Goal: Task Accomplishment & Management: Manage account settings

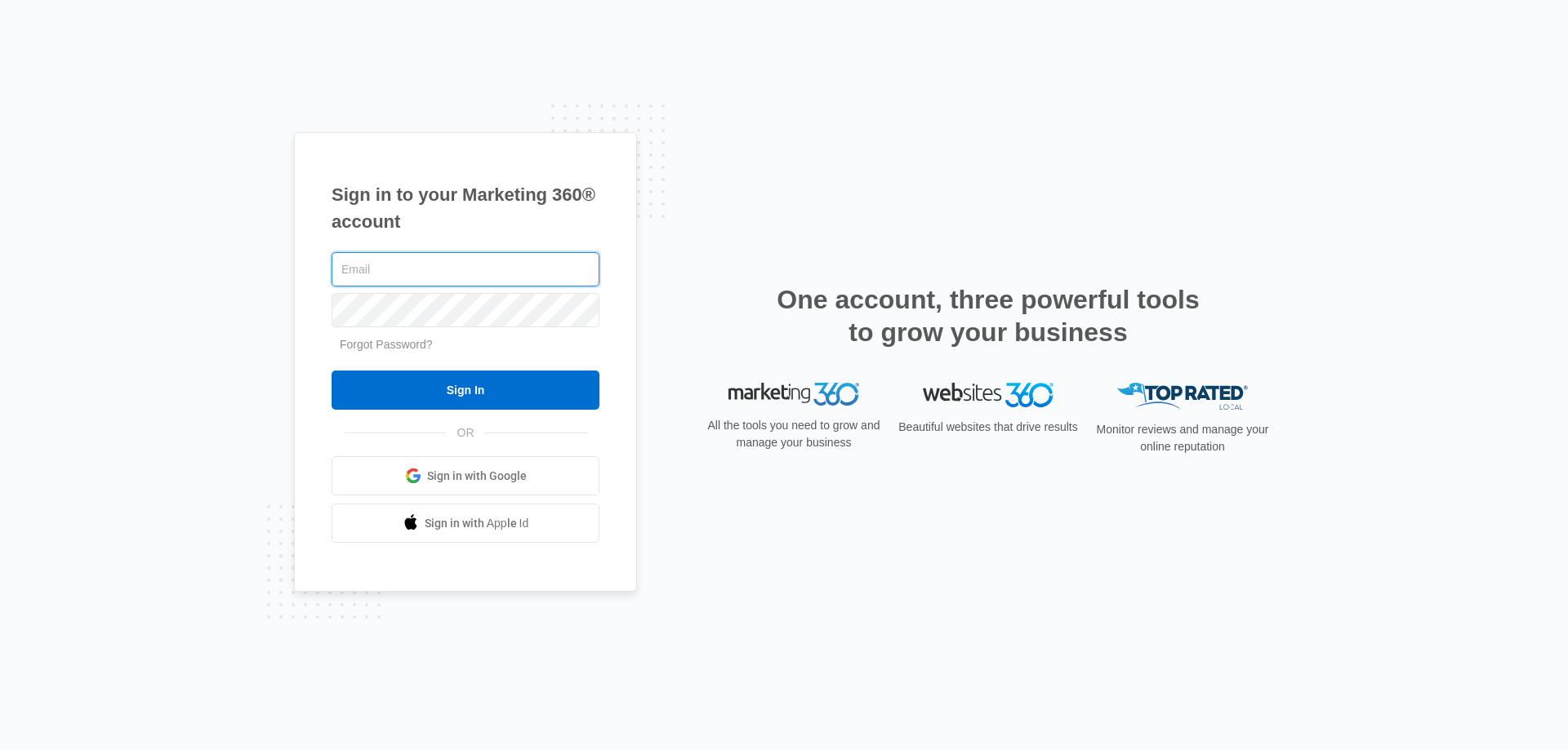
type input "[EMAIL_ADDRESS][DOMAIN_NAME]"
click at [508, 384] on input "Sign In" at bounding box center [466, 390] width 268 height 39
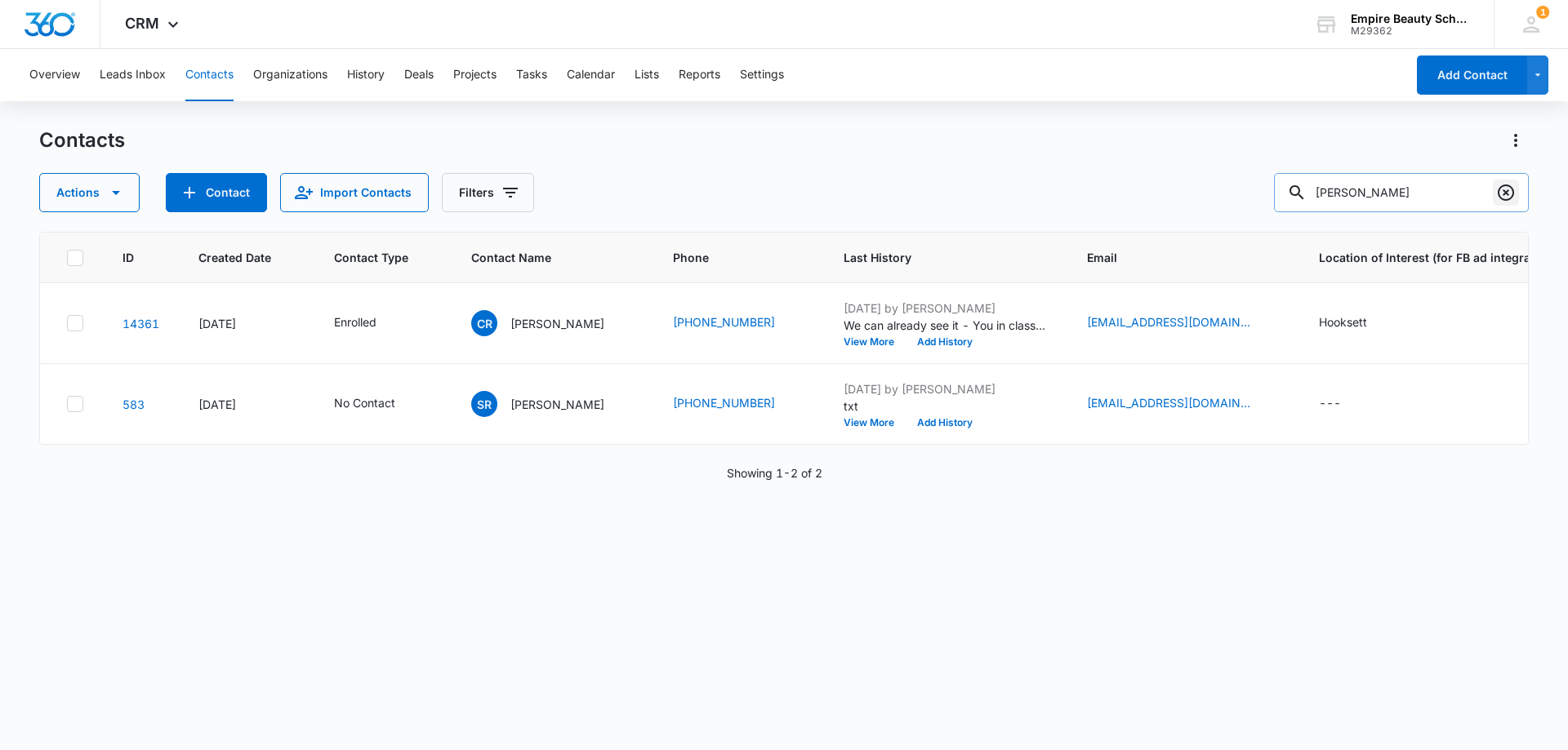
click at [1501, 190] on icon "Clear" at bounding box center [1505, 192] width 19 height 19
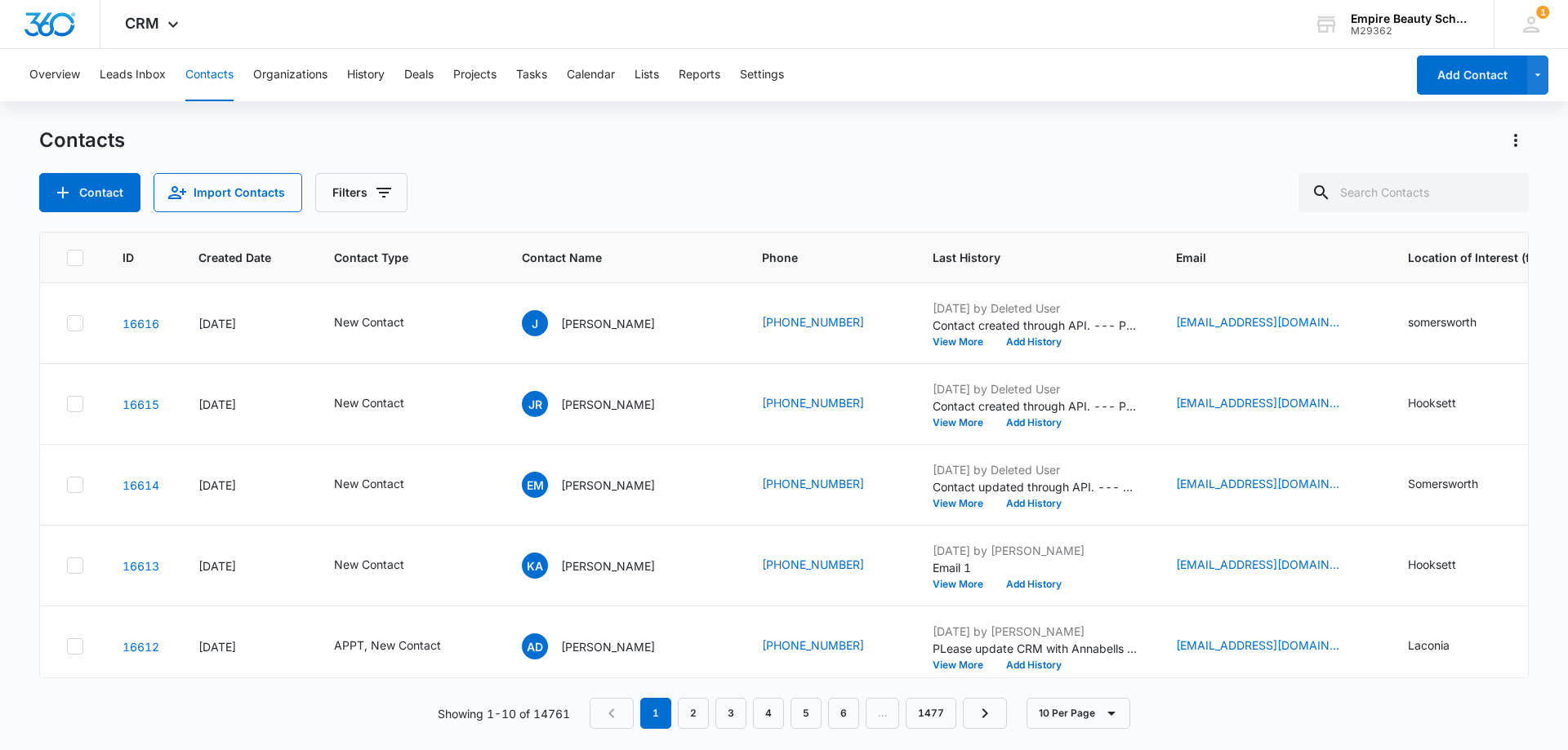
click at [404, 197] on div "Contact Import Contacts Filters" at bounding box center [783, 192] width 1489 height 39
drag, startPoint x: 389, startPoint y: 195, endPoint x: 570, endPoint y: 401, distance: 274.2
click at [390, 195] on button "Filters" at bounding box center [361, 192] width 92 height 39
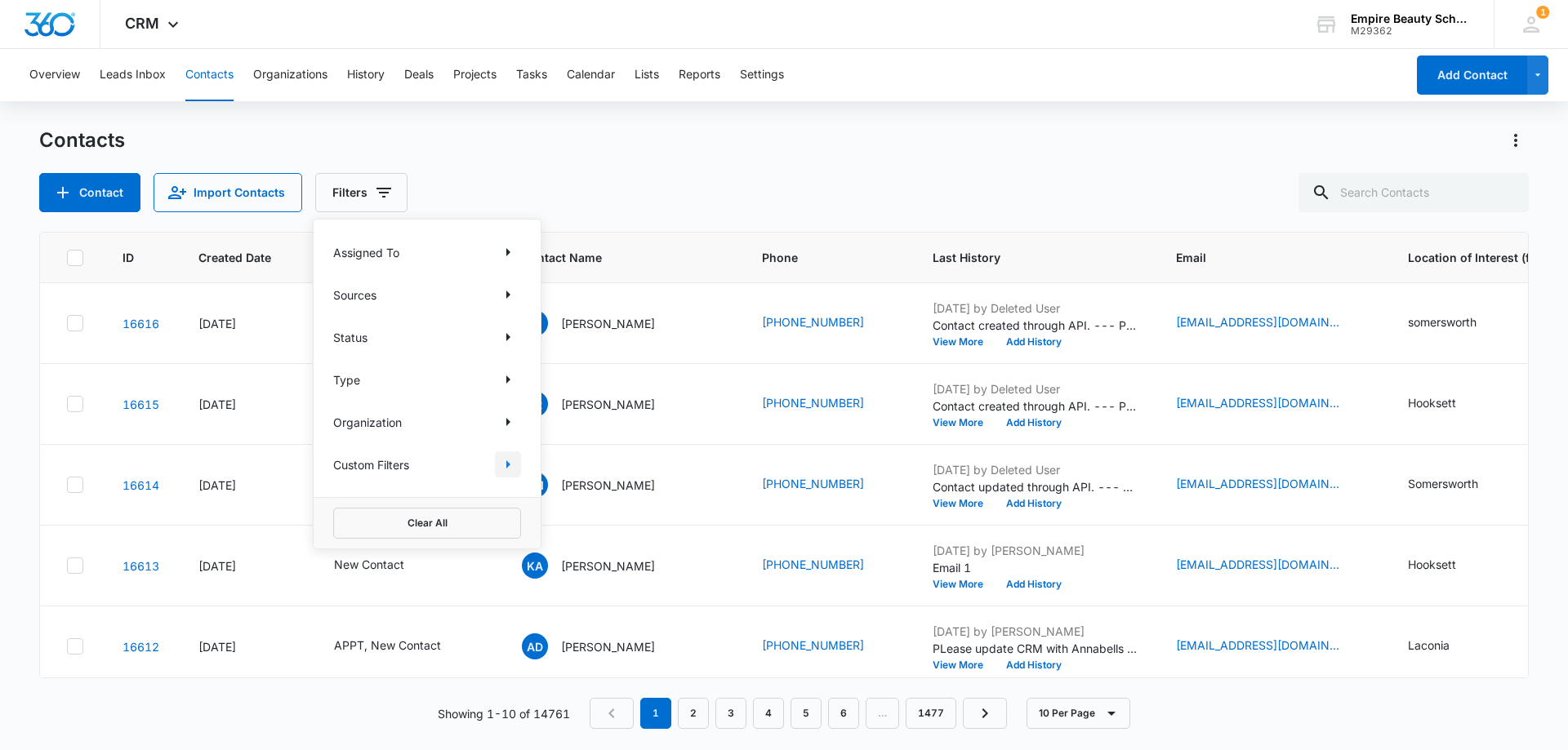
click at [505, 457] on icon "Show Custom Filters filters" at bounding box center [507, 464] width 19 height 19
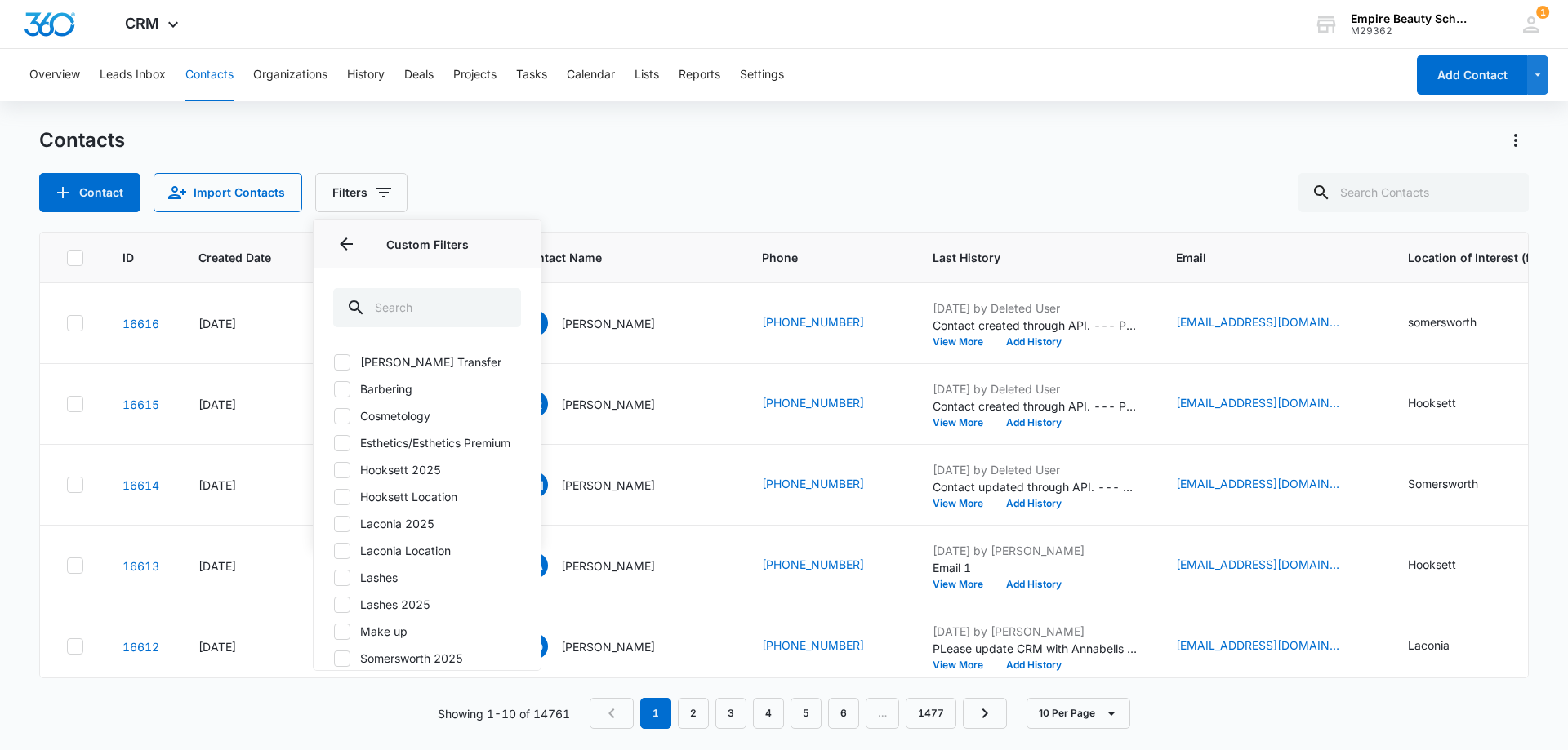
click at [352, 478] on label "Hooksett 2025" at bounding box center [427, 470] width 188 height 17
click at [334, 471] on input "Hooksett 2025" at bounding box center [333, 470] width 1 height 1
checkbox input "true"
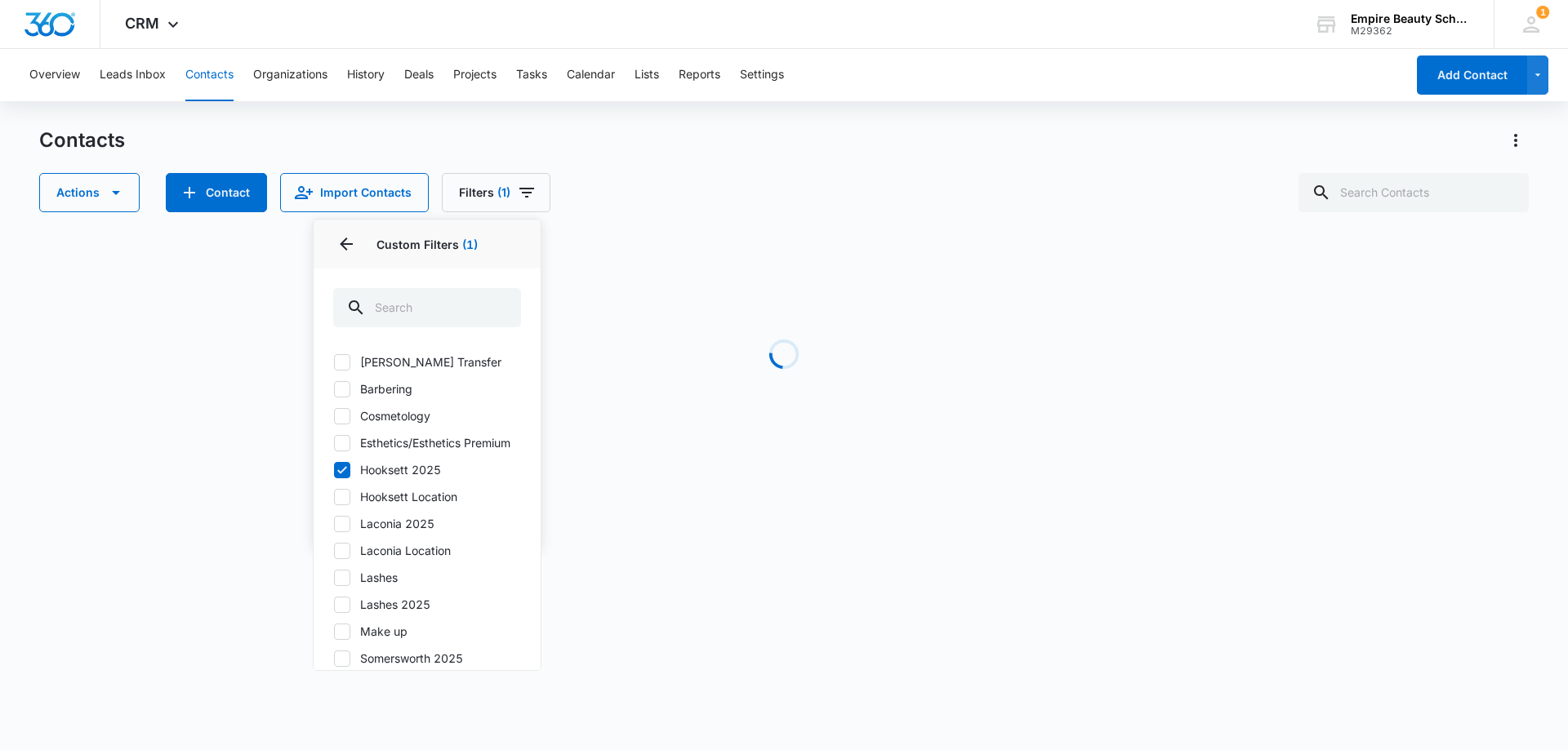
click at [630, 179] on div "Actions Contact Import Contacts Filters (1) Assigned To Sources Status Type Org…" at bounding box center [783, 192] width 1489 height 39
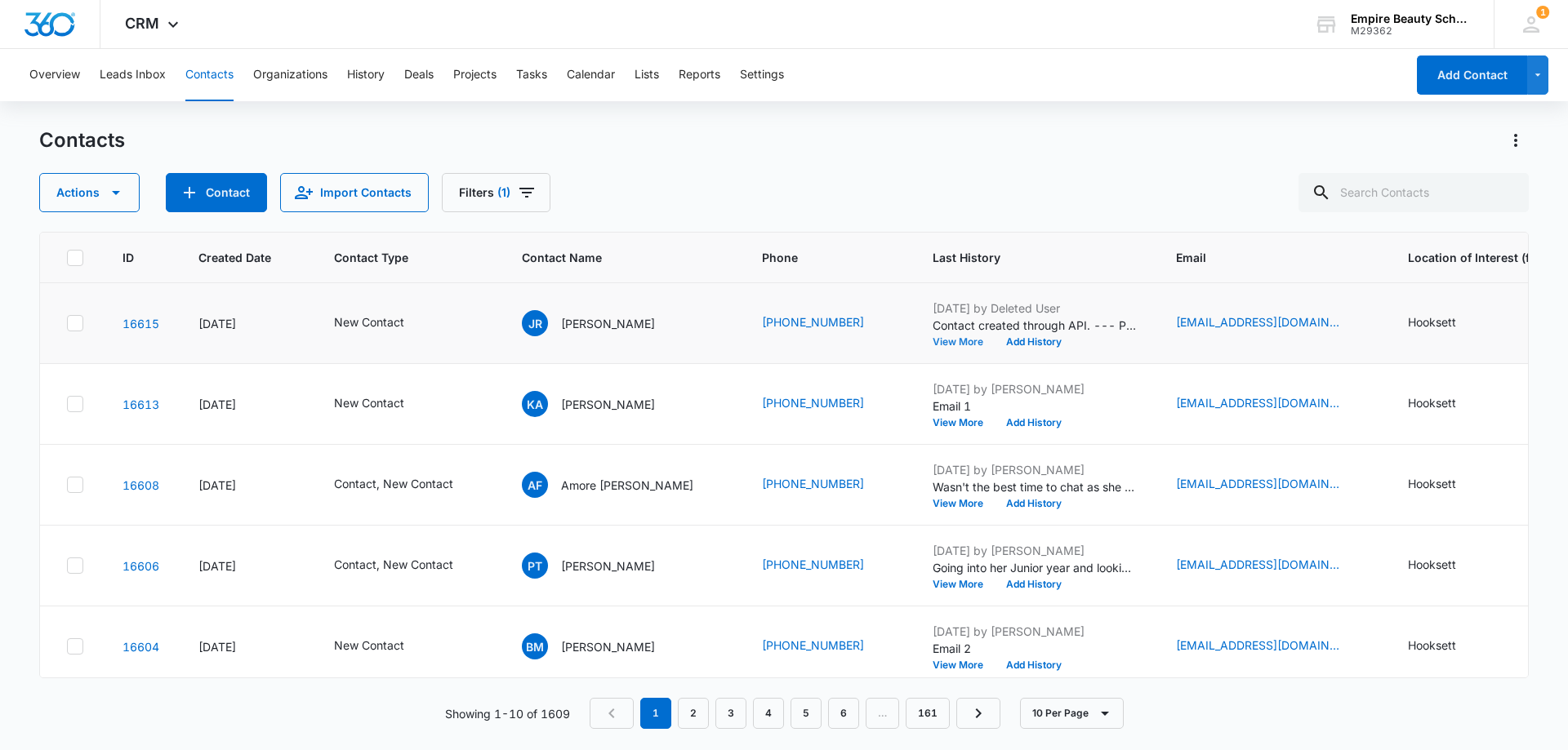
click at [932, 345] on button "View More" at bounding box center [963, 342] width 62 height 10
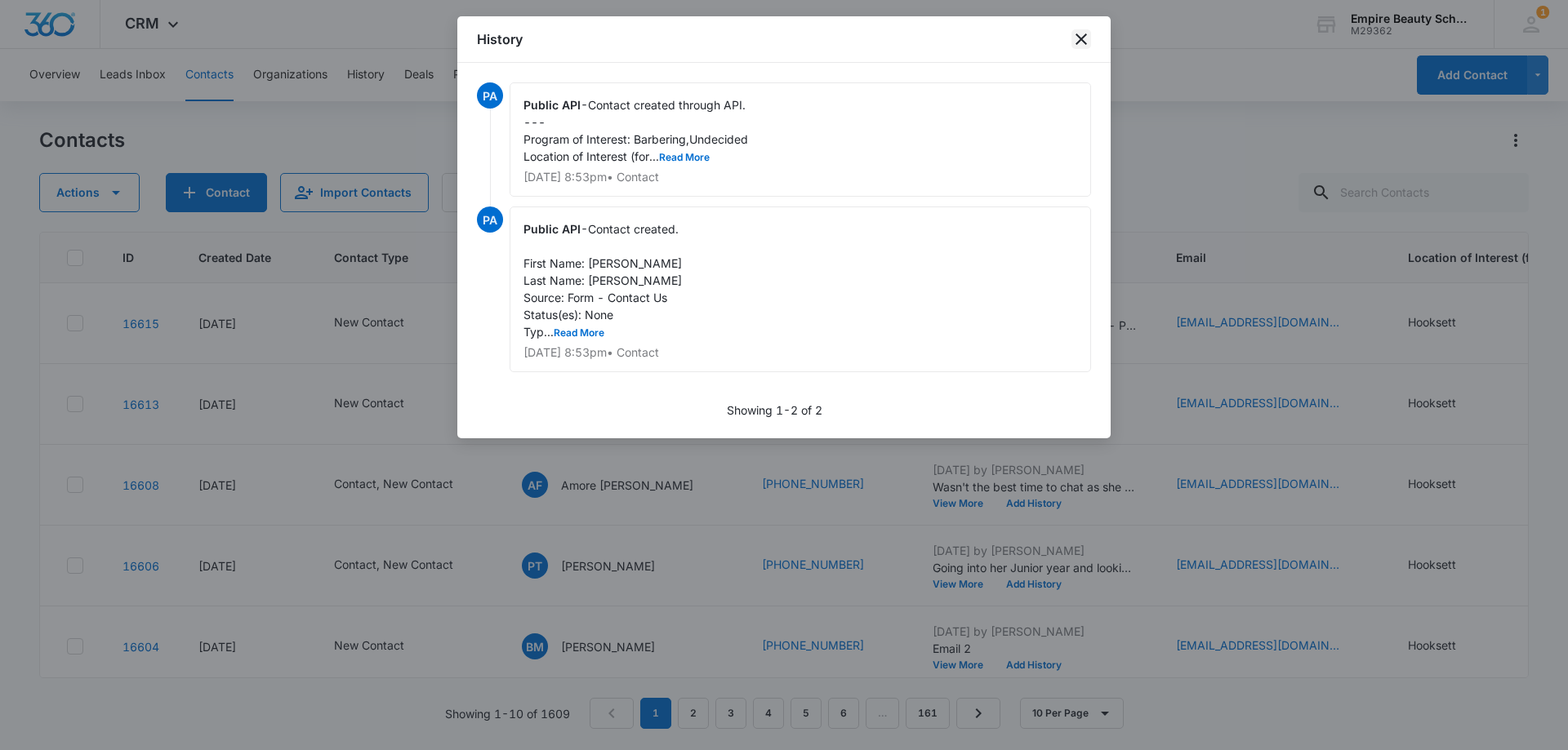
click at [1081, 36] on icon "close" at bounding box center [1080, 39] width 19 height 19
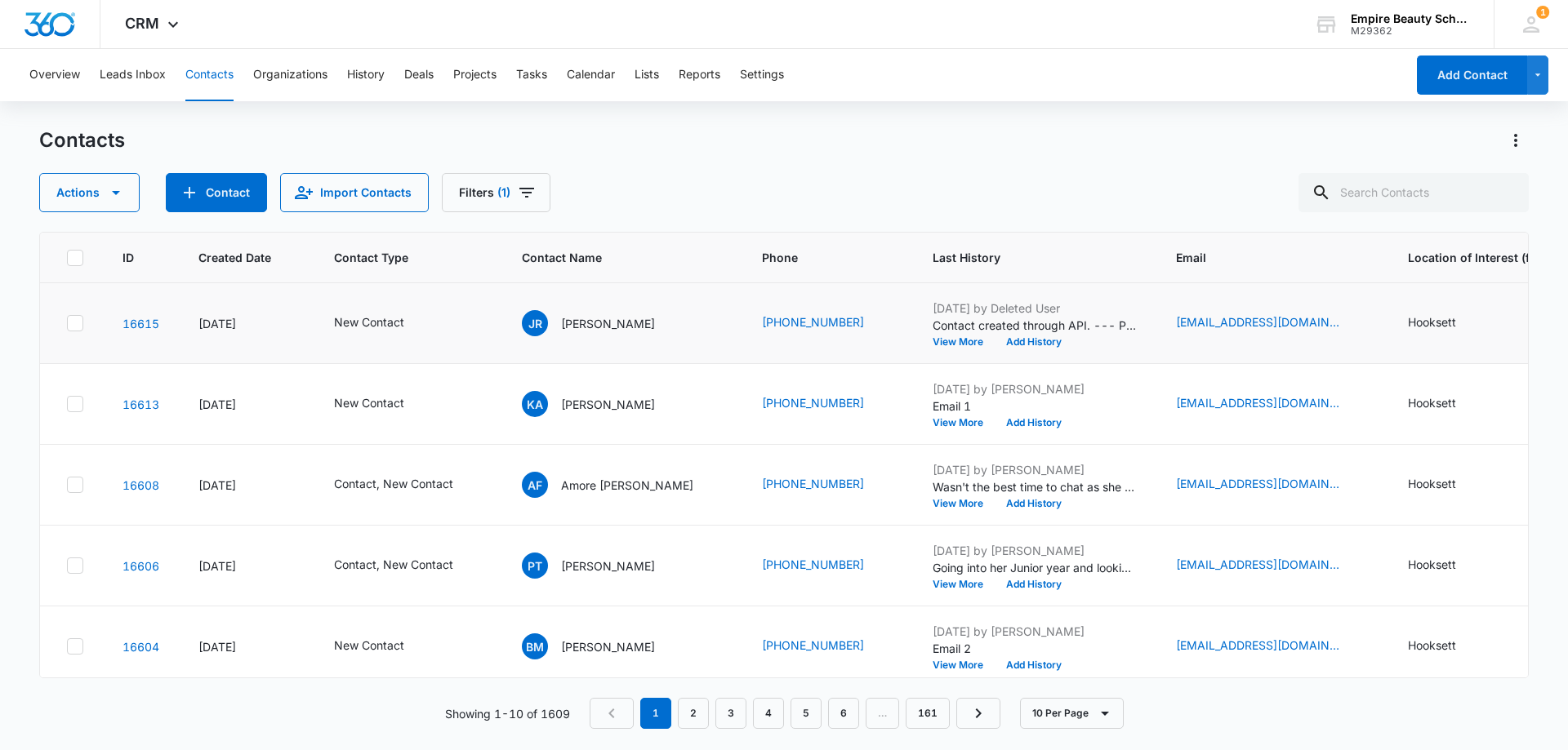
click at [992, 351] on td "Aug 13, 2025 by Deleted User Contact created through API. --- Program of Intere…" at bounding box center [1034, 323] width 243 height 80
click at [995, 345] on button "Add History" at bounding box center [1034, 342] width 79 height 10
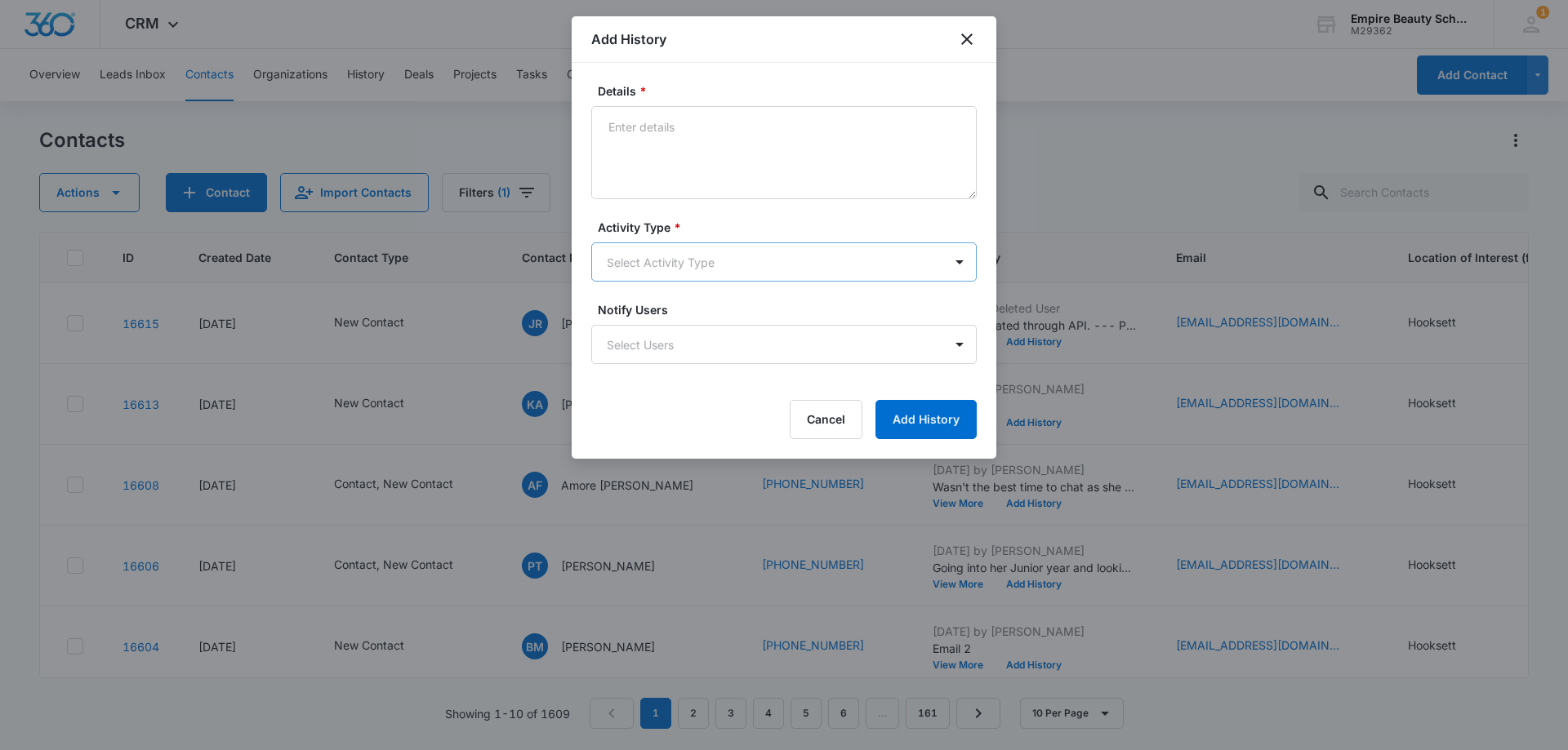
click at [632, 266] on body "CRM Apps Forms CRM Email Shop Payments POS Files Brand Settings Empire Beauty S…" at bounding box center [784, 375] width 1568 height 750
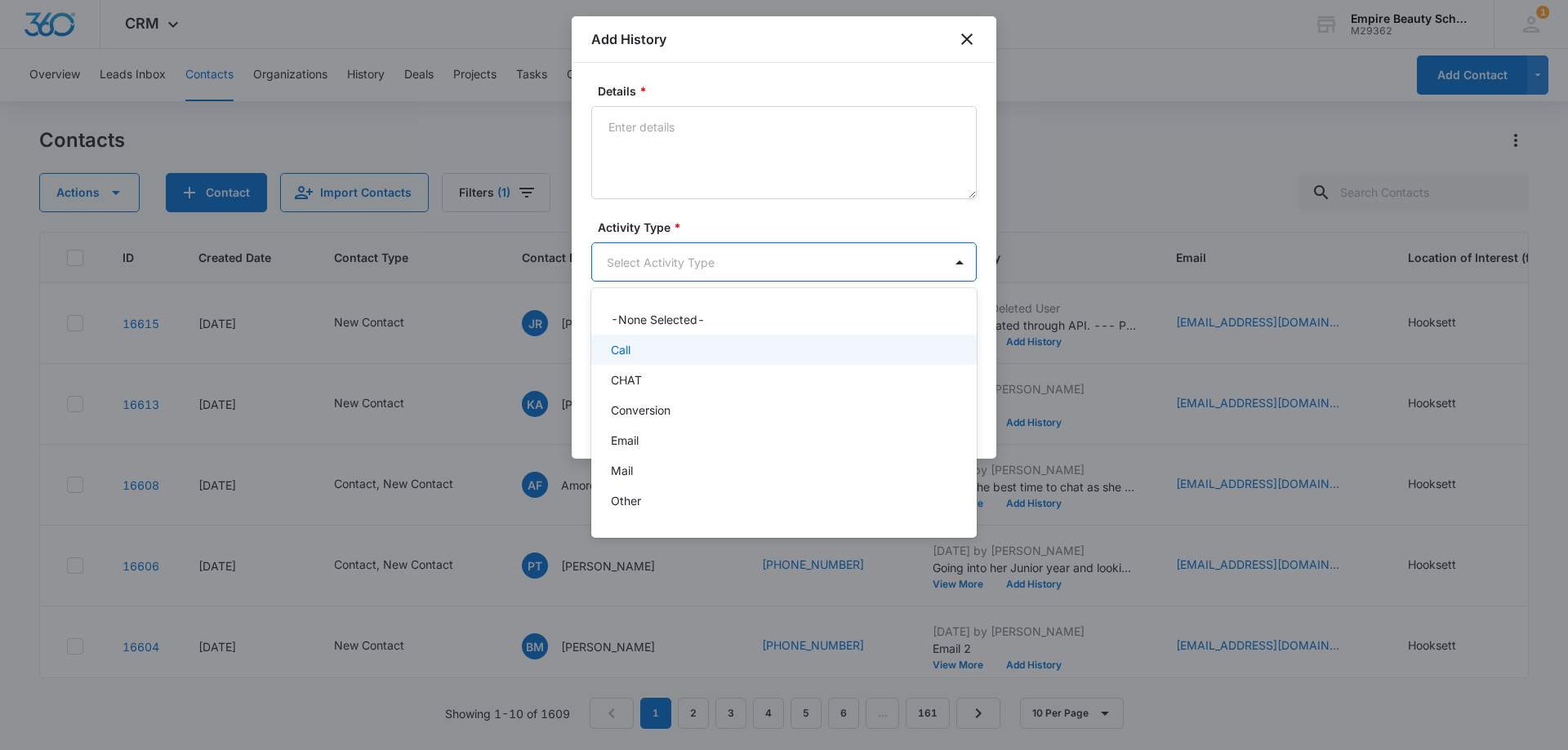
click at [618, 354] on p "Call" at bounding box center [620, 350] width 19 height 17
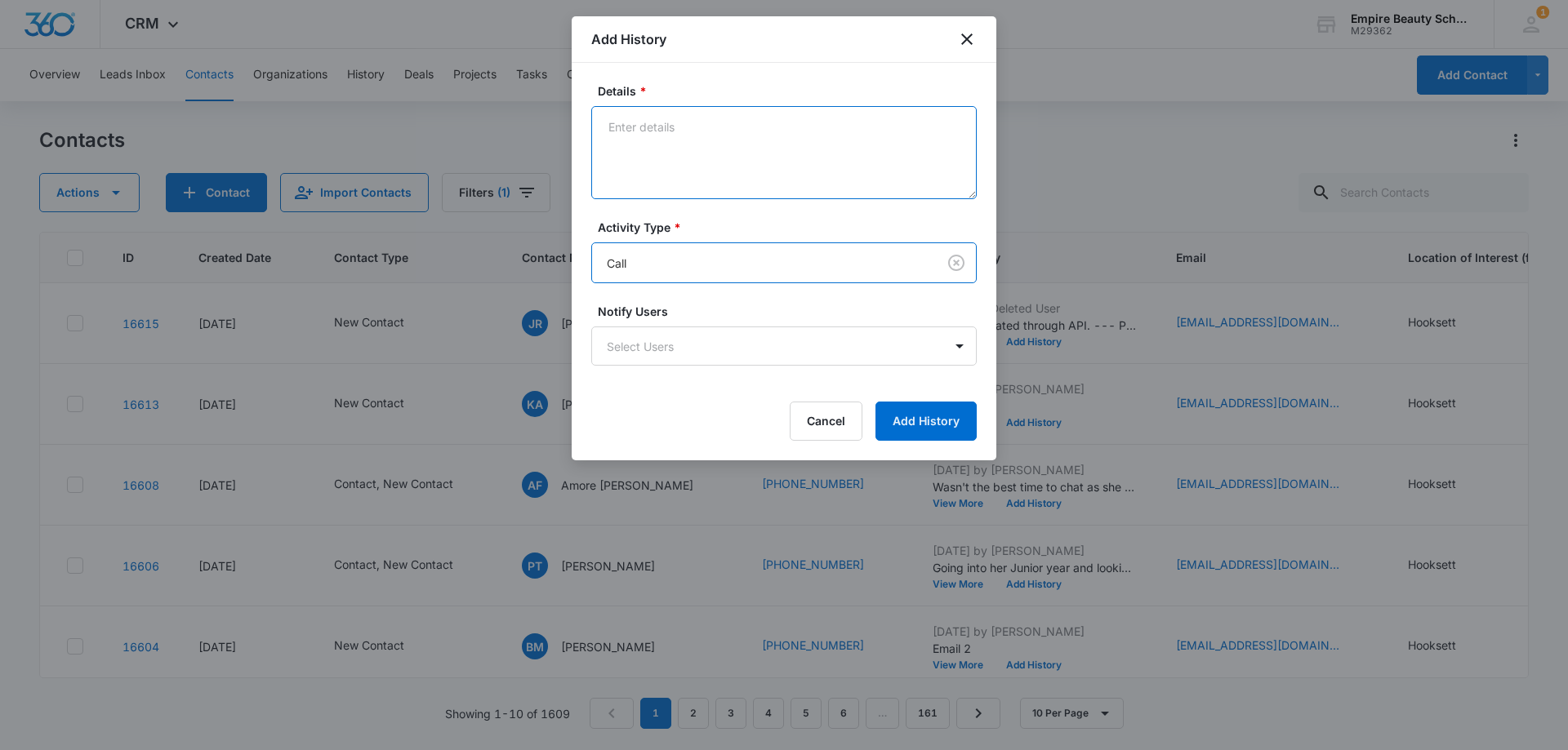
click at [682, 146] on textarea "Details *" at bounding box center [783, 152] width 385 height 93
type textarea "VM 1"
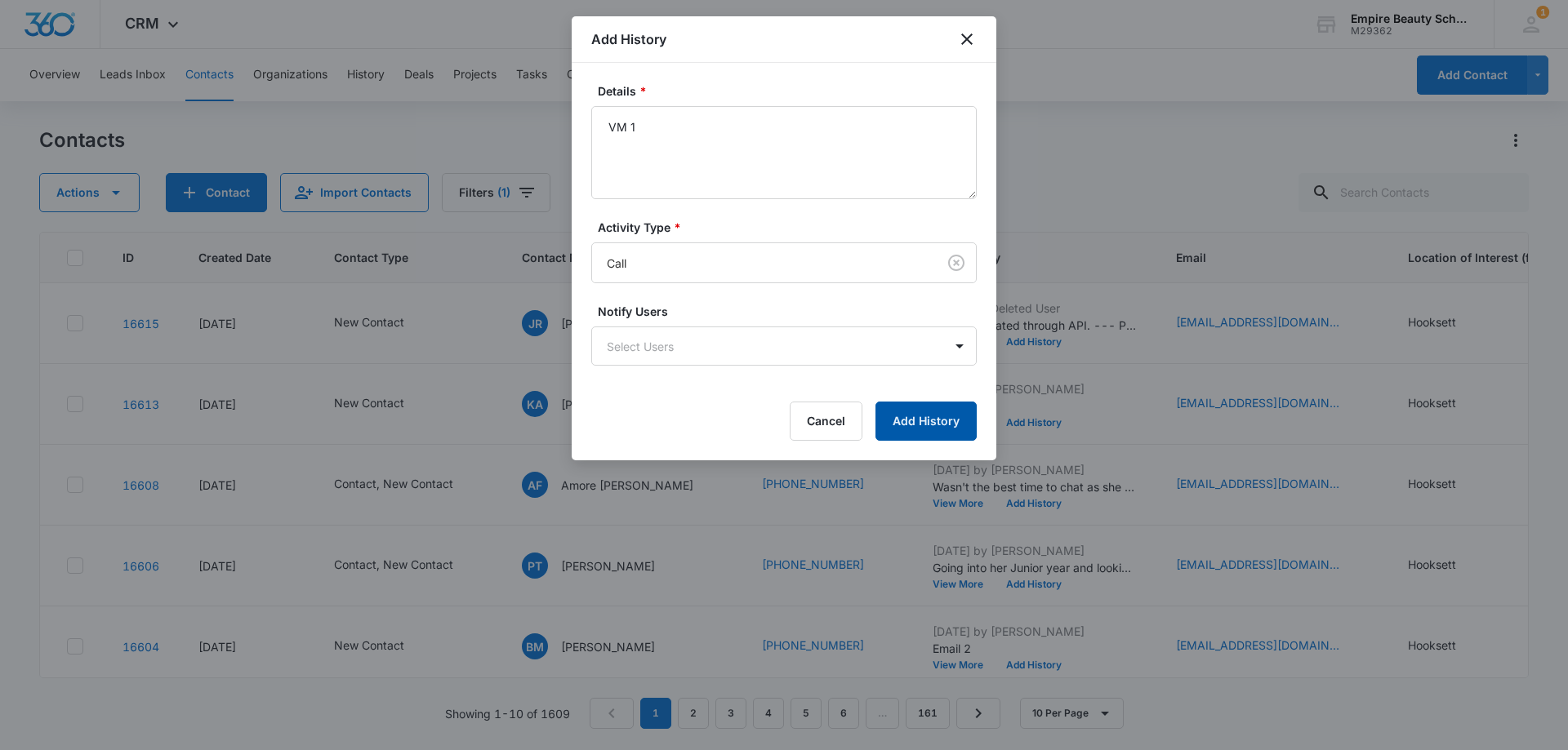
click at [948, 425] on button "Add History" at bounding box center [926, 421] width 102 height 39
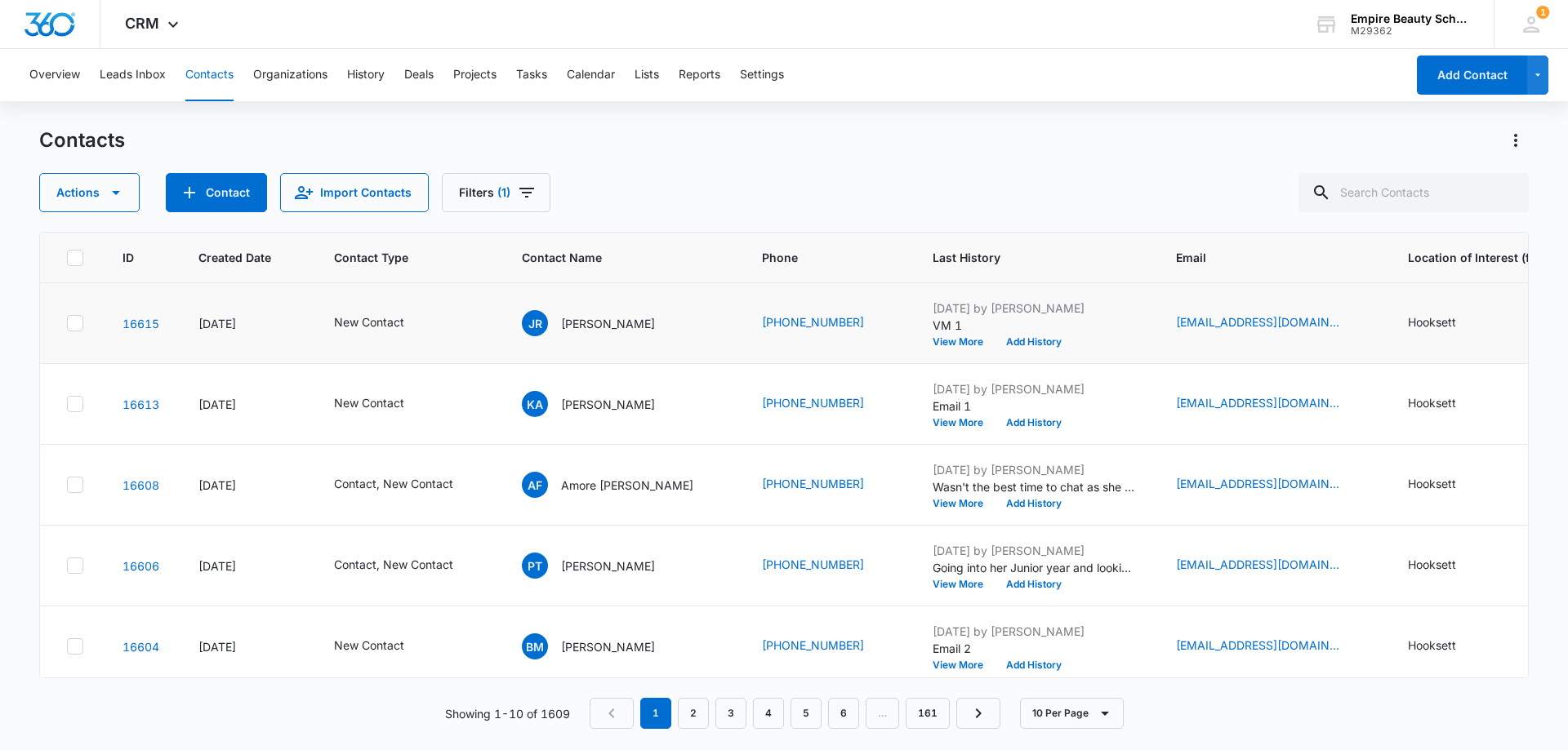
click at [979, 333] on p "VM 1" at bounding box center [1034, 325] width 204 height 17
click at [995, 338] on button "Add History" at bounding box center [1034, 342] width 79 height 10
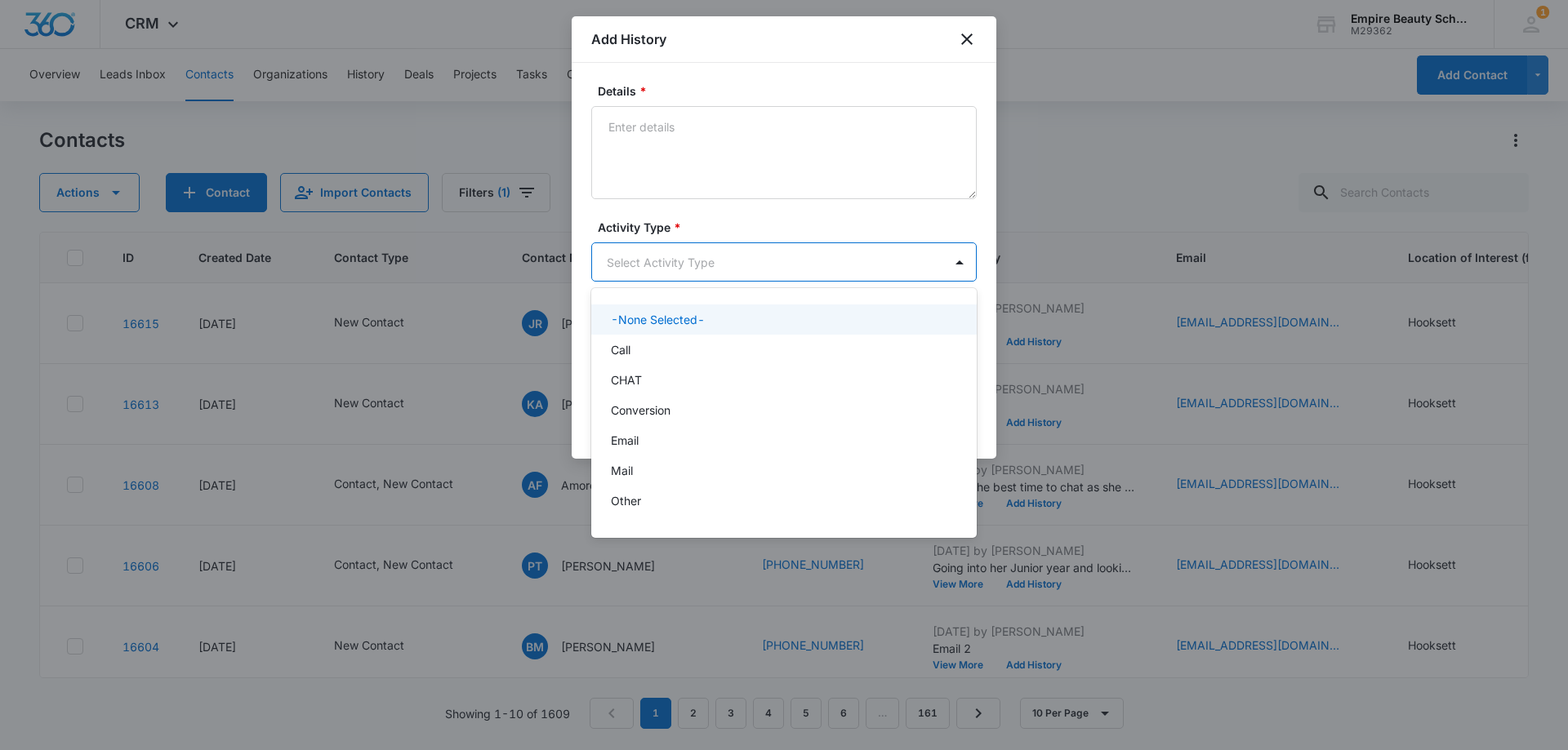
drag, startPoint x: 632, startPoint y: 247, endPoint x: 648, endPoint y: 378, distance: 132.0
click at [637, 250] on body "CRM Apps Forms CRM Email Shop Payments POS Files Brand Settings Empire Beauty S…" at bounding box center [784, 375] width 1568 height 750
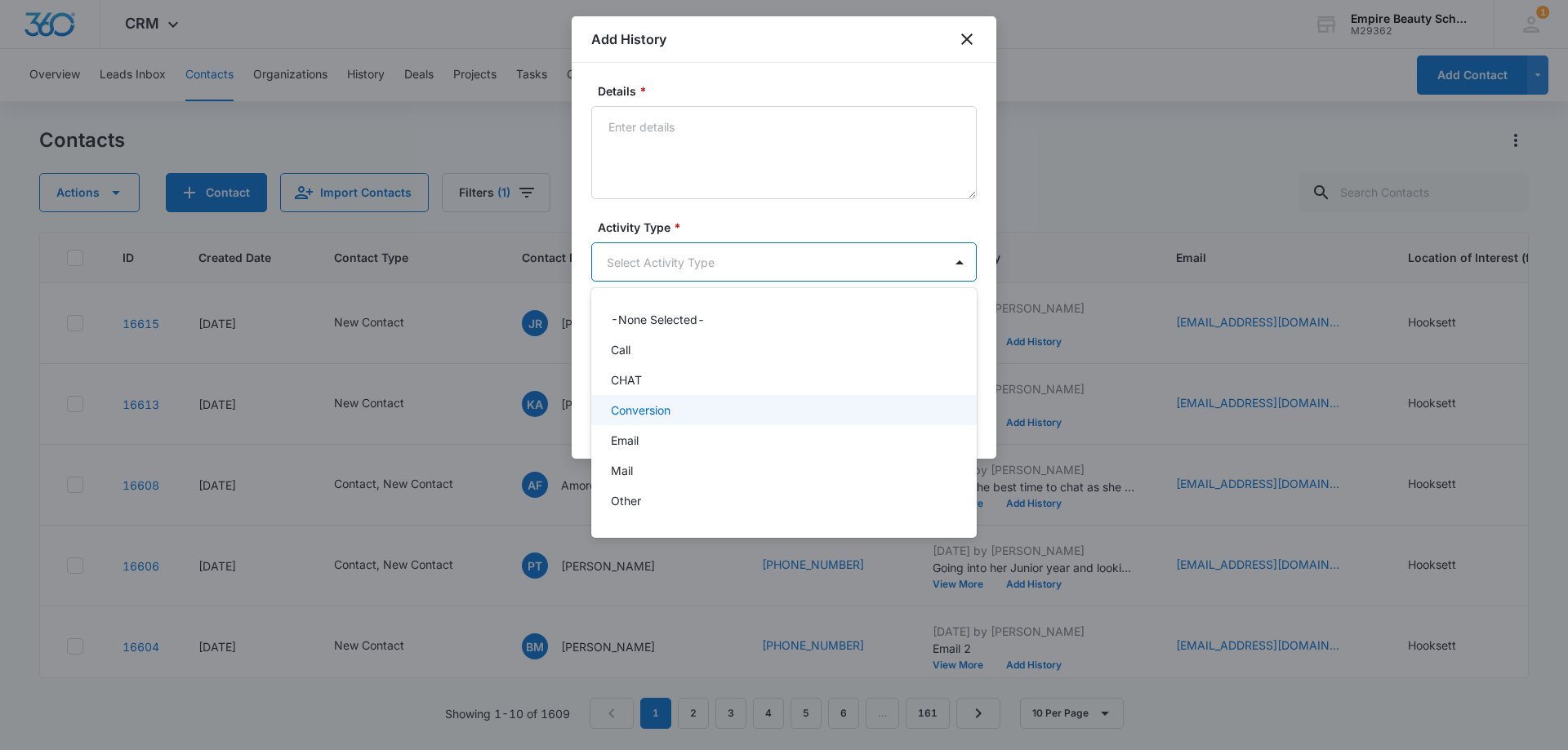
scroll to position [85, 0]
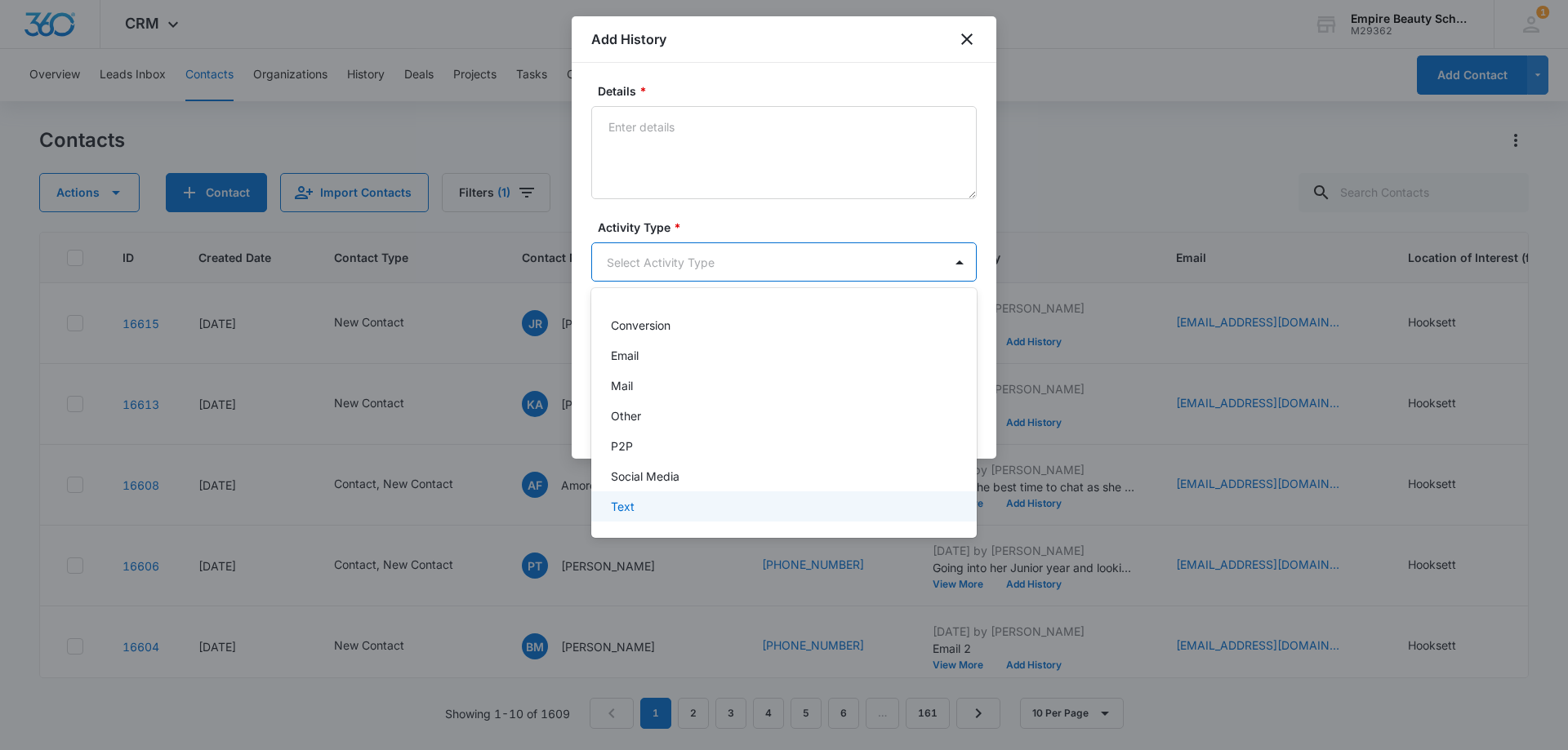
click at [652, 496] on div "Text" at bounding box center [783, 507] width 385 height 30
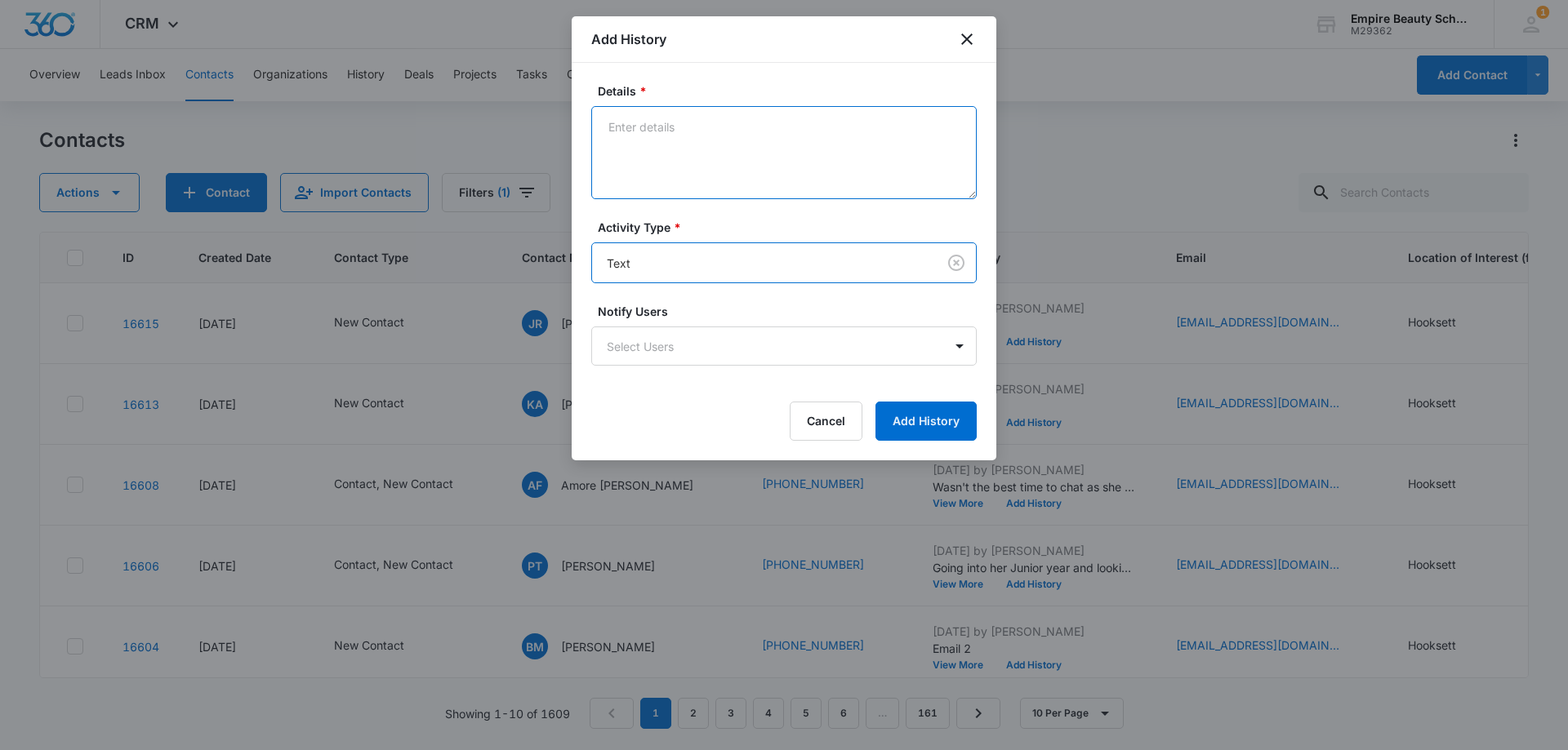
click at [664, 150] on textarea "Details *" at bounding box center [783, 152] width 385 height 93
type textarea "e"
type textarea "text 1"
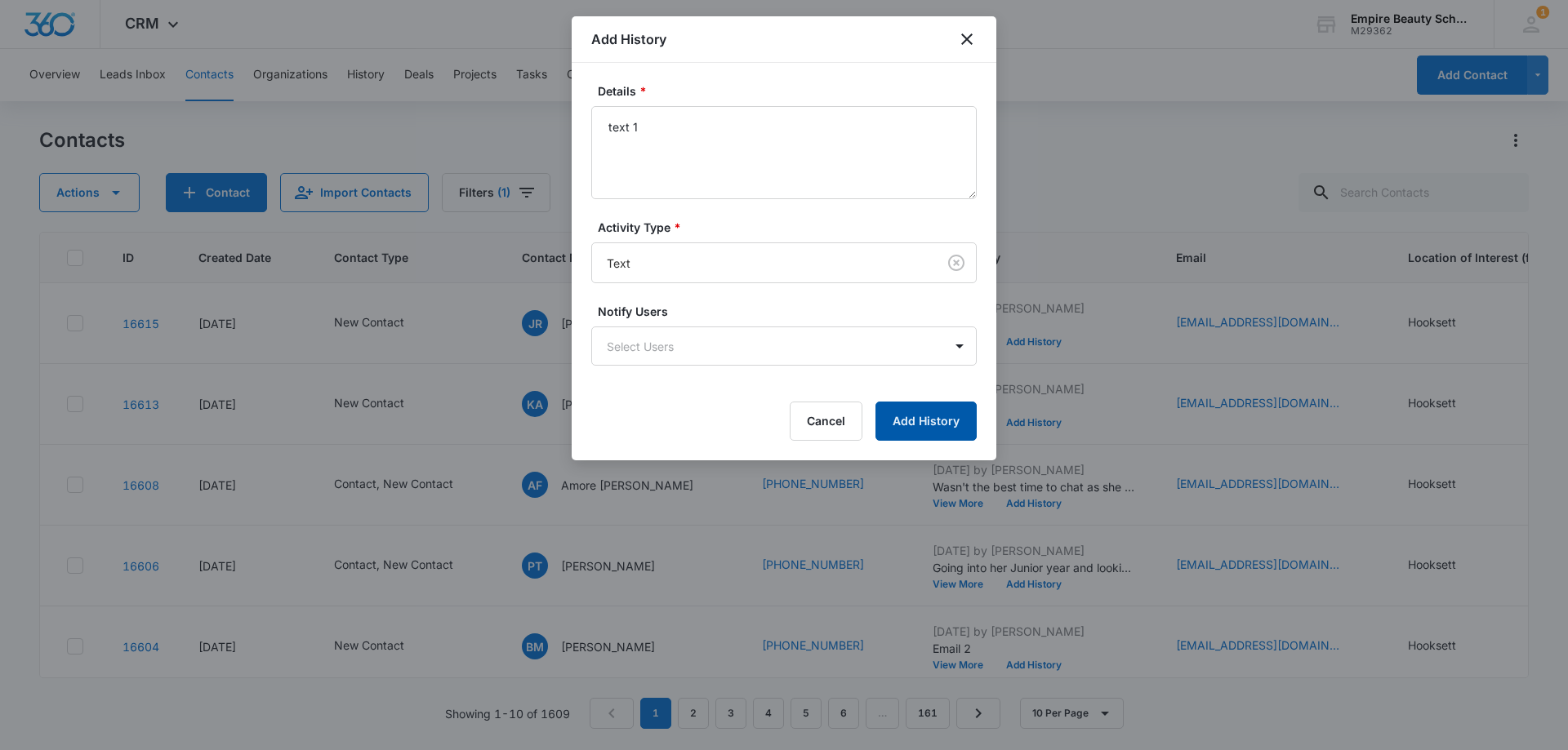
click at [958, 426] on button "Add History" at bounding box center [926, 421] width 102 height 39
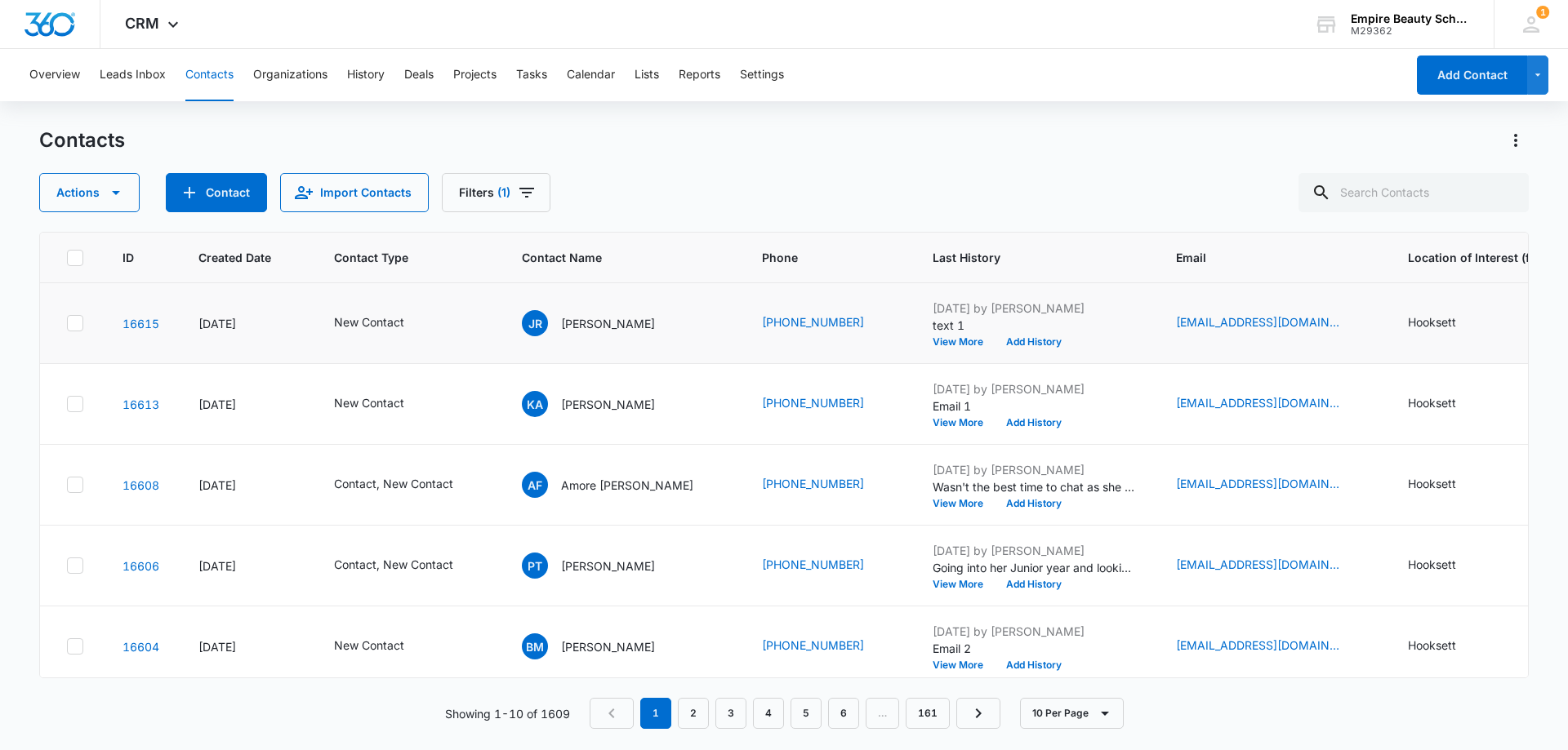
click at [978, 334] on div "Aug 13, 2025 by Amelia Gauthier text 1 View More Add History" at bounding box center [1034, 323] width 204 height 47
click at [995, 341] on button "Add History" at bounding box center [1034, 342] width 79 height 10
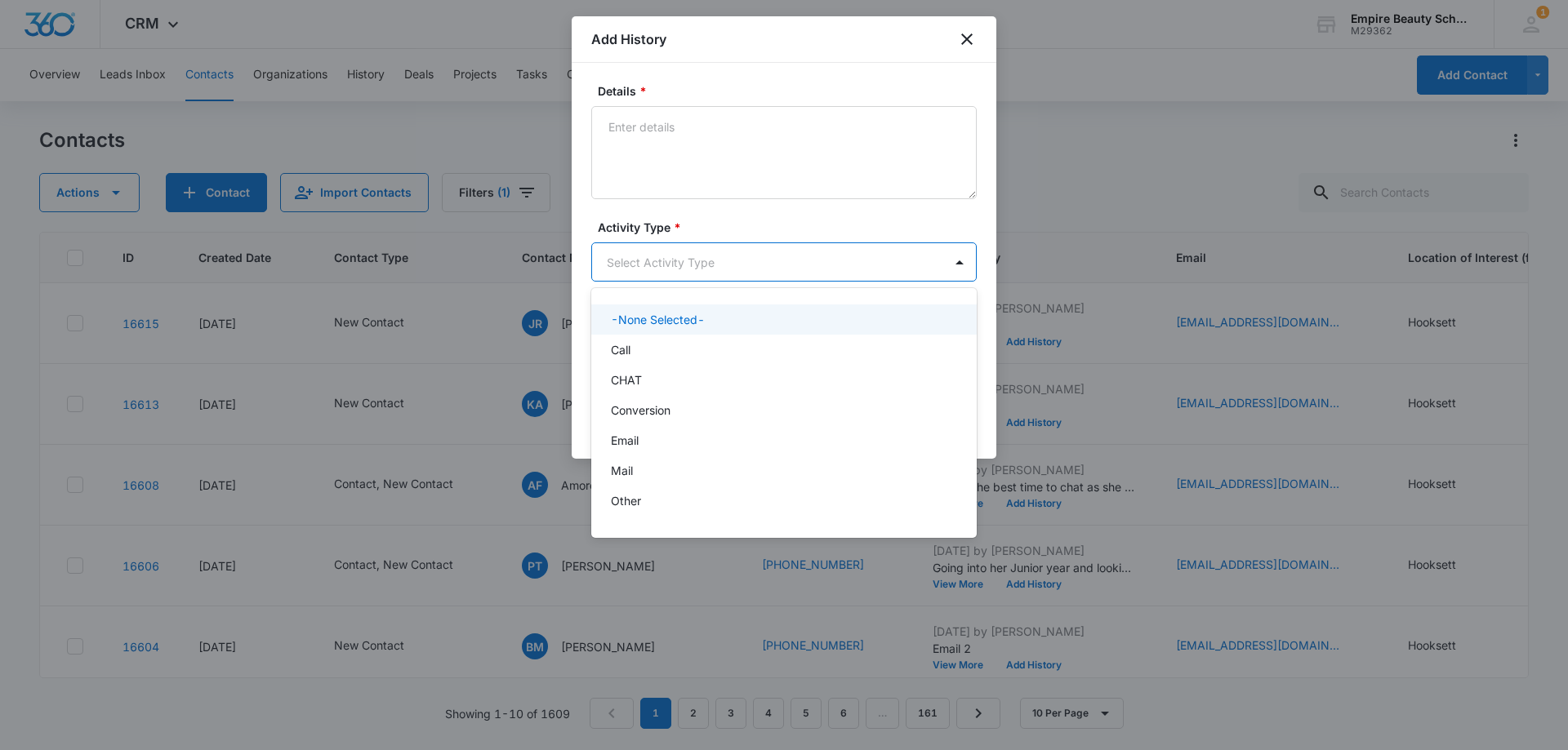
click at [615, 261] on body "CRM Apps Forms CRM Email Shop Payments POS Files Brand Settings Empire Beauty S…" at bounding box center [784, 375] width 1568 height 750
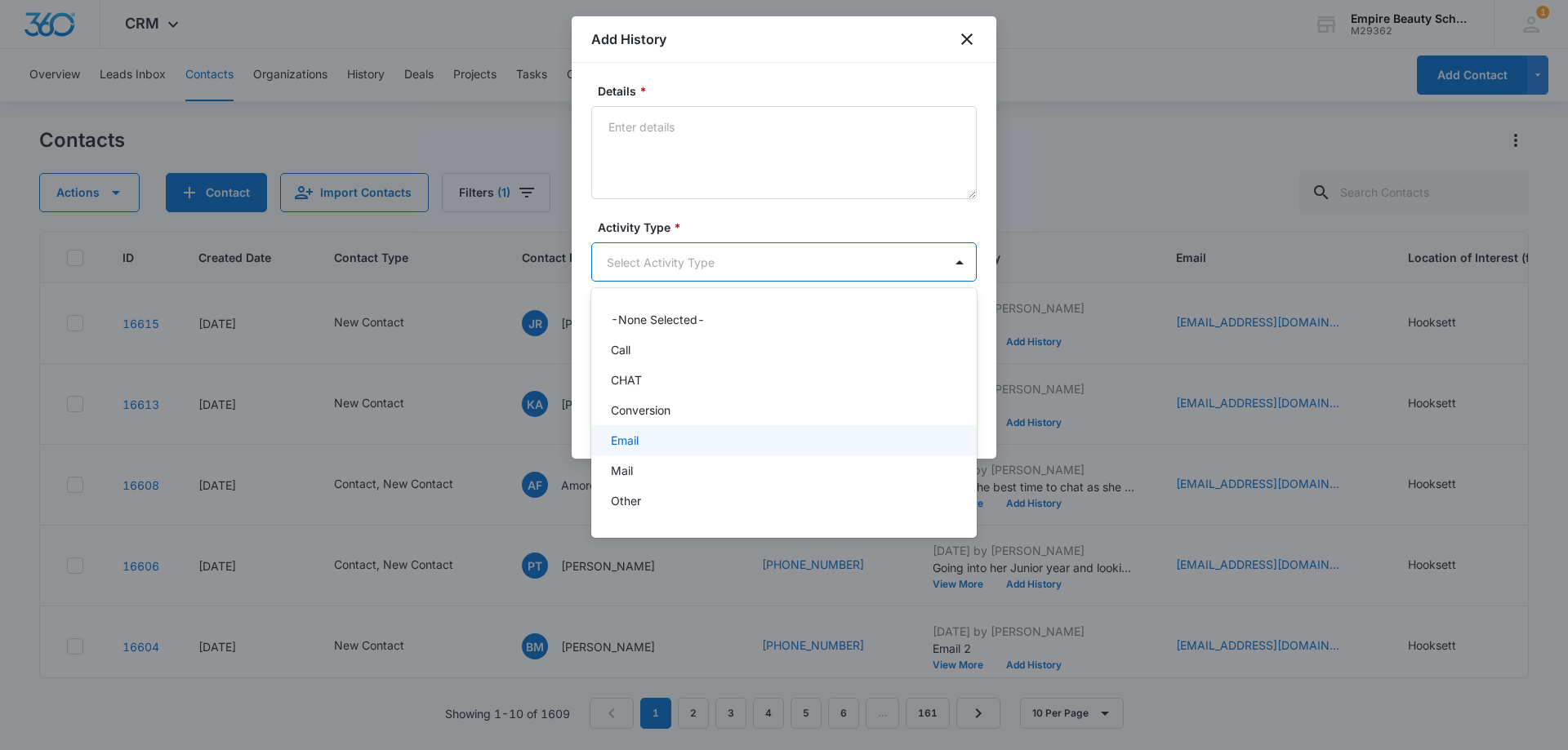
click at [629, 432] on p "Email" at bounding box center [624, 440] width 28 height 17
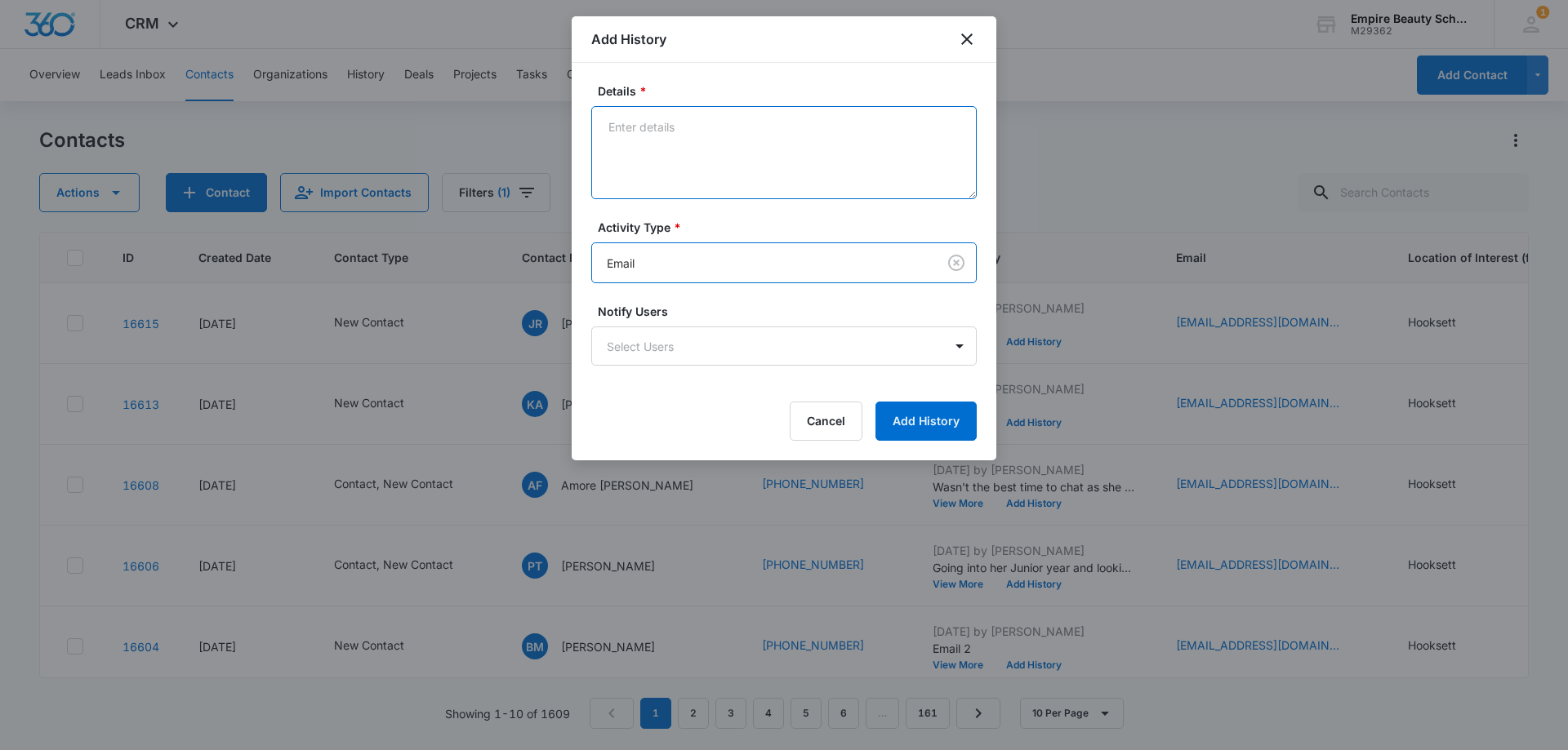
click at [656, 143] on textarea "Details *" at bounding box center [783, 152] width 385 height 93
type textarea "email 1"
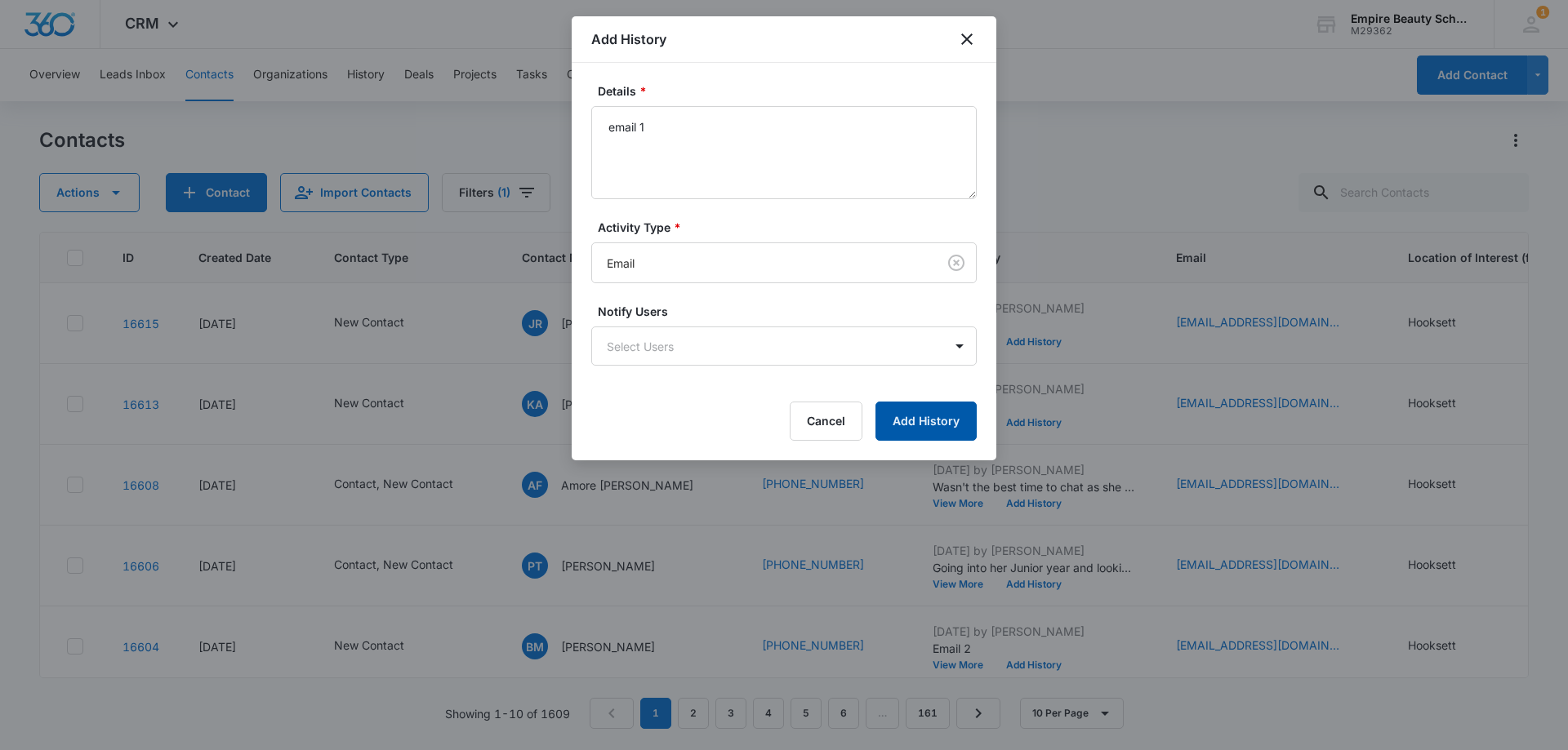
click at [927, 418] on button "Add History" at bounding box center [926, 421] width 102 height 39
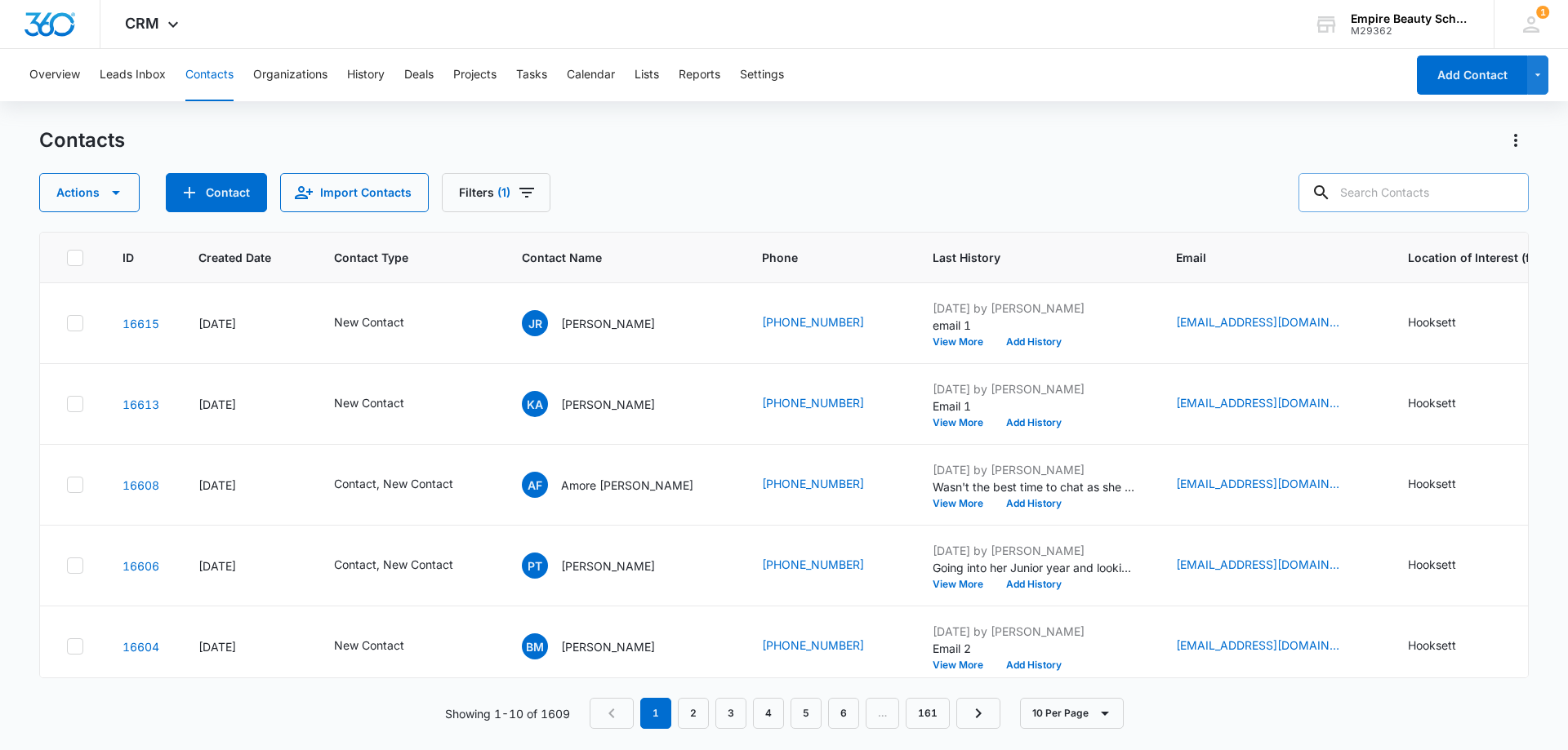
click at [1422, 183] on input "text" at bounding box center [1413, 192] width 230 height 39
paste input "(603) 633-0335"
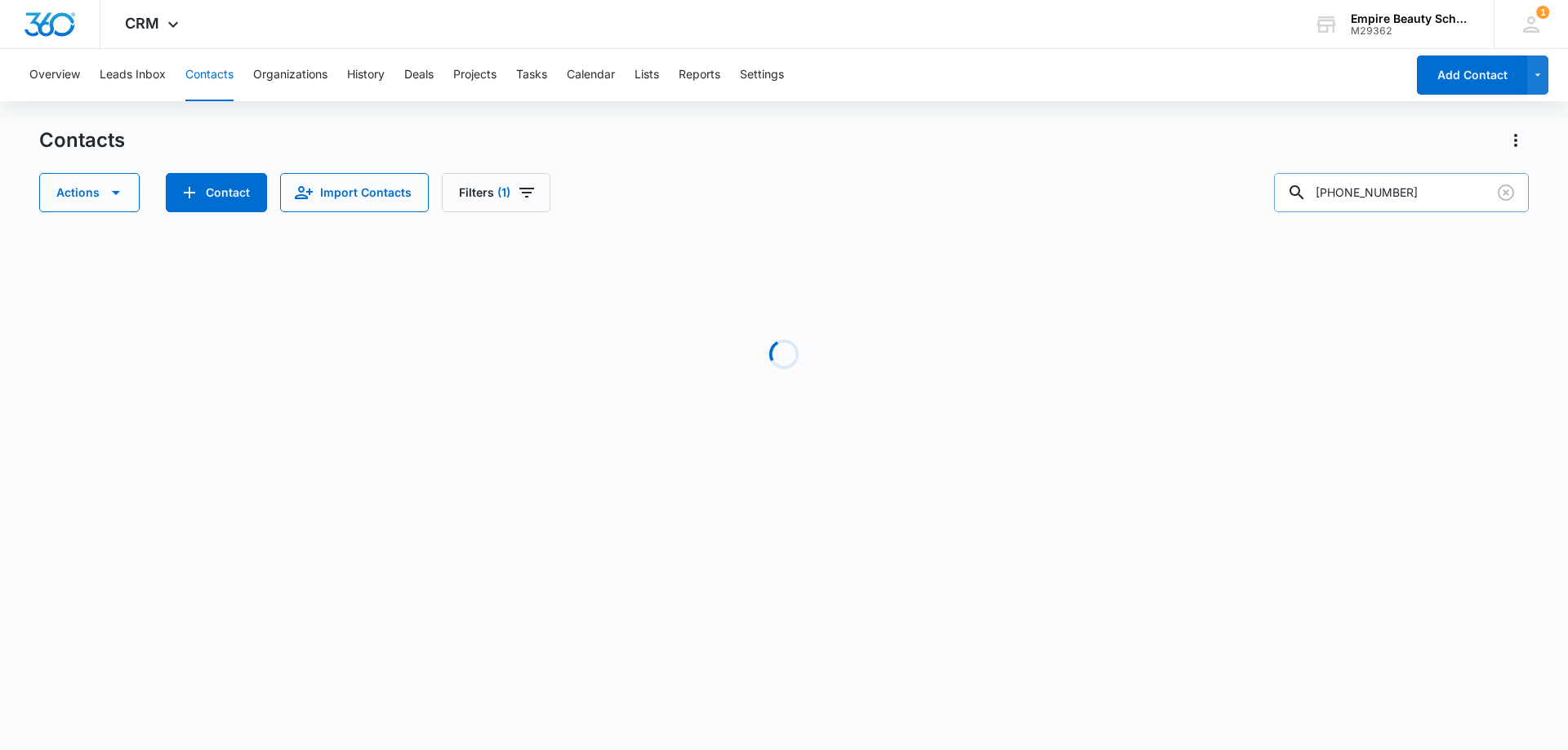
click at [1350, 193] on input "(603) 633-0335" at bounding box center [1400, 192] width 255 height 39
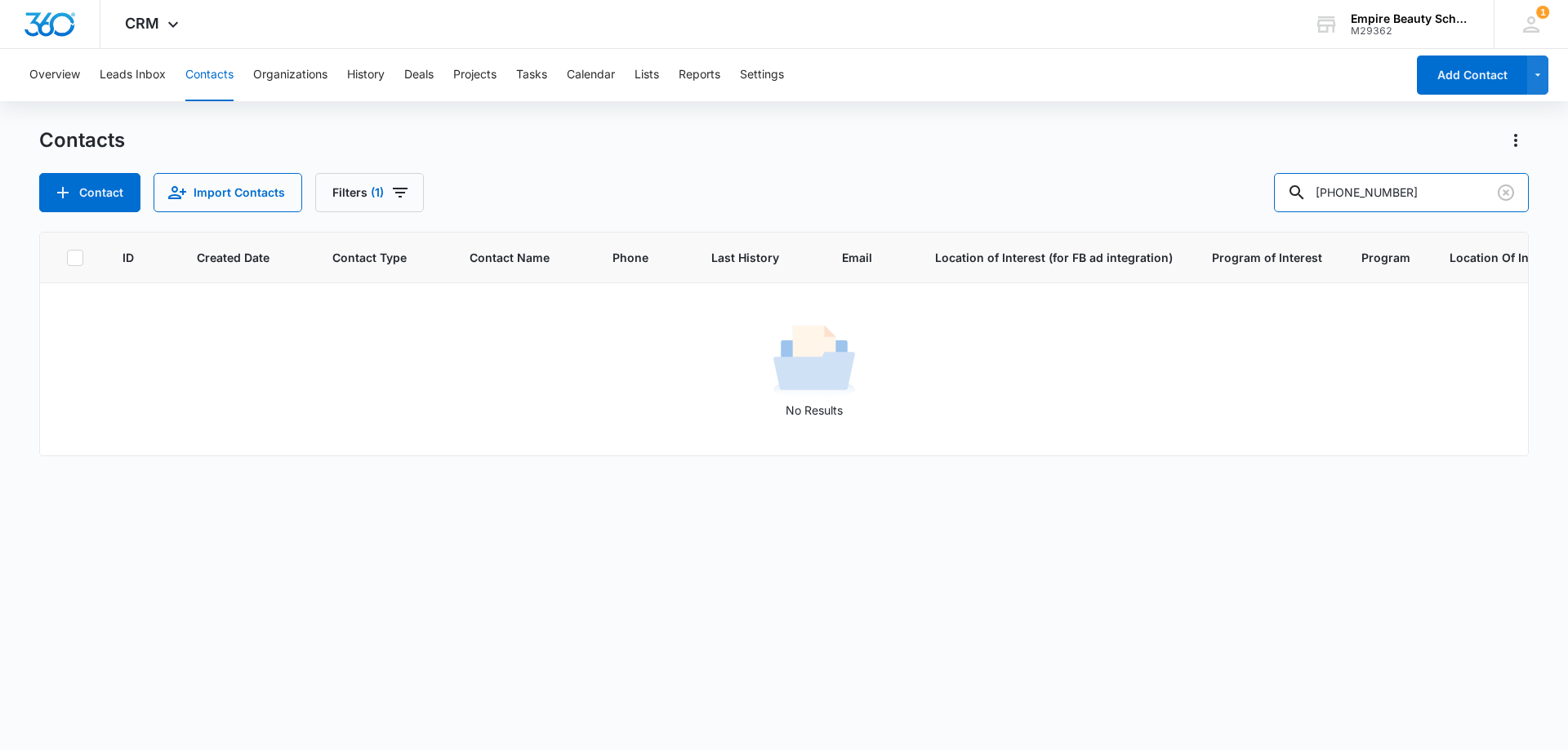
drag, startPoint x: 1390, startPoint y: 189, endPoint x: 1157, endPoint y: 190, distance: 233.0
click at [1157, 190] on div "Contact Import Contacts Filters (1) (603) 633-0335" at bounding box center [783, 192] width 1489 height 39
type input "0335"
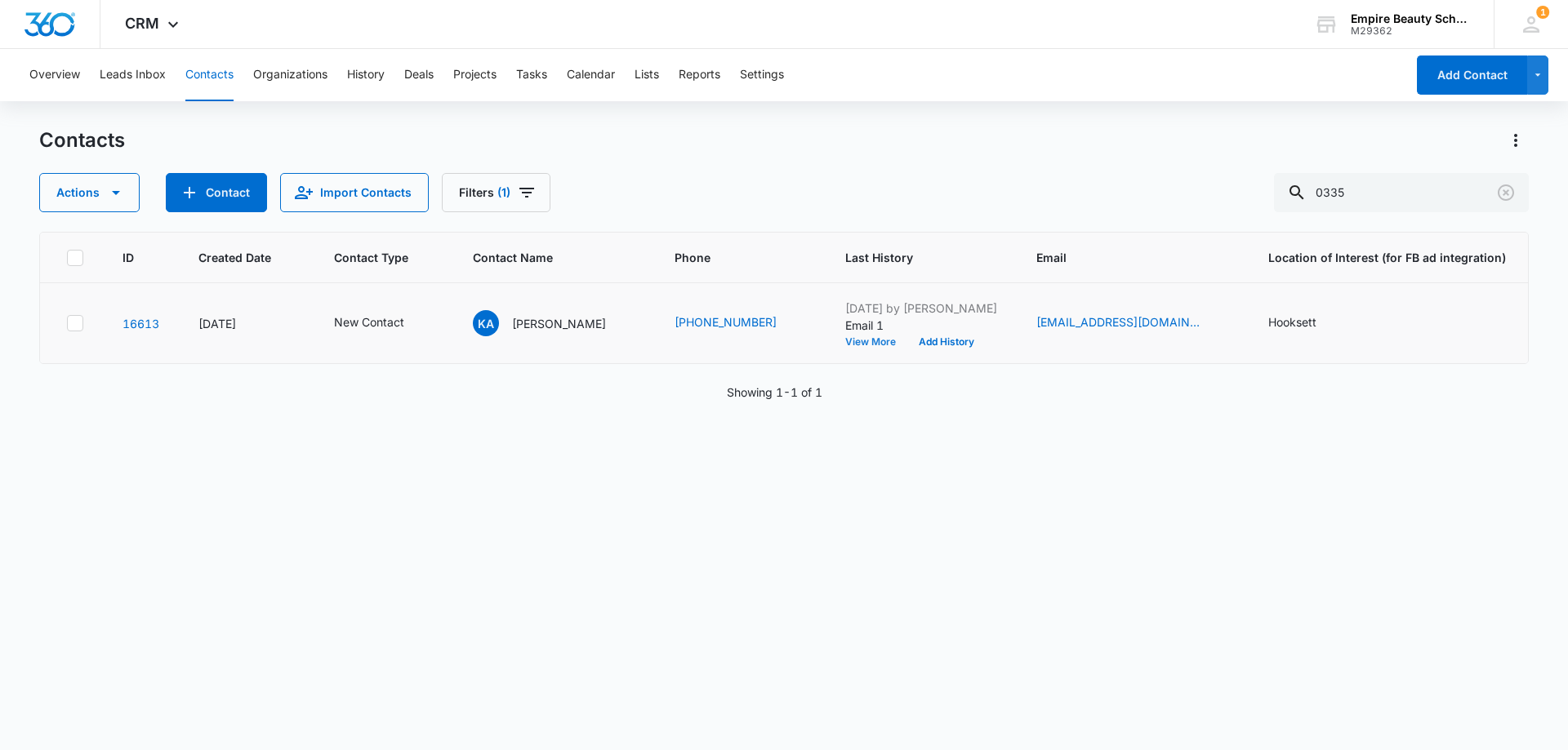
click at [851, 339] on button "View More" at bounding box center [875, 342] width 62 height 10
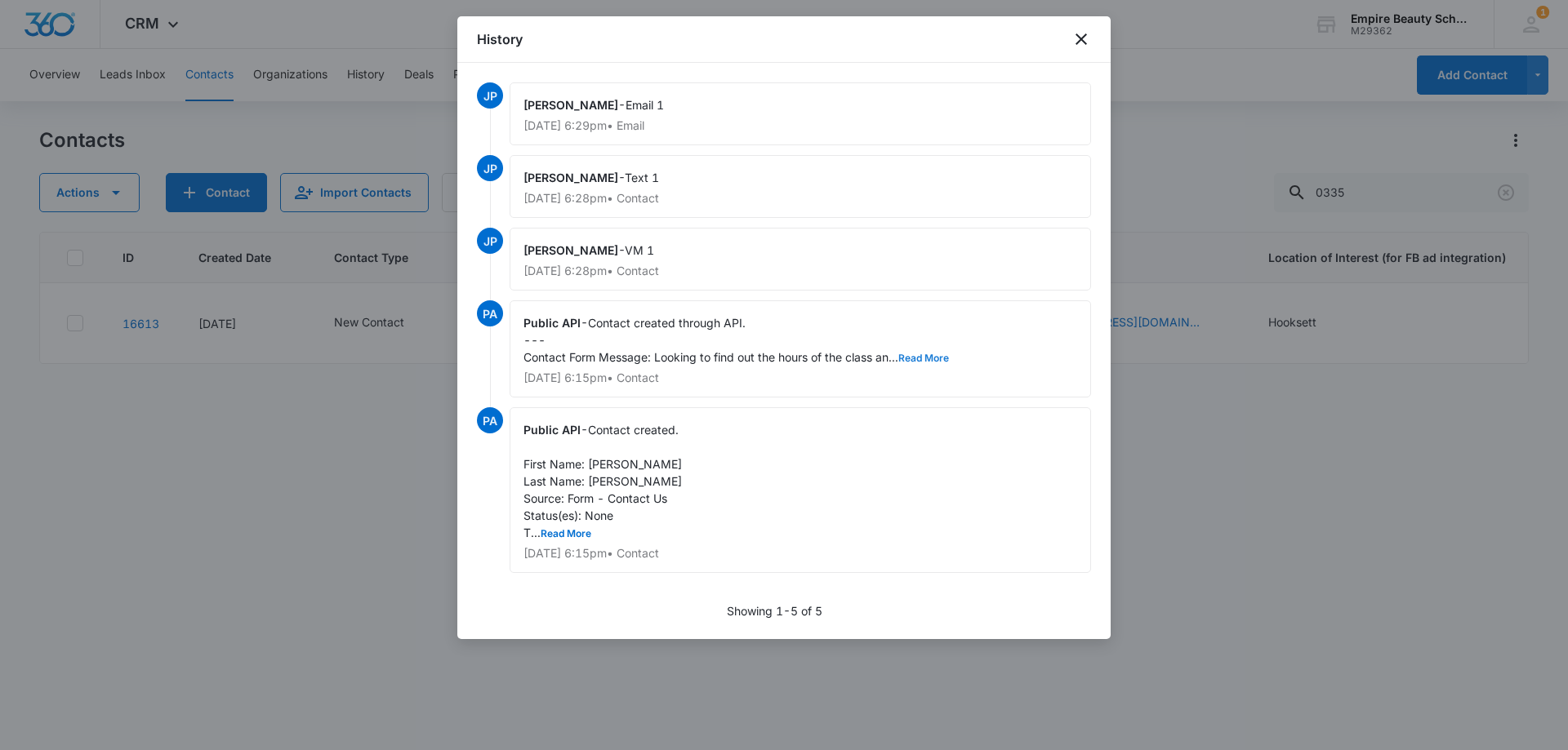
click at [930, 354] on button "Read More" at bounding box center [924, 359] width 51 height 10
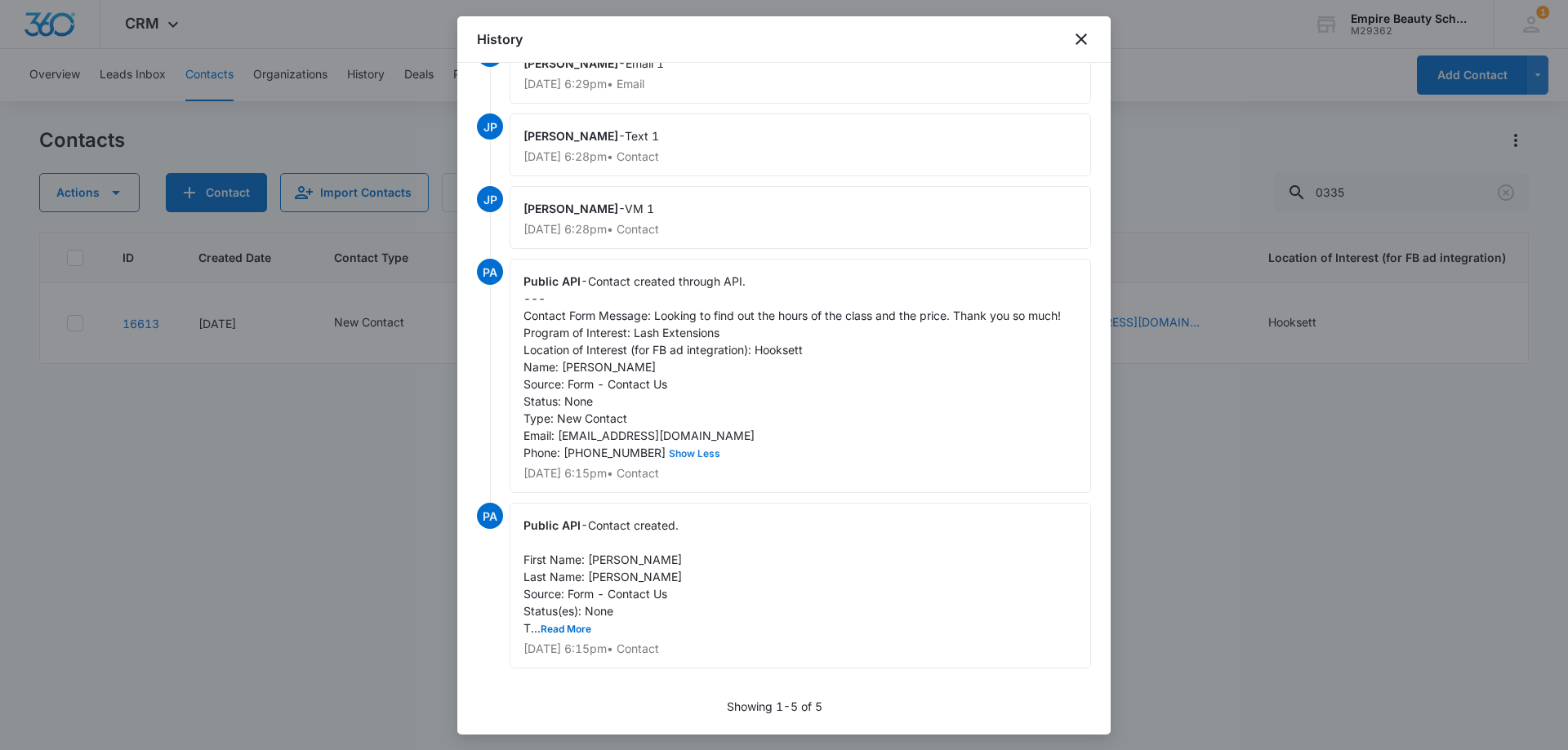
scroll to position [0, 0]
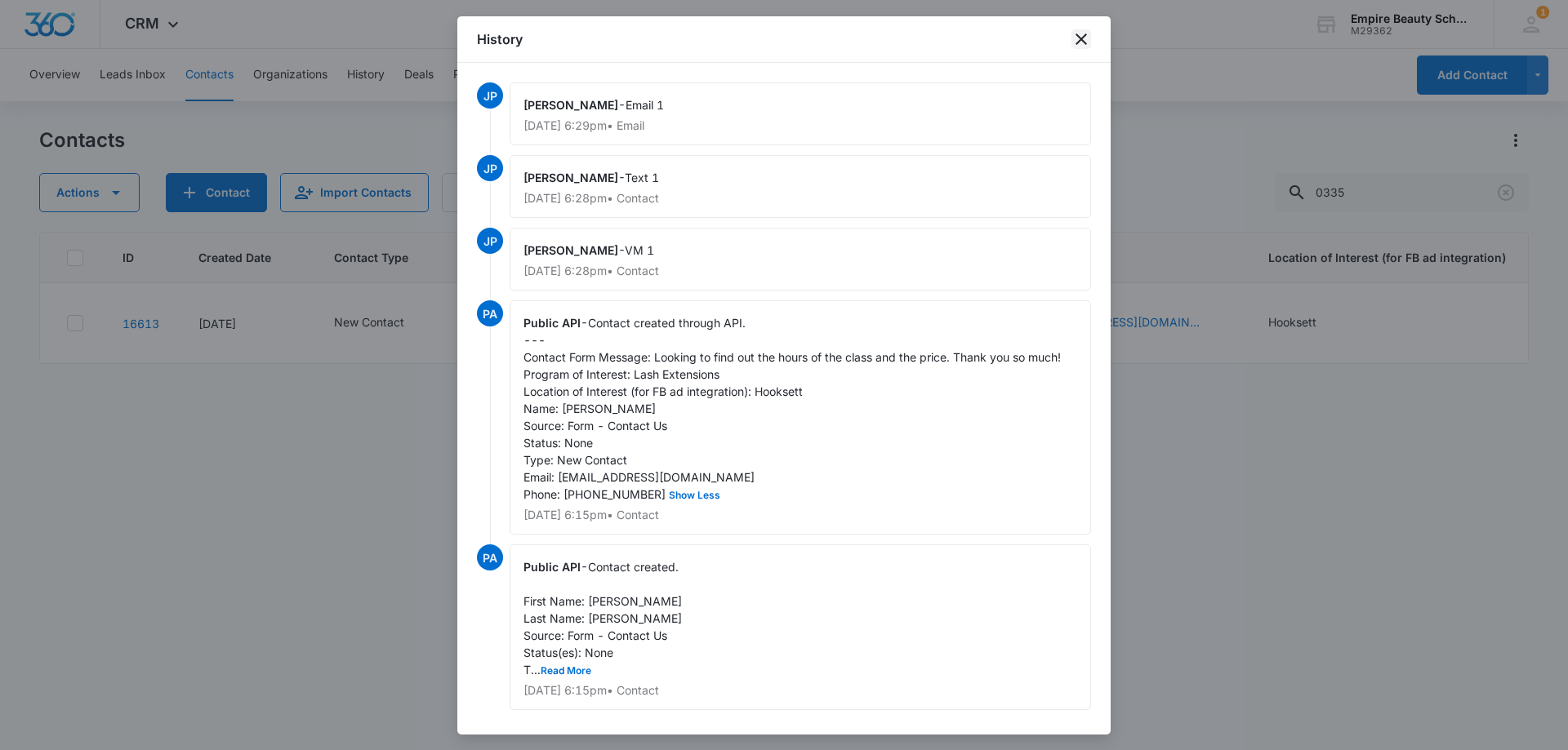
click at [1079, 36] on icon "close" at bounding box center [1081, 40] width 12 height 12
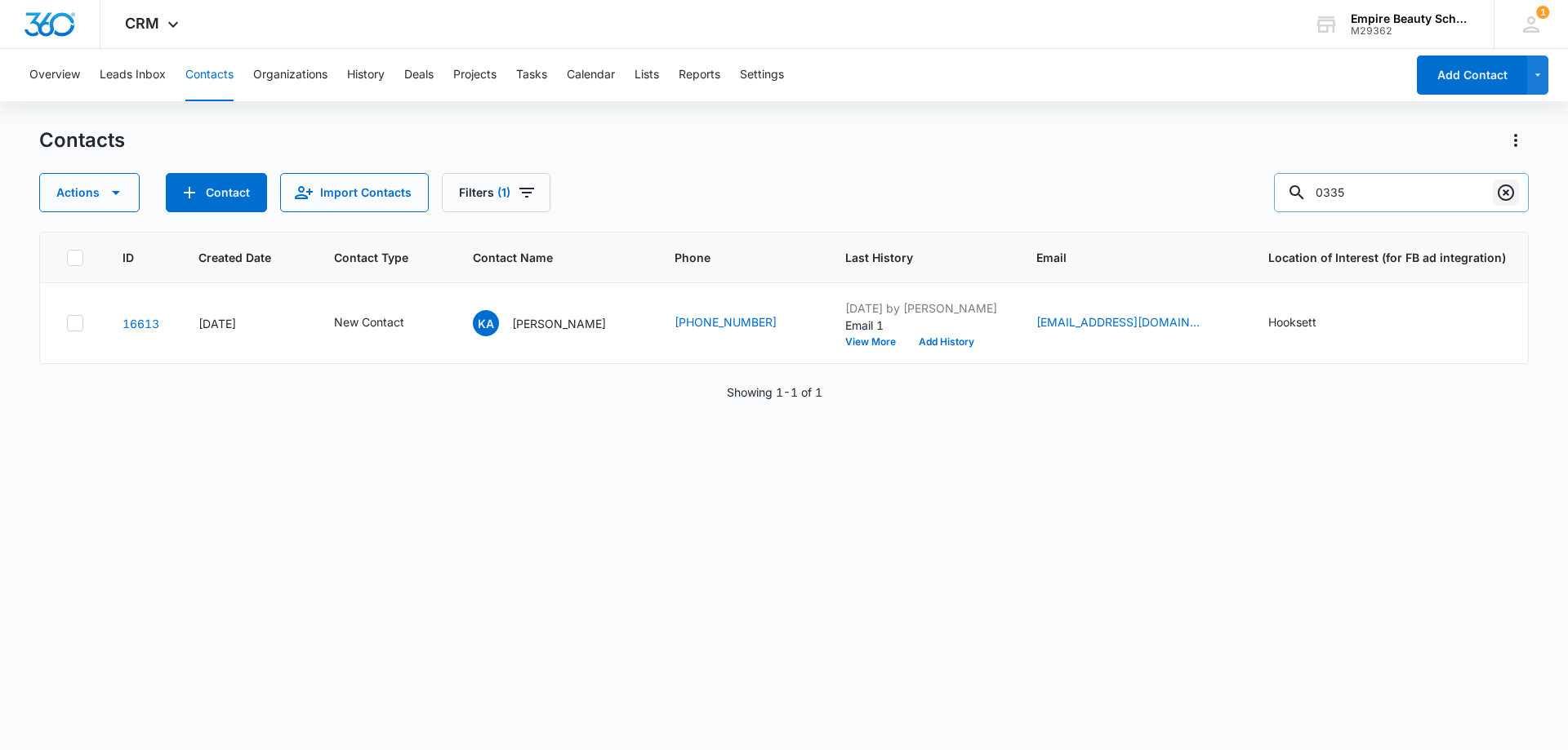
drag, startPoint x: 1500, startPoint y: 190, endPoint x: 676, endPoint y: 8, distance: 843.9
click at [1496, 190] on icon "Clear" at bounding box center [1505, 192] width 19 height 19
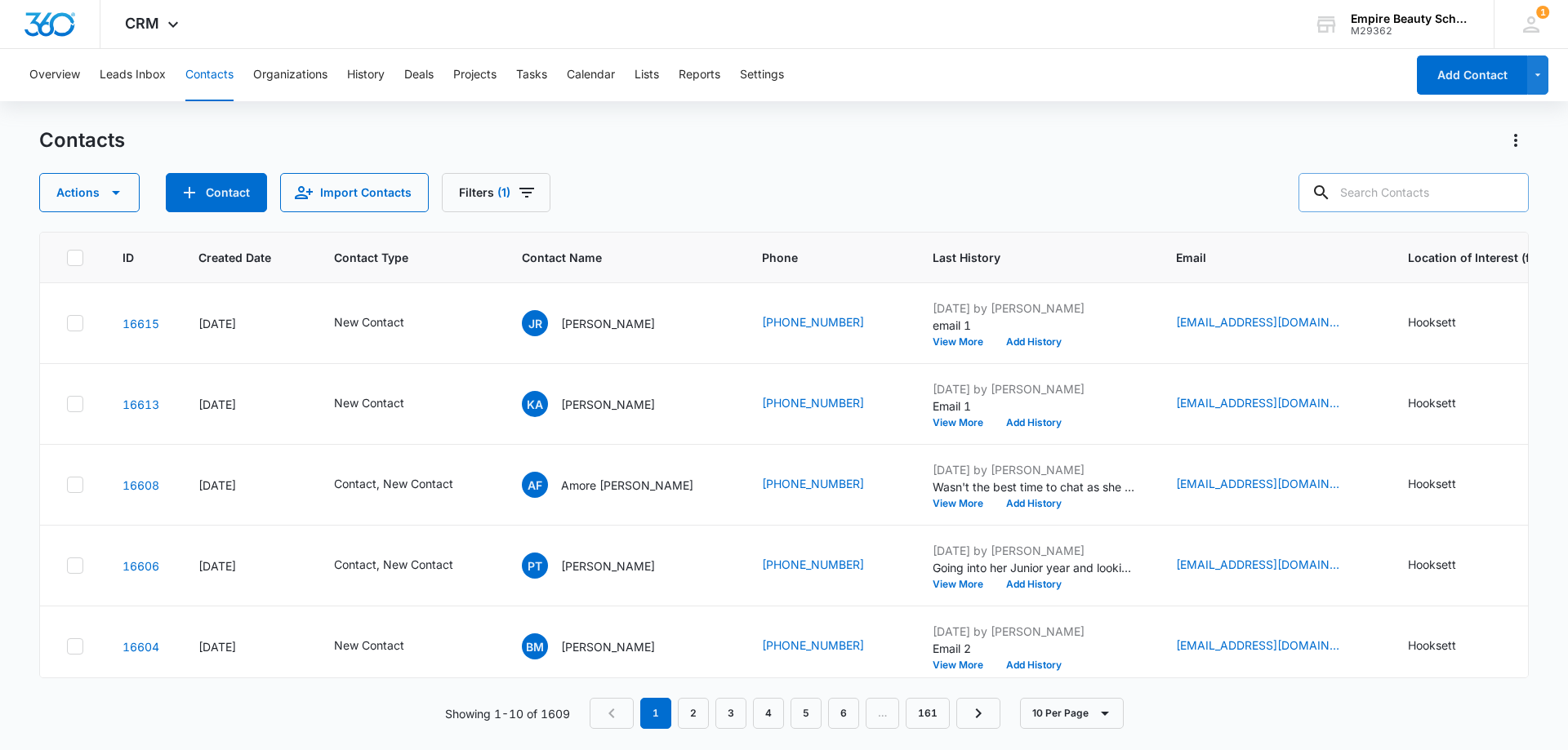
click at [1444, 181] on input "text" at bounding box center [1413, 192] width 230 height 39
paste input "(603) 244-0970"
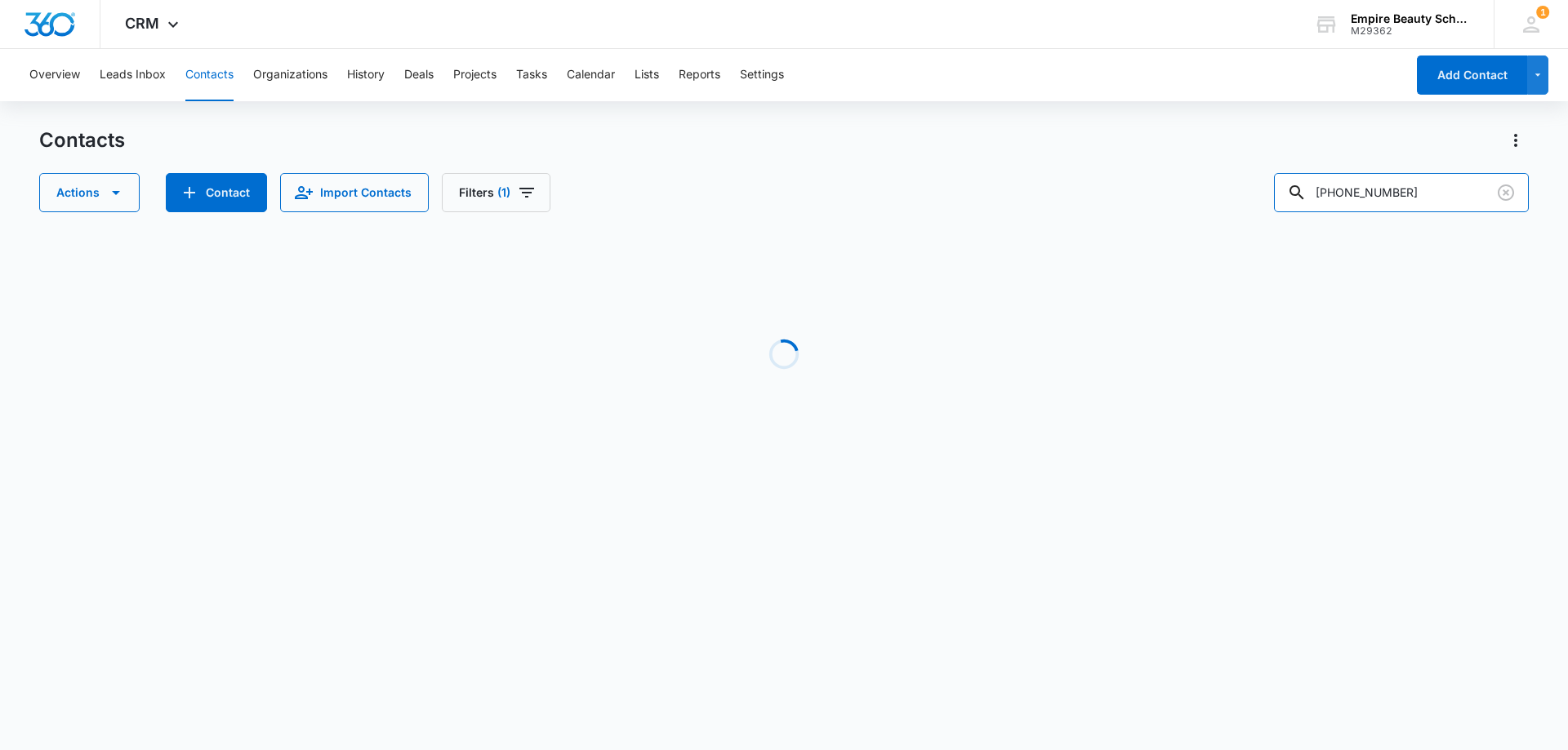
drag, startPoint x: 1356, startPoint y: 190, endPoint x: 1244, endPoint y: 205, distance: 113.0
click at [1244, 205] on div "Actions Contact Import Contacts Filters (1) (603) 244-0970" at bounding box center [783, 192] width 1489 height 39
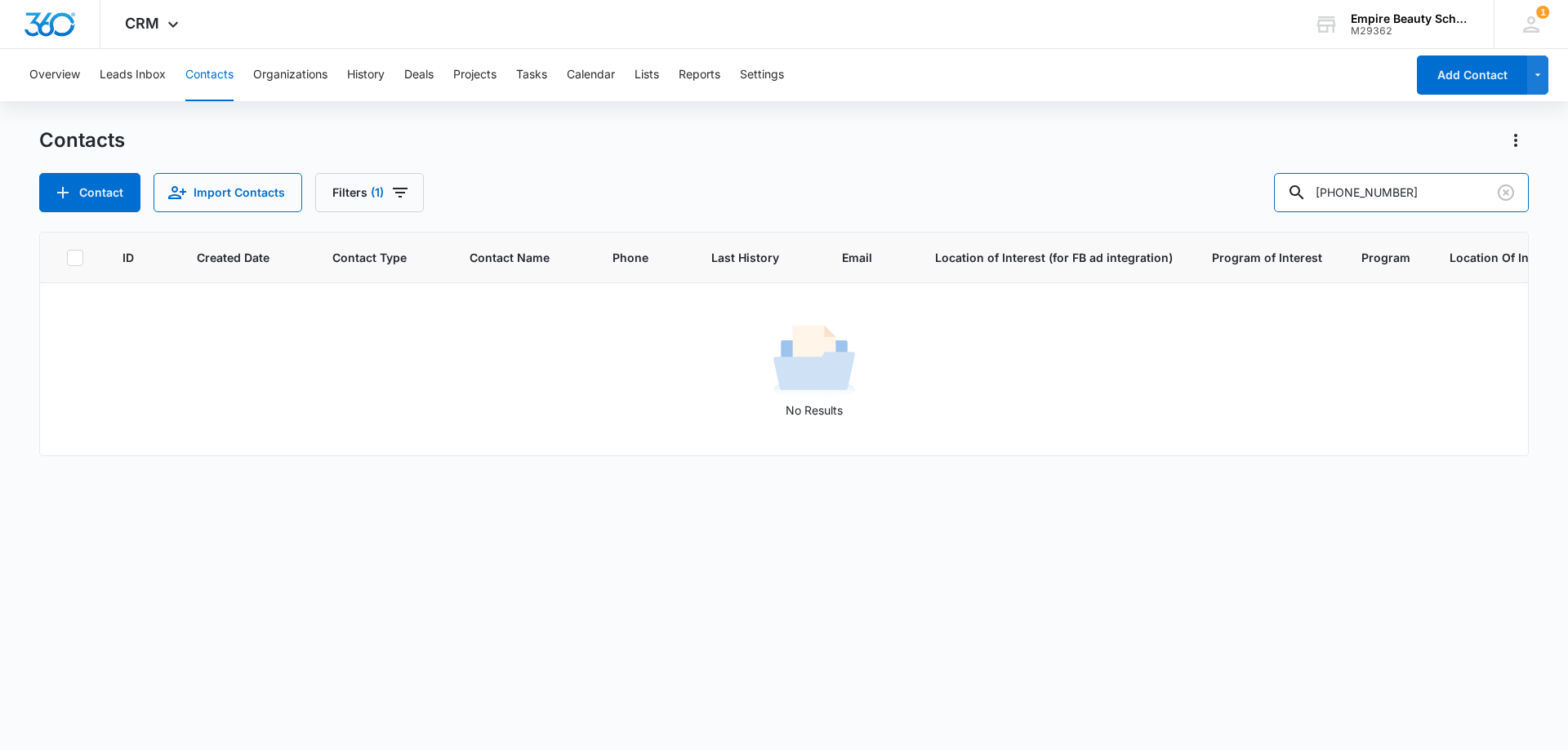
drag, startPoint x: 1394, startPoint y: 193, endPoint x: 1257, endPoint y: 190, distance: 137.0
click at [1258, 190] on div "Contact Import Contacts Filters (1) (603) 244-0970" at bounding box center [783, 192] width 1489 height 39
type input "0970"
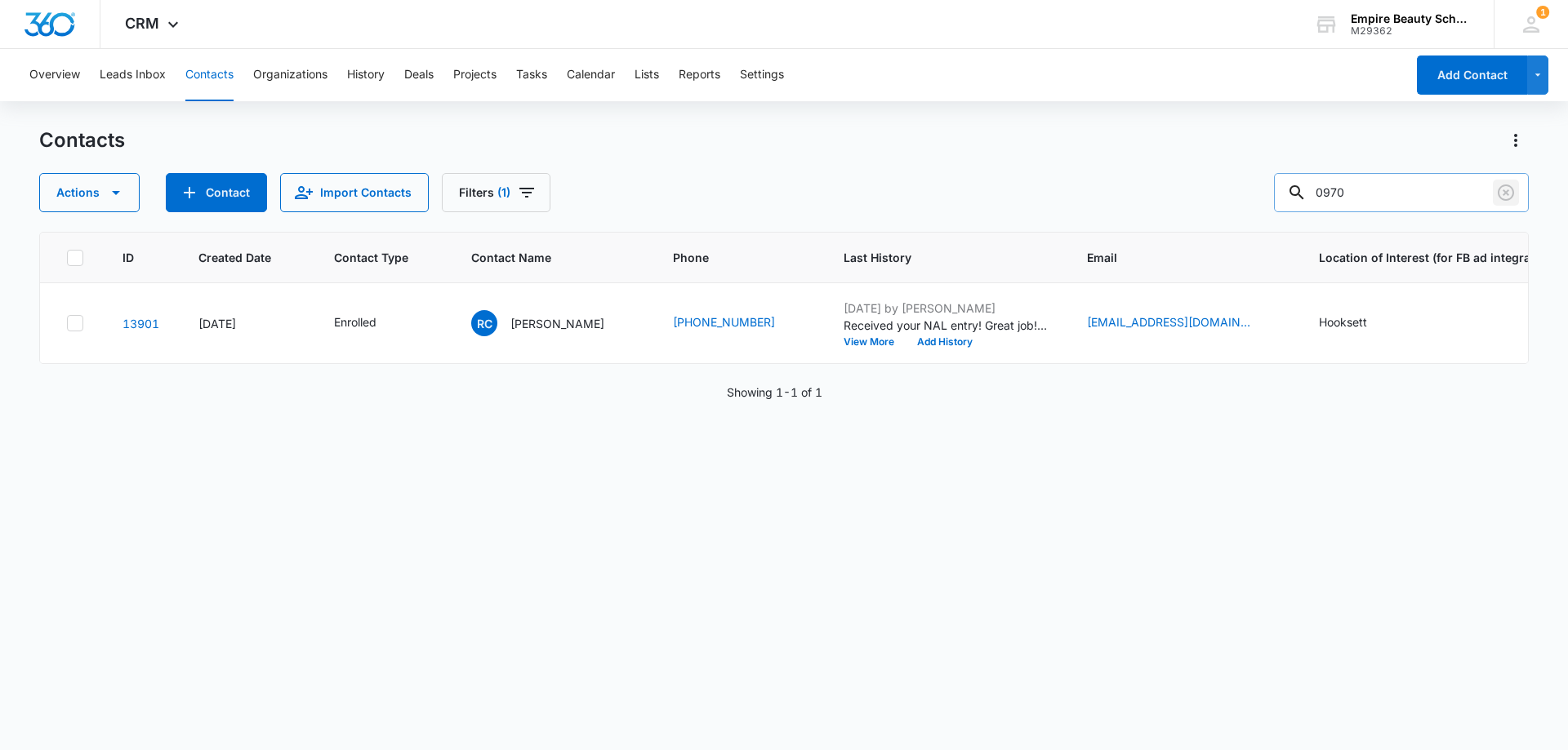
drag, startPoint x: 1518, startPoint y: 184, endPoint x: 1509, endPoint y: 189, distance: 10.3
click at [1517, 184] on button "Clear" at bounding box center [1505, 192] width 26 height 26
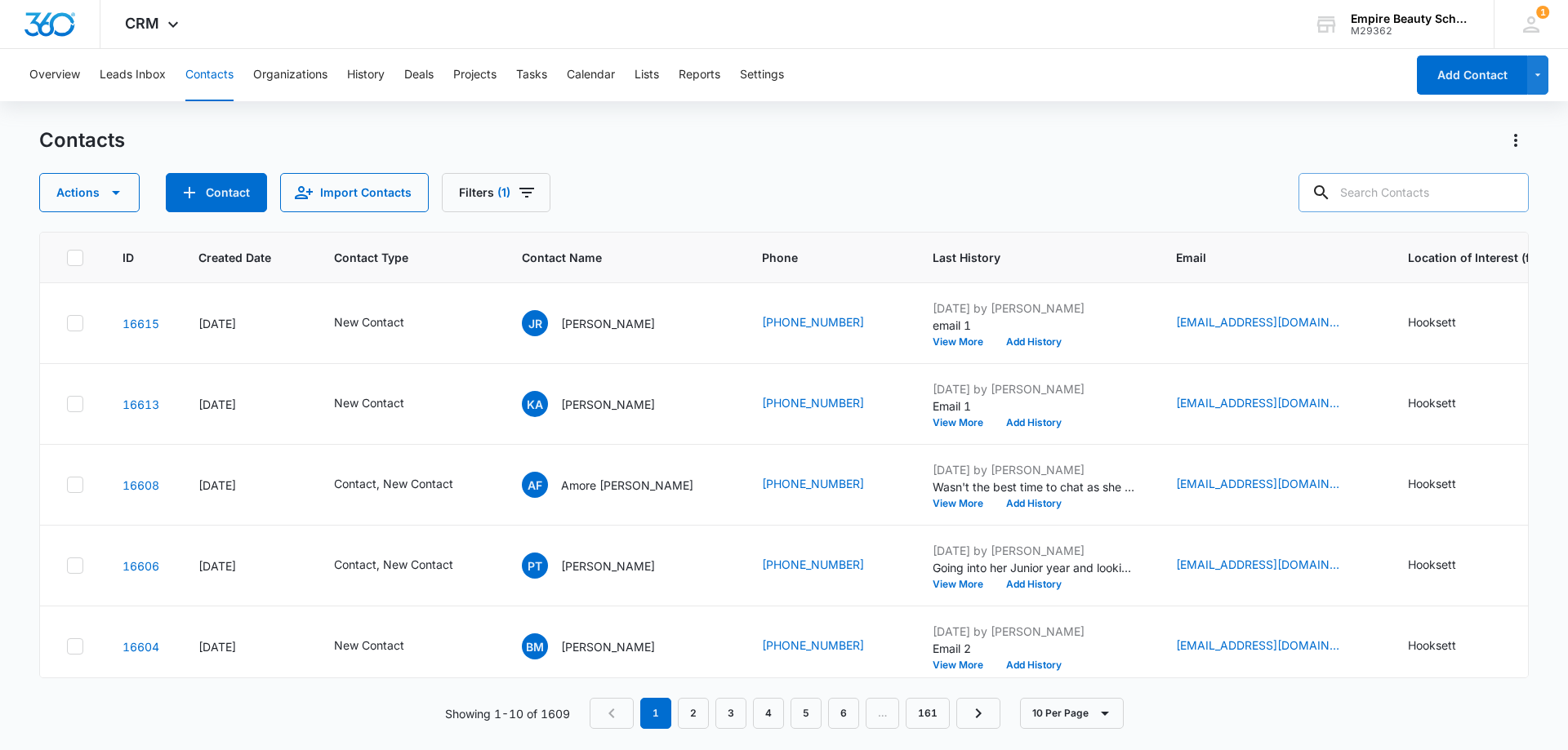
click at [1509, 189] on div at bounding box center [1505, 192] width 26 height 39
click at [1394, 177] on input "text" at bounding box center [1413, 192] width 230 height 39
type input "martinez"
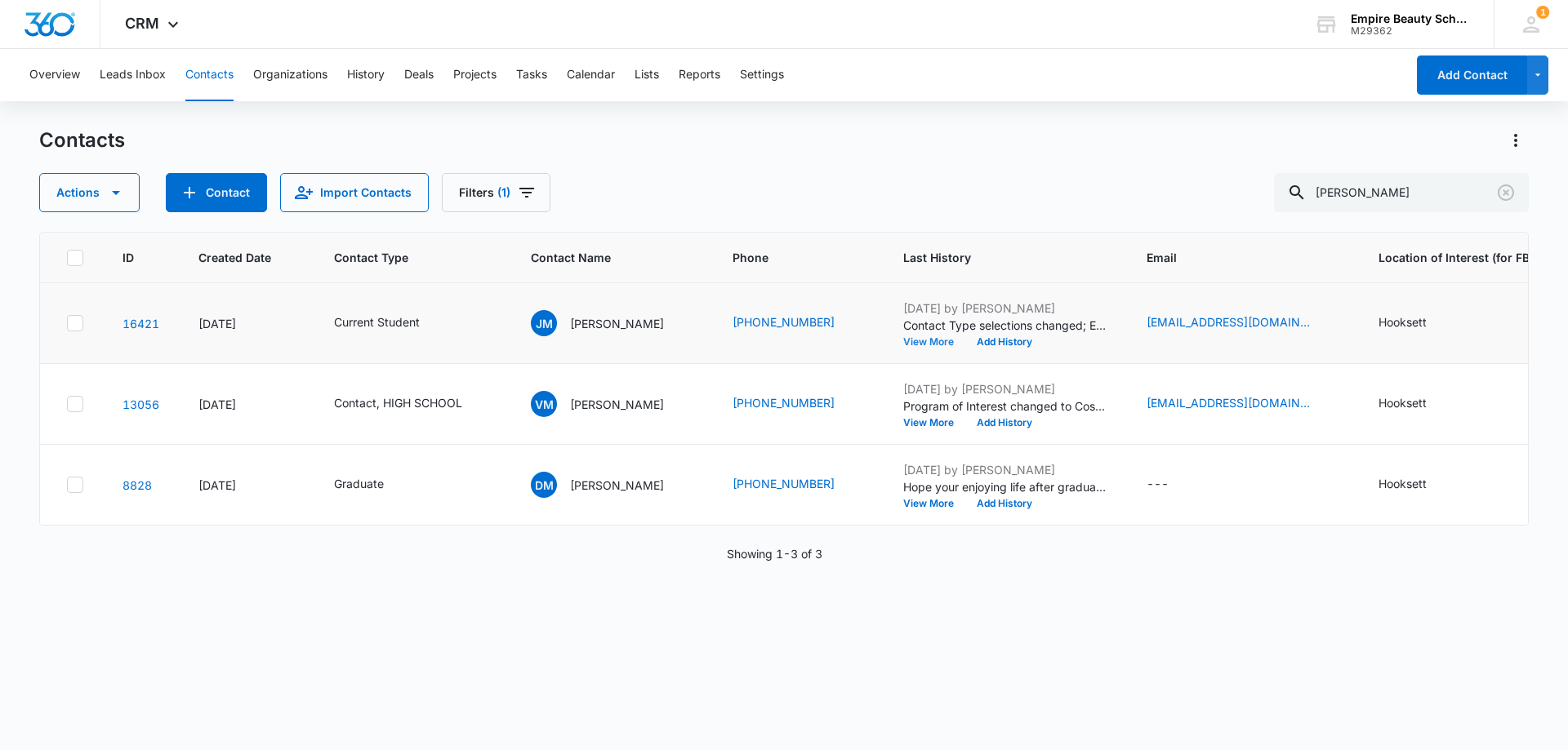
click at [952, 339] on button "View More" at bounding box center [934, 342] width 62 height 10
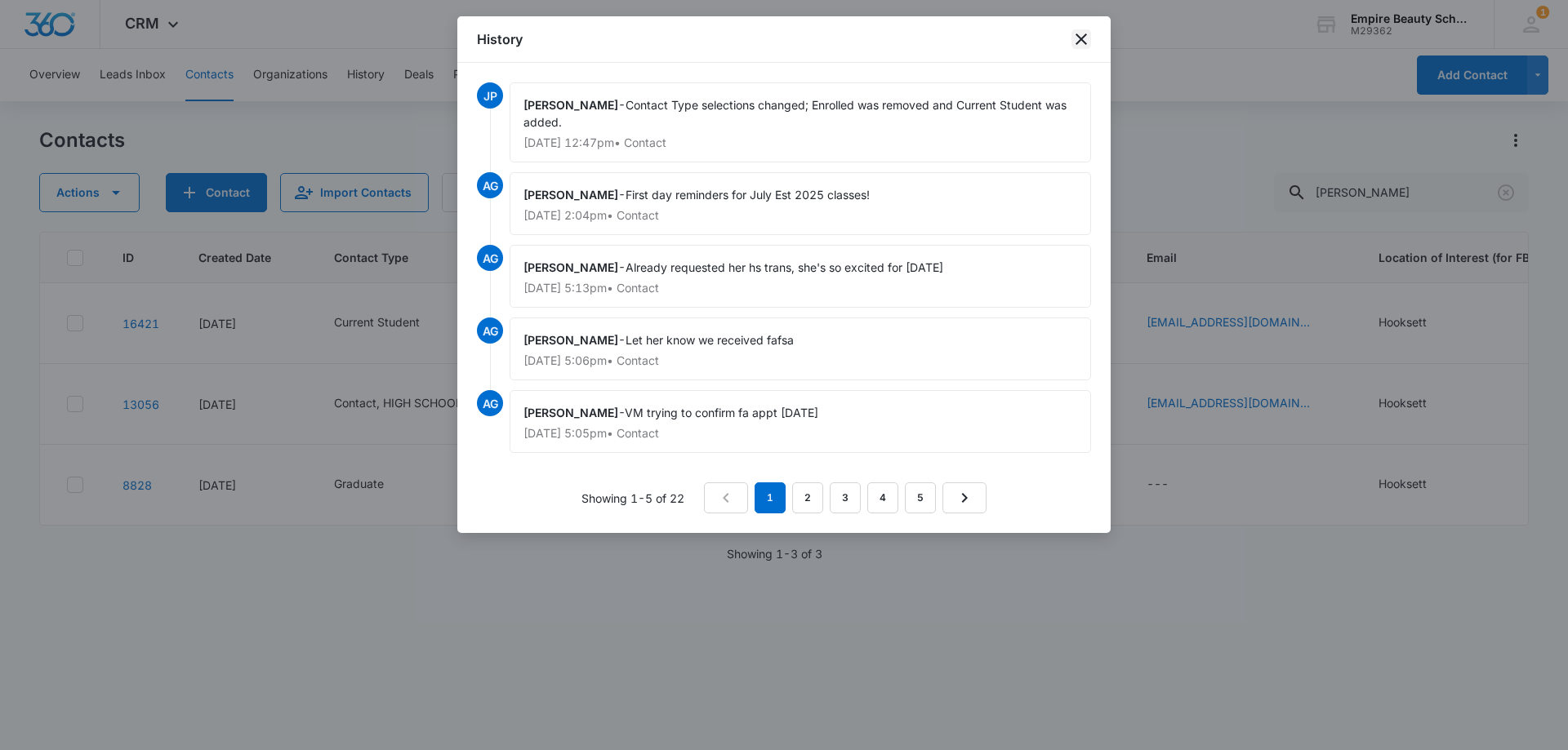
click at [1080, 37] on icon "close" at bounding box center [1081, 40] width 12 height 12
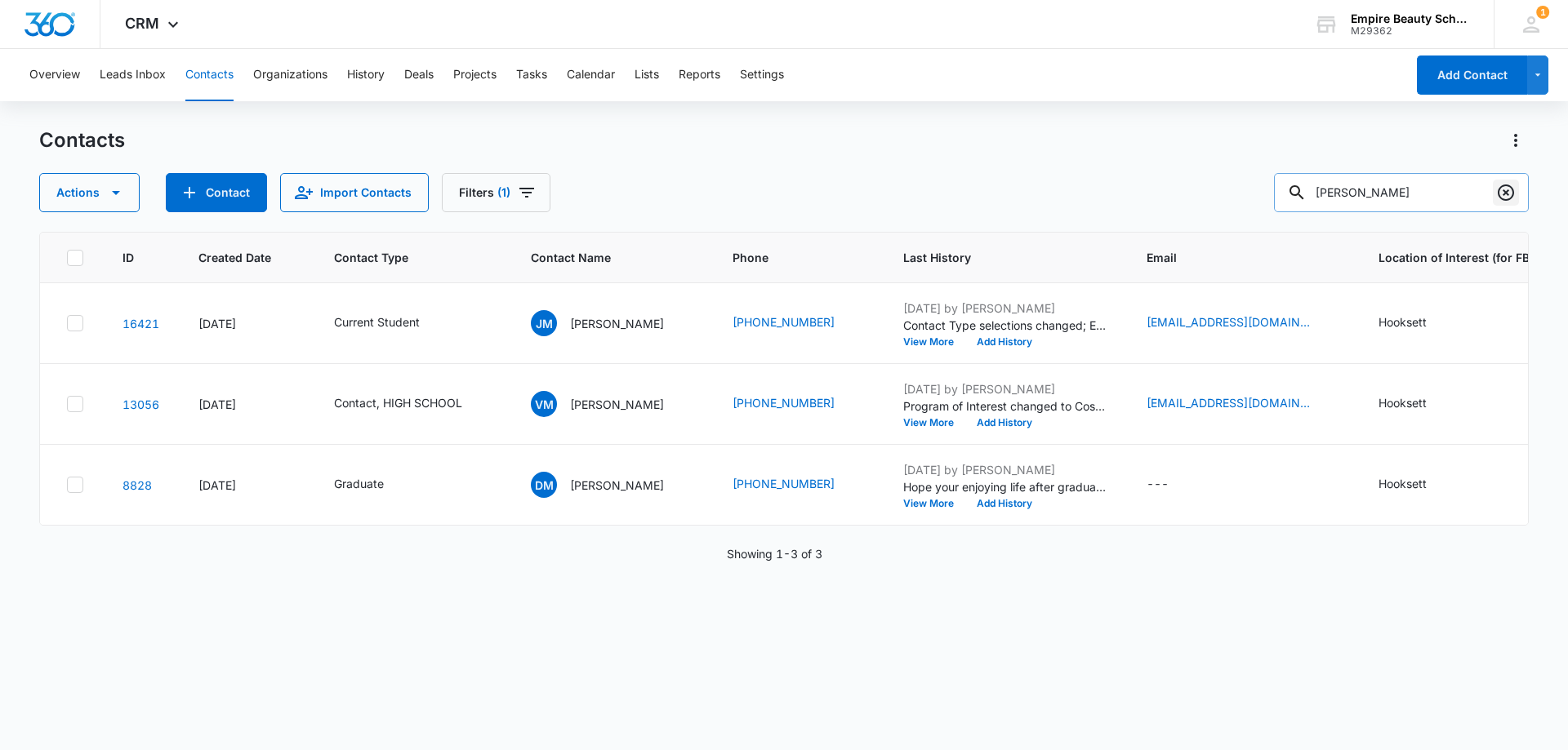
click at [1508, 195] on icon "Clear" at bounding box center [1505, 192] width 16 height 16
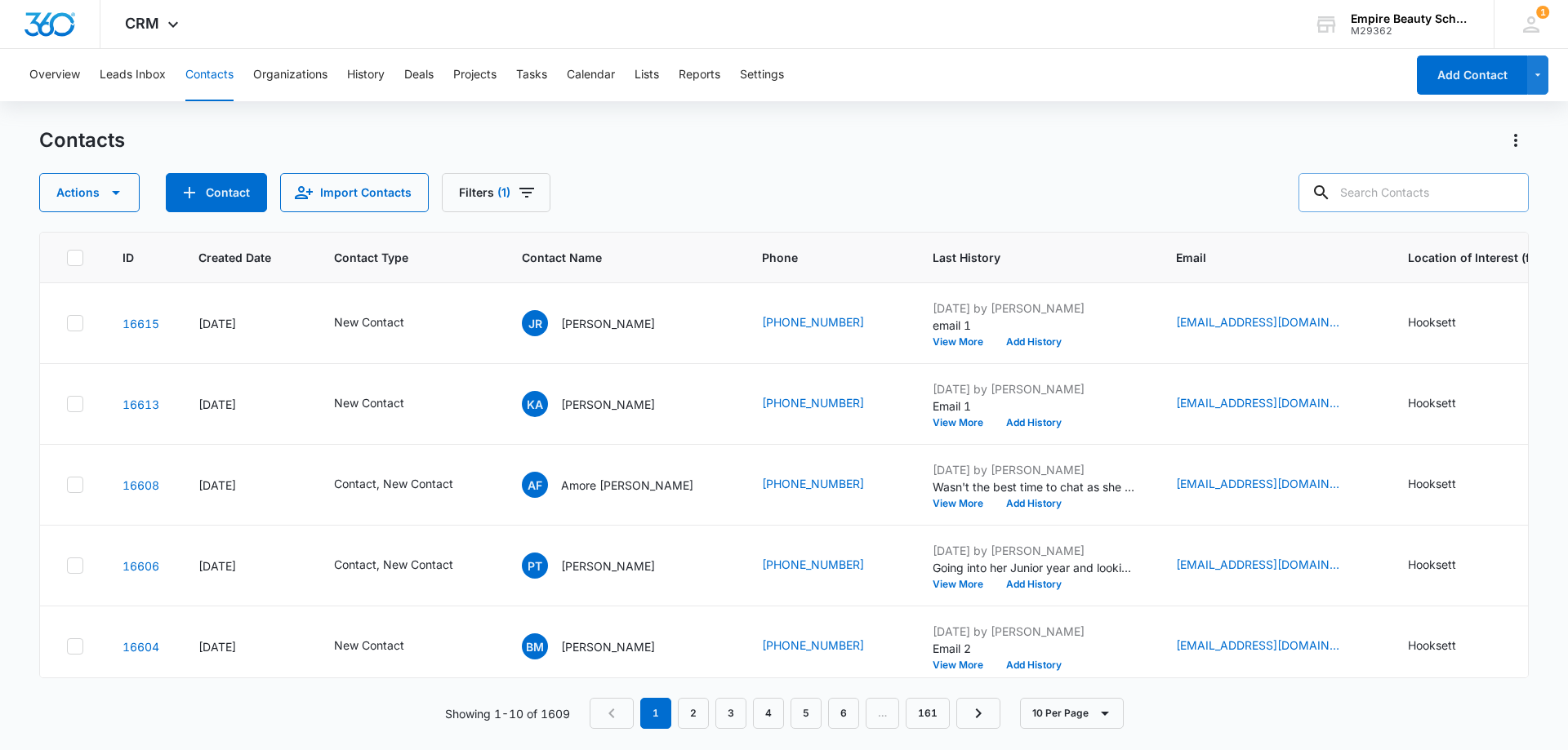
click at [1433, 177] on input "text" at bounding box center [1413, 192] width 230 height 39
click at [1432, 178] on input "text" at bounding box center [1413, 192] width 230 height 39
paste input "(603) 212-8047"
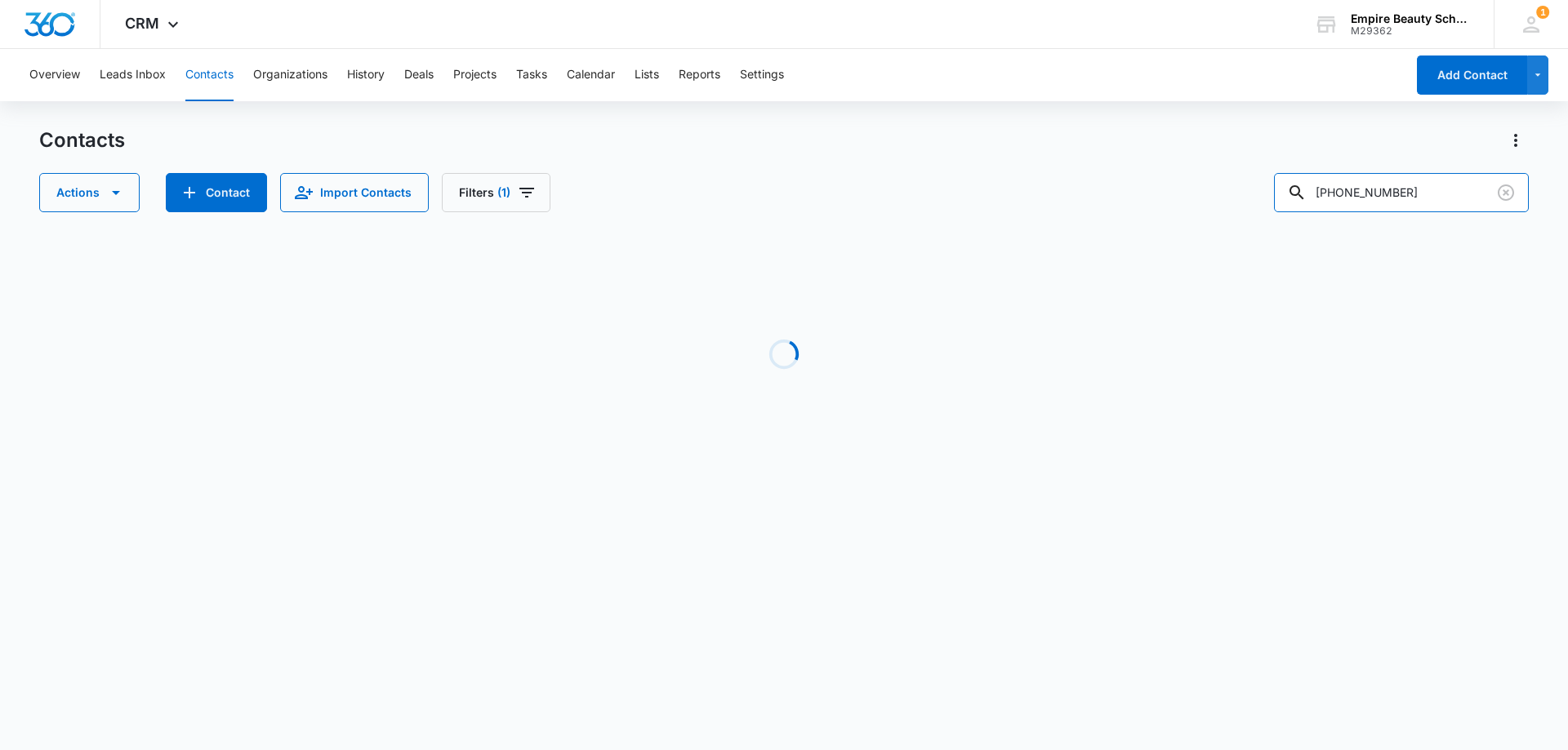
drag, startPoint x: 1351, startPoint y: 190, endPoint x: 1225, endPoint y: 217, distance: 128.9
click at [1225, 217] on div "Contacts Actions Contact Import Contacts Filters (1) (603) 212-8047 Loading No …" at bounding box center [783, 312] width 1489 height 369
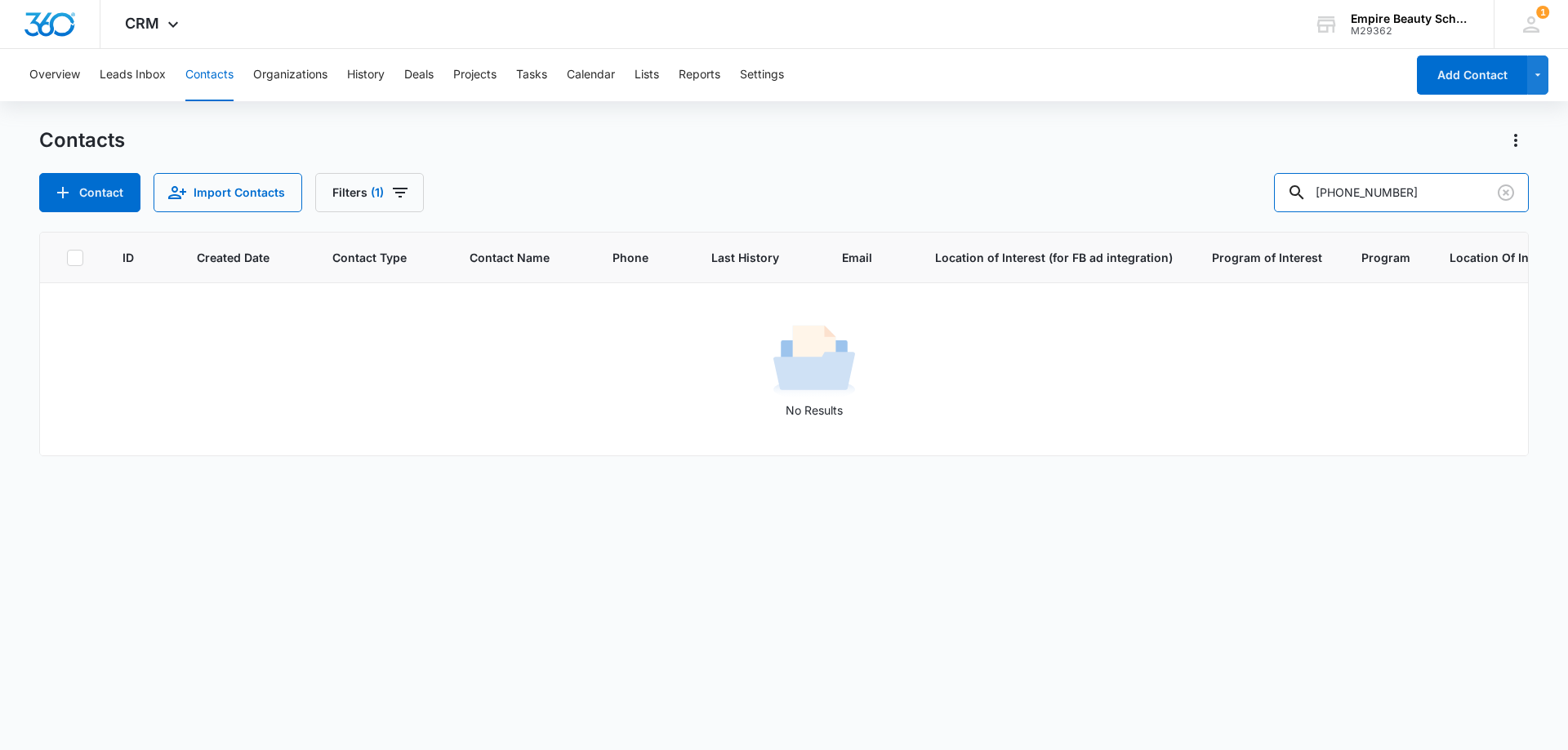
drag, startPoint x: 1386, startPoint y: 190, endPoint x: 1117, endPoint y: 207, distance: 269.5
click at [1117, 207] on div "Contact Import Contacts Filters (1) (603) 212-8047" at bounding box center [783, 192] width 1489 height 39
type input "8047"
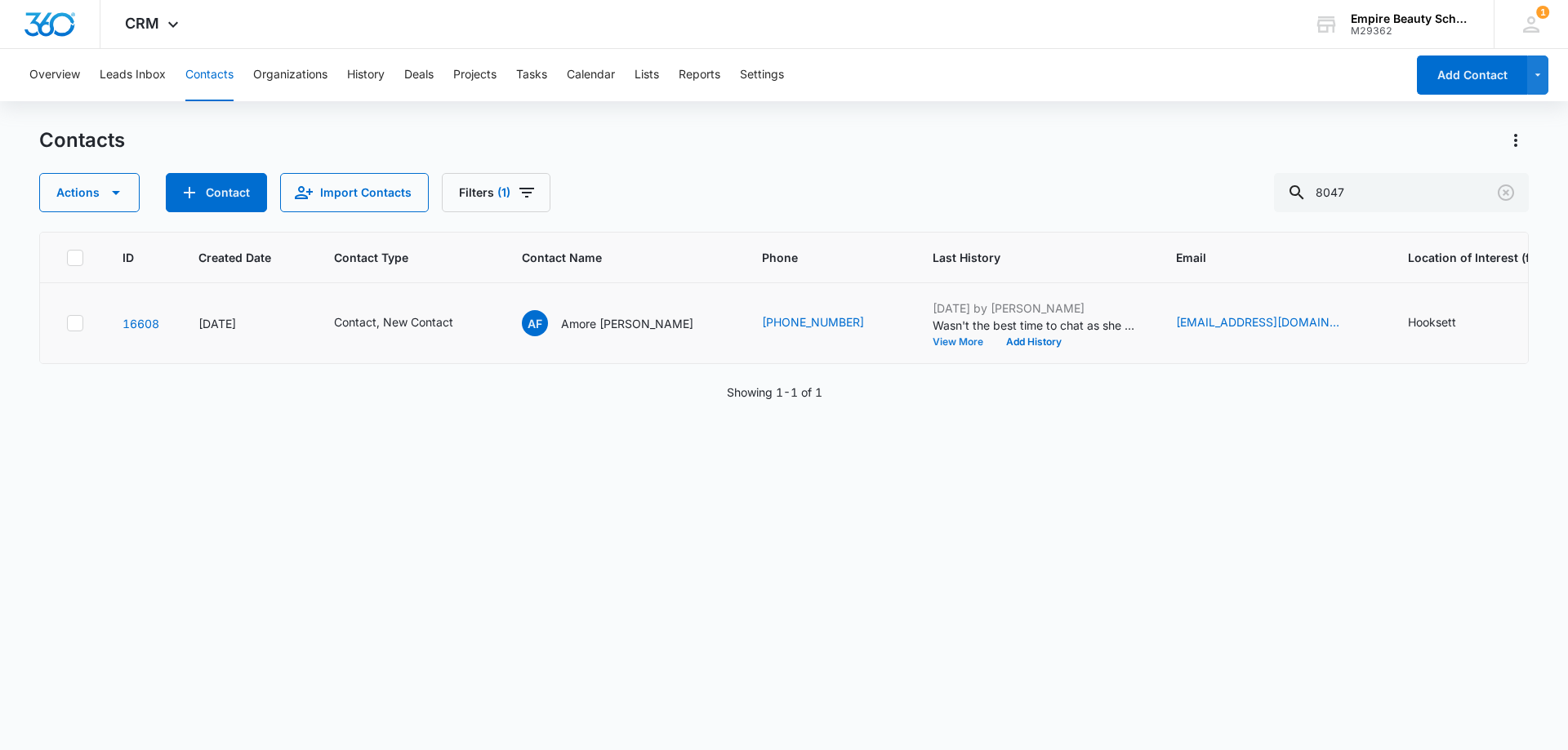
click at [932, 343] on button "View More" at bounding box center [963, 342] width 62 height 10
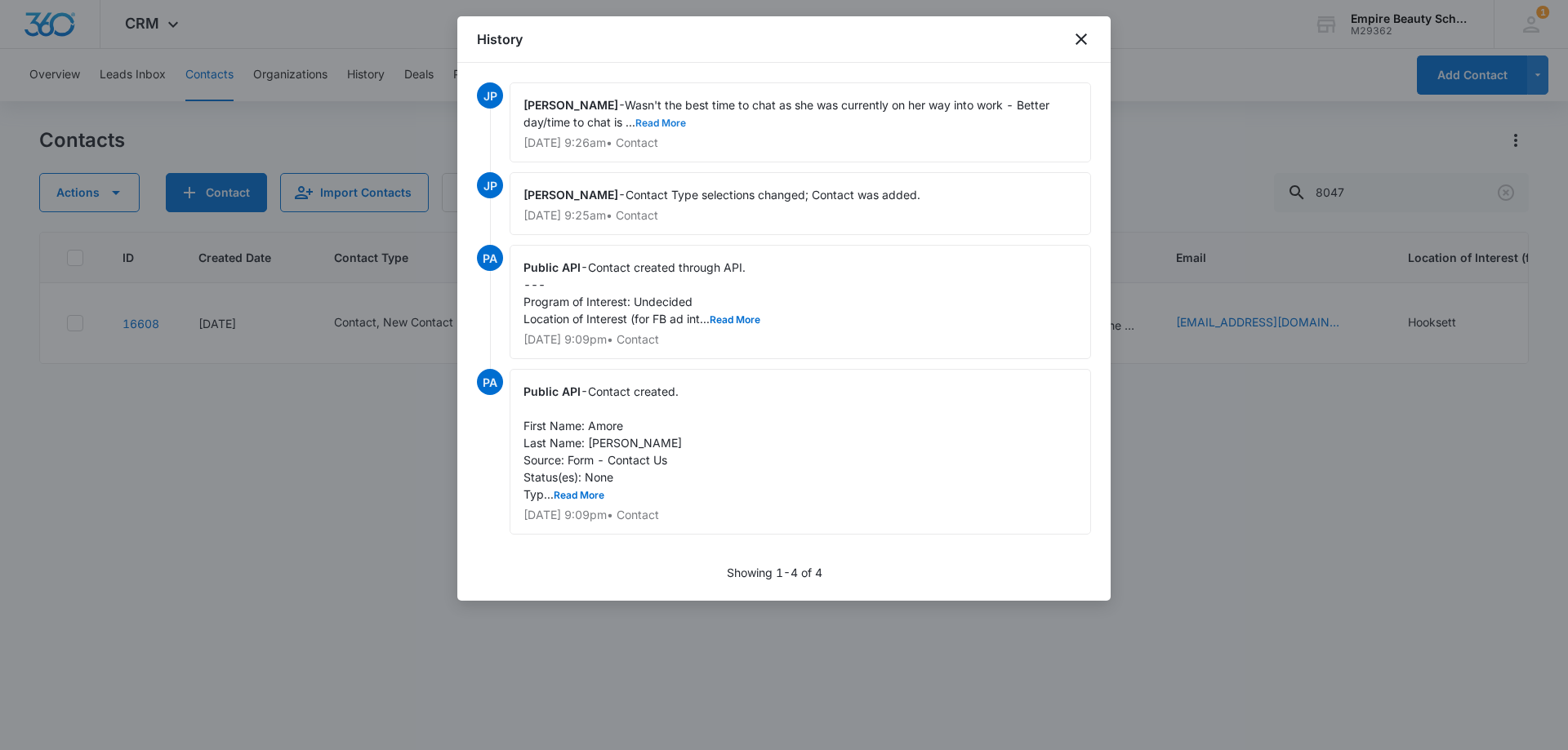
click at [666, 124] on button "Read More" at bounding box center [660, 124] width 51 height 10
click at [1079, 30] on icon "close" at bounding box center [1080, 39] width 19 height 19
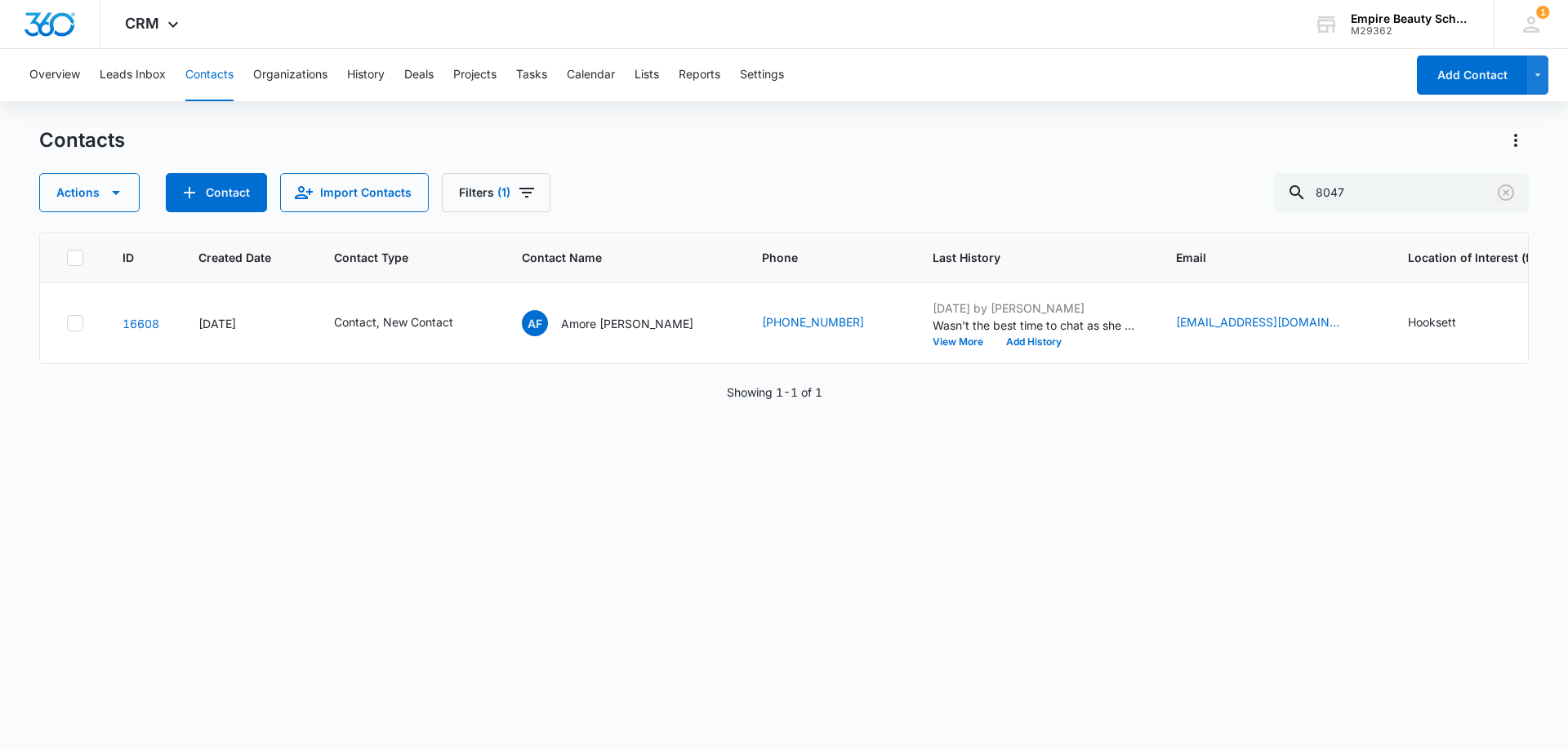
drag, startPoint x: 1505, startPoint y: 195, endPoint x: 577, endPoint y: 167, distance: 928.4
click at [1503, 195] on icon "Clear" at bounding box center [1505, 192] width 19 height 19
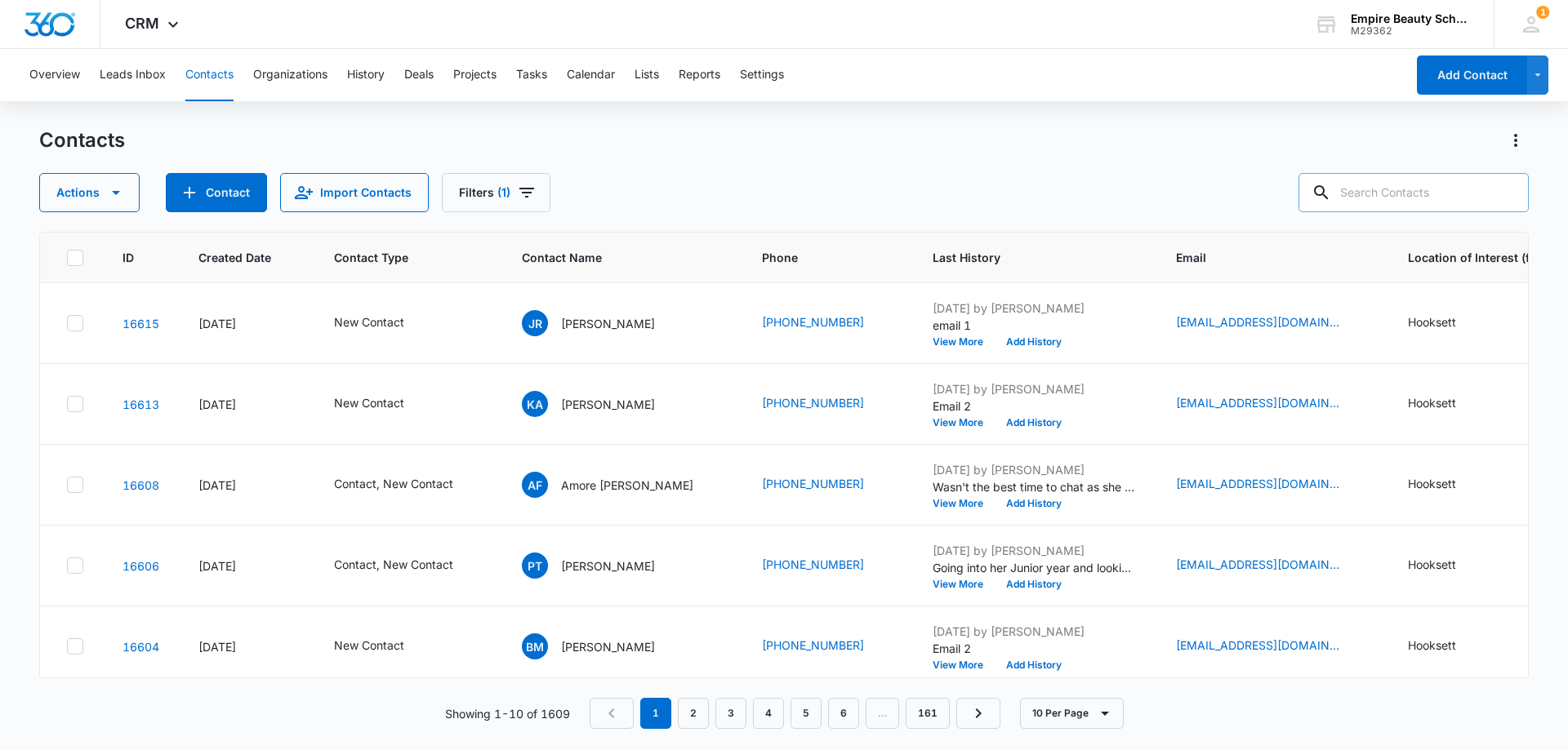
click at [1405, 197] on input "text" at bounding box center [1413, 192] width 230 height 39
paste input "(603) 670-6960"
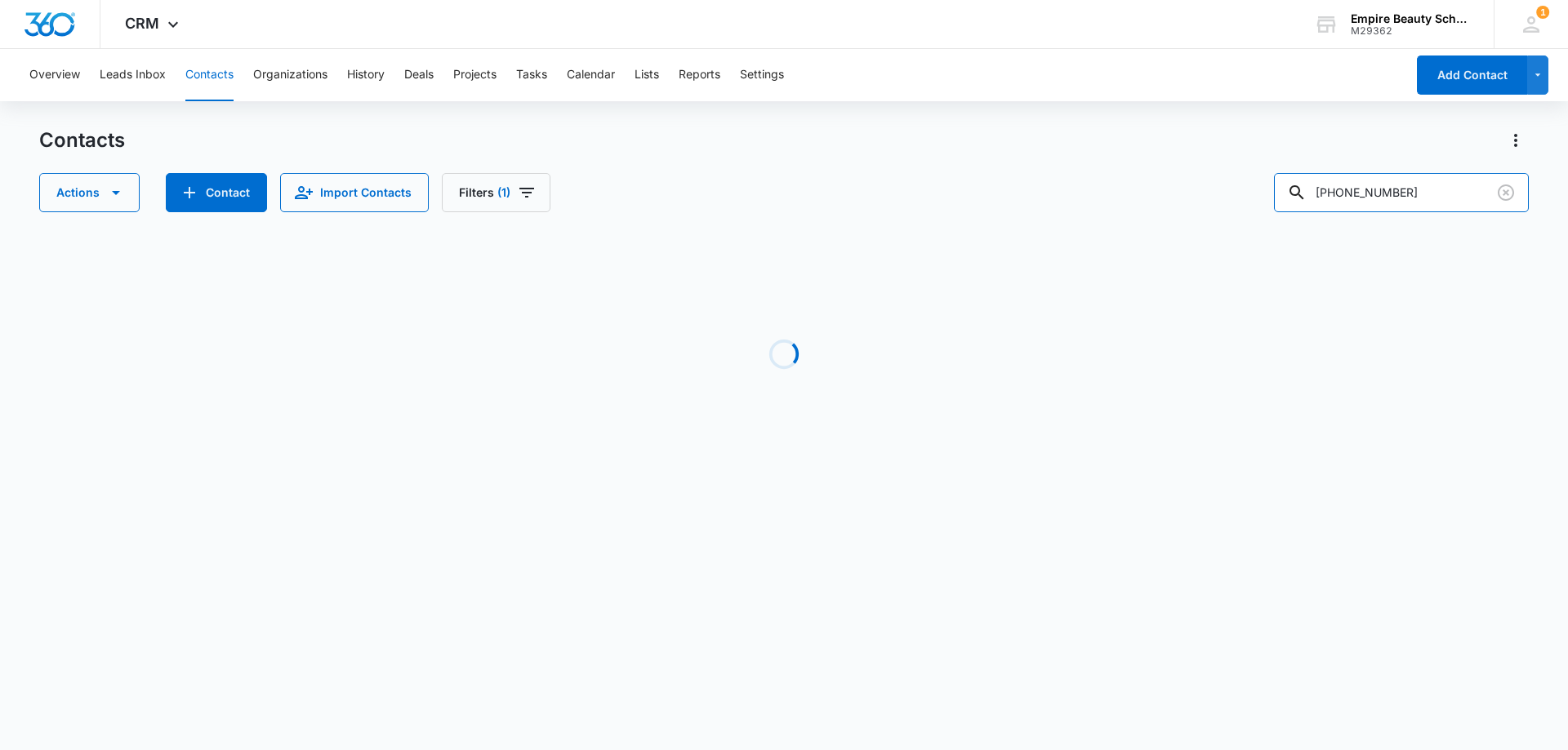
drag, startPoint x: 1359, startPoint y: 192, endPoint x: 1278, endPoint y: 198, distance: 81.2
click at [1278, 198] on div "Actions Contact Import Contacts Filters (1) (603) 670-6960" at bounding box center [783, 192] width 1489 height 39
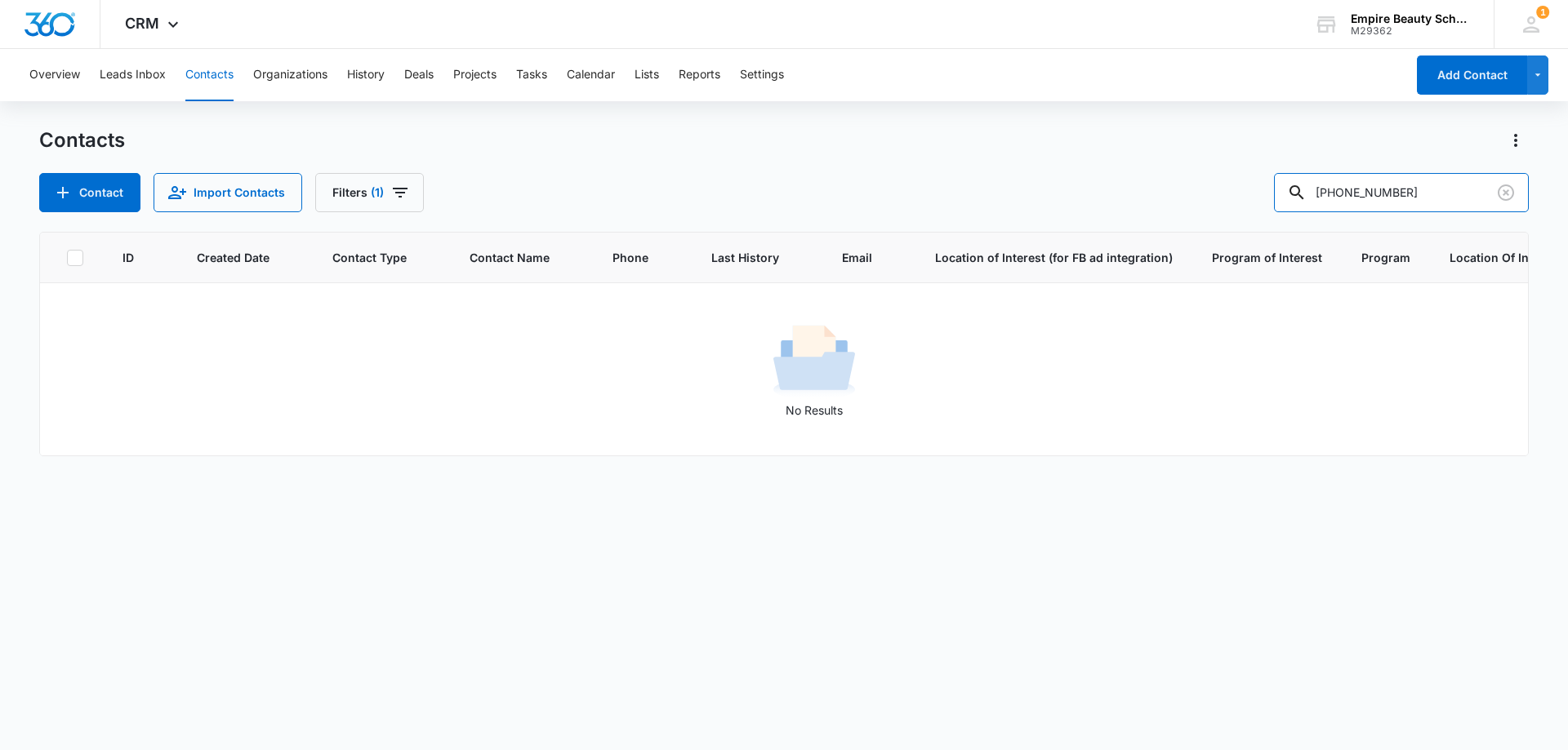
drag, startPoint x: 1391, startPoint y: 195, endPoint x: 1237, endPoint y: 195, distance: 154.0
click at [1237, 195] on div "Contact Import Contacts Filters (1) (603) 670-6960" at bounding box center [783, 192] width 1489 height 39
type input "6960"
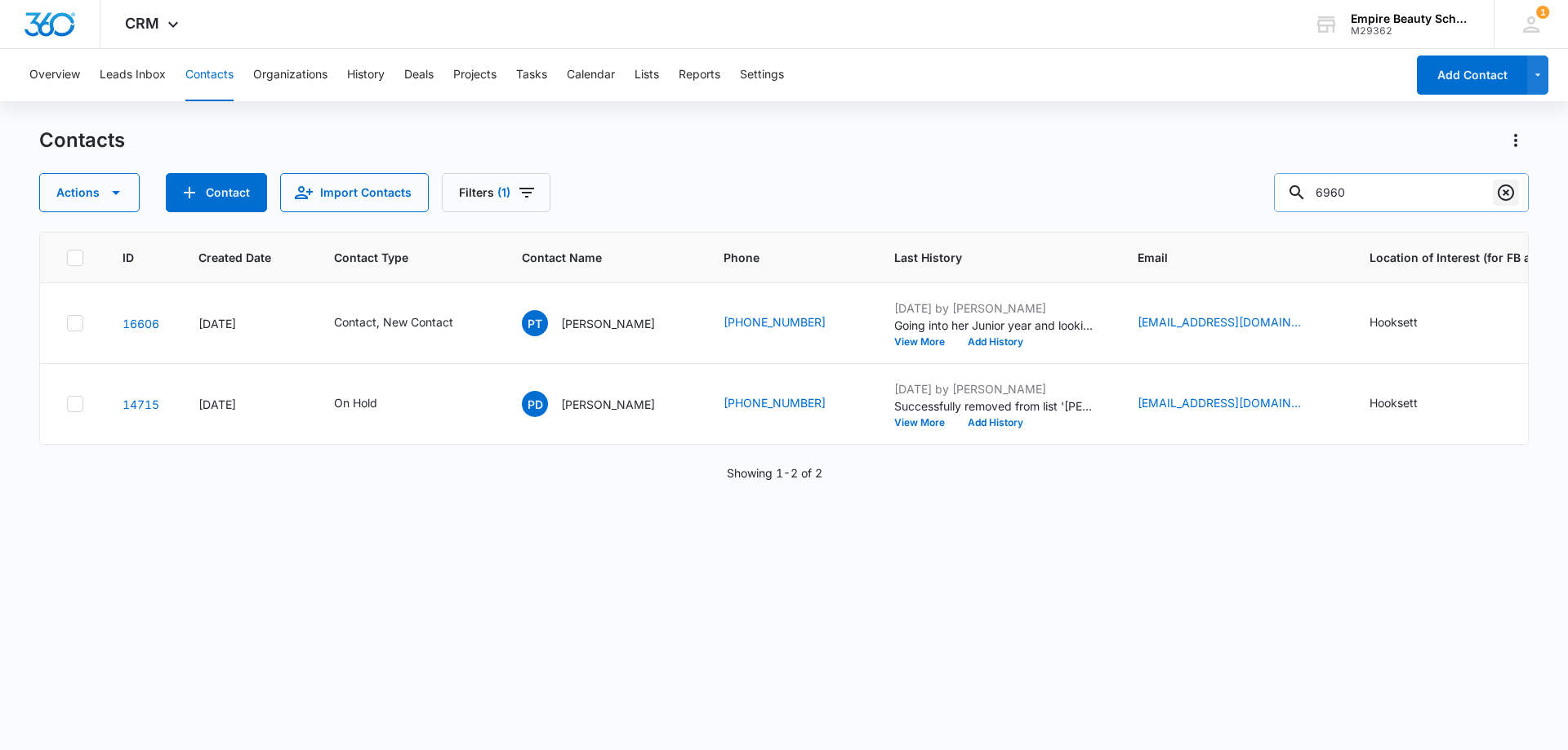
click at [1502, 196] on icon "Clear" at bounding box center [1505, 192] width 19 height 19
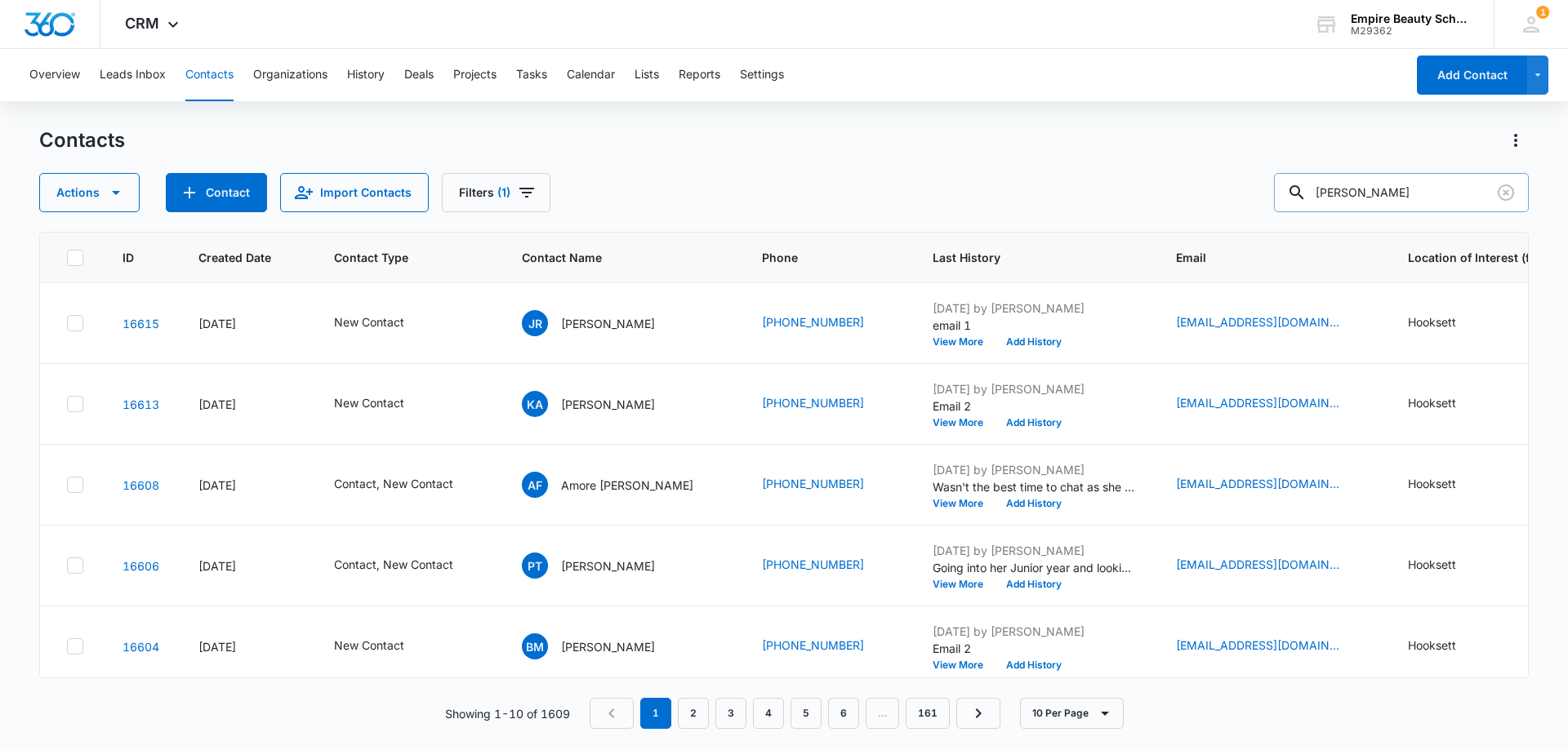
type input "audra"
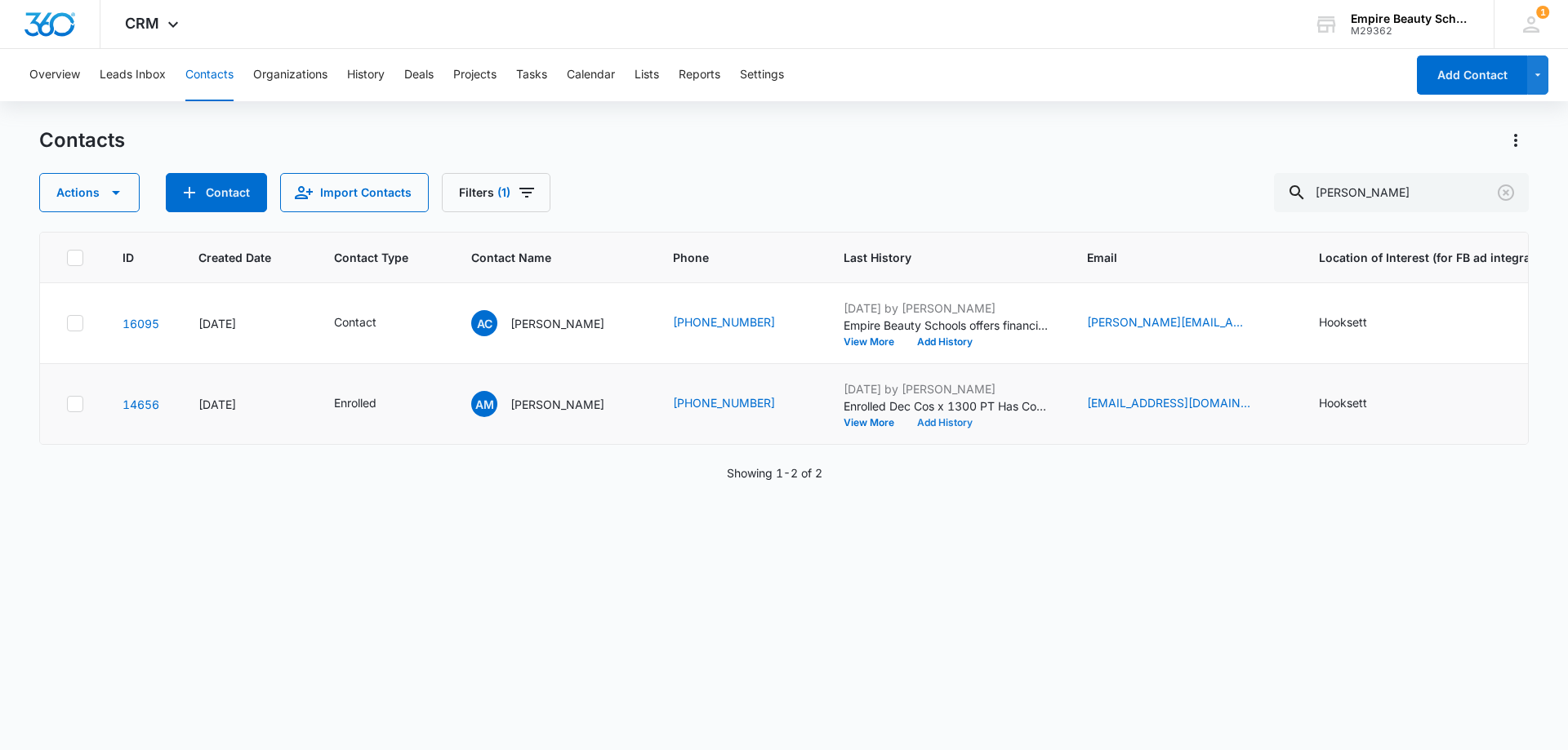
click at [922, 421] on button "Add History" at bounding box center [945, 423] width 79 height 10
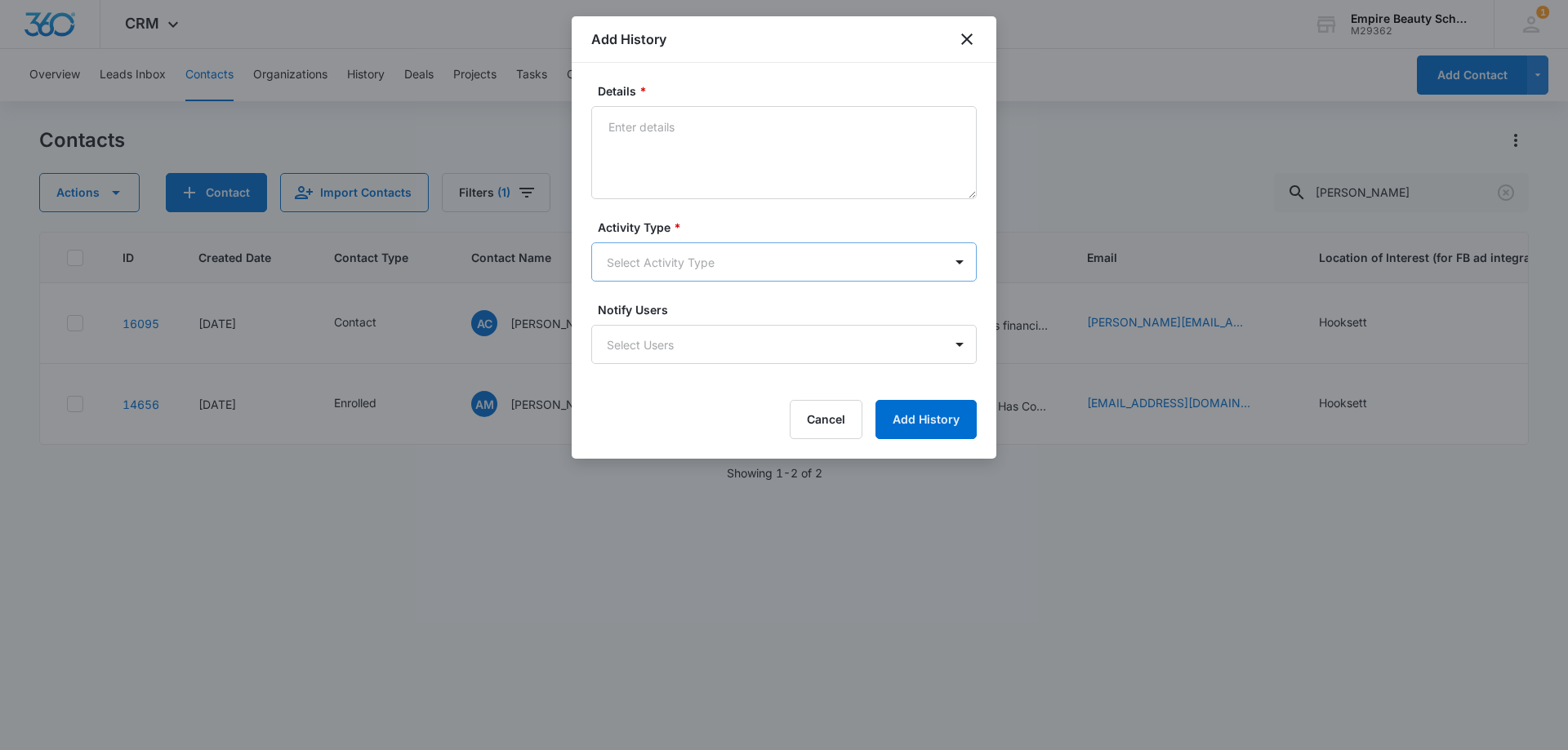
click at [690, 260] on body "CRM Apps Forms CRM Email Shop Payments POS Files Brand Settings Empire Beauty S…" at bounding box center [784, 375] width 1568 height 750
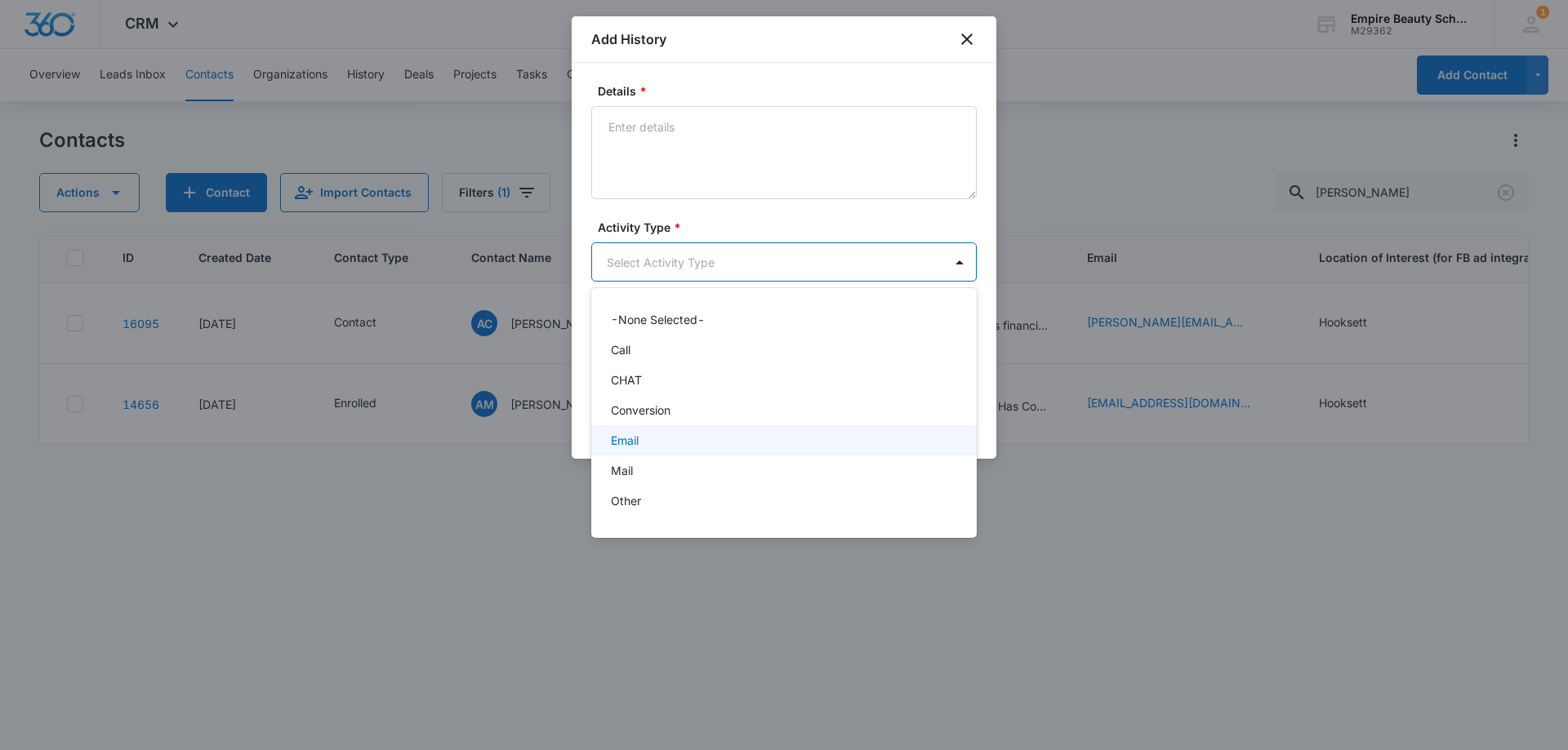
click at [628, 448] on p "Email" at bounding box center [624, 440] width 28 height 17
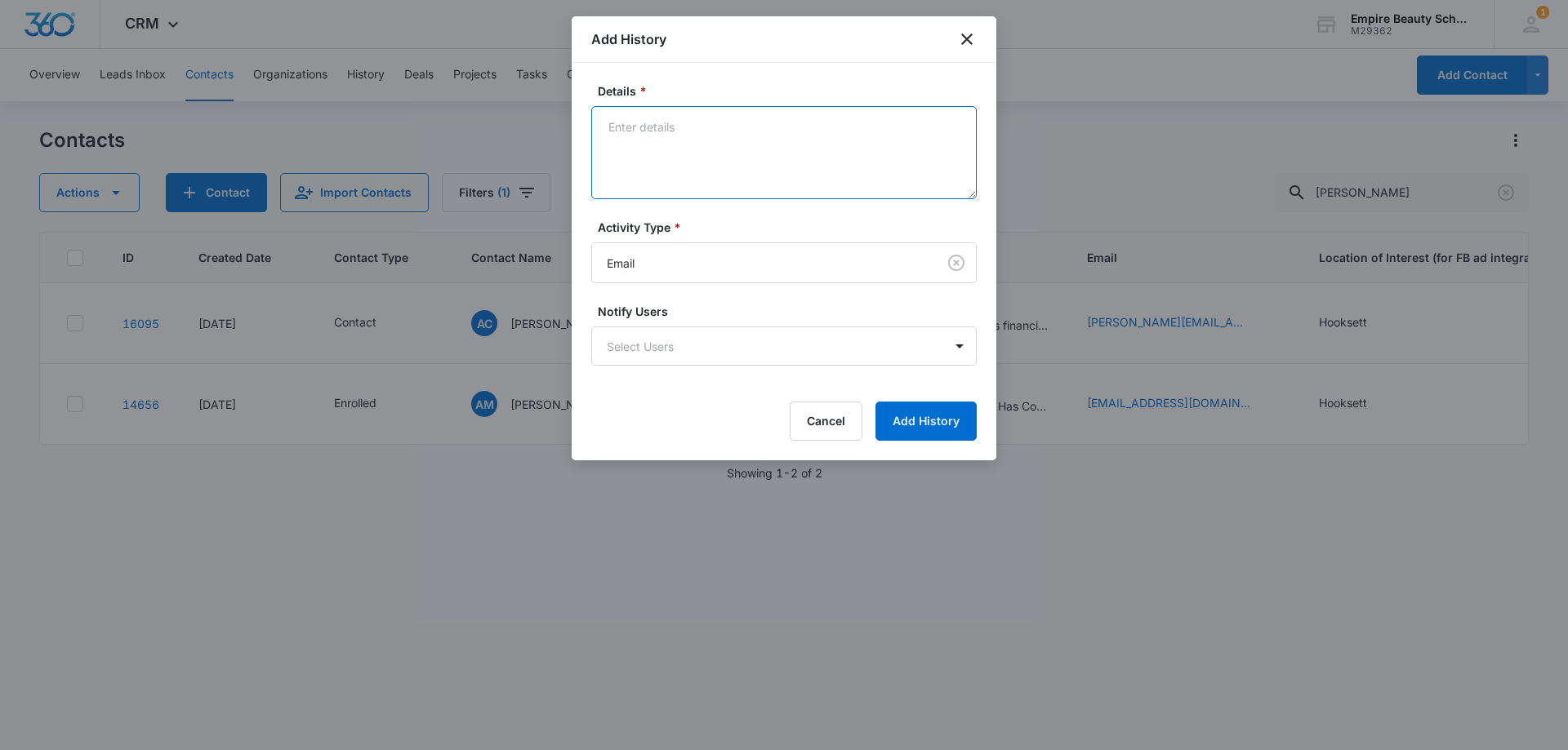
drag, startPoint x: 697, startPoint y: 117, endPoint x: 488, endPoint y: 35, distance: 224.5
click at [697, 119] on textarea "Details *" at bounding box center [783, 152] width 385 height 93
type textarea "Mom spoke with her financial advisor wants to do monthly payments instead of lu…"
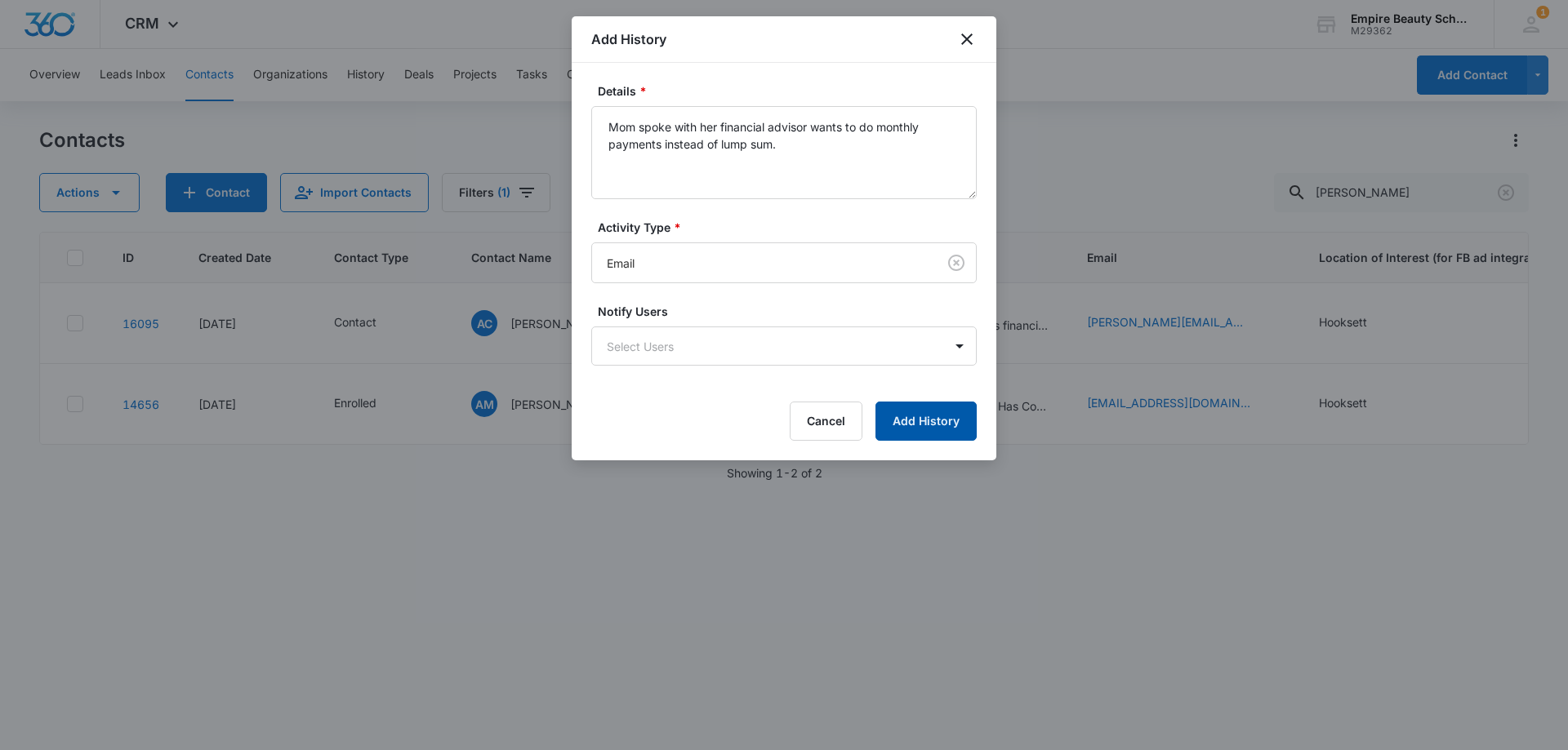
click at [941, 416] on button "Add History" at bounding box center [926, 421] width 102 height 39
click at [427, 448] on div at bounding box center [784, 375] width 1568 height 750
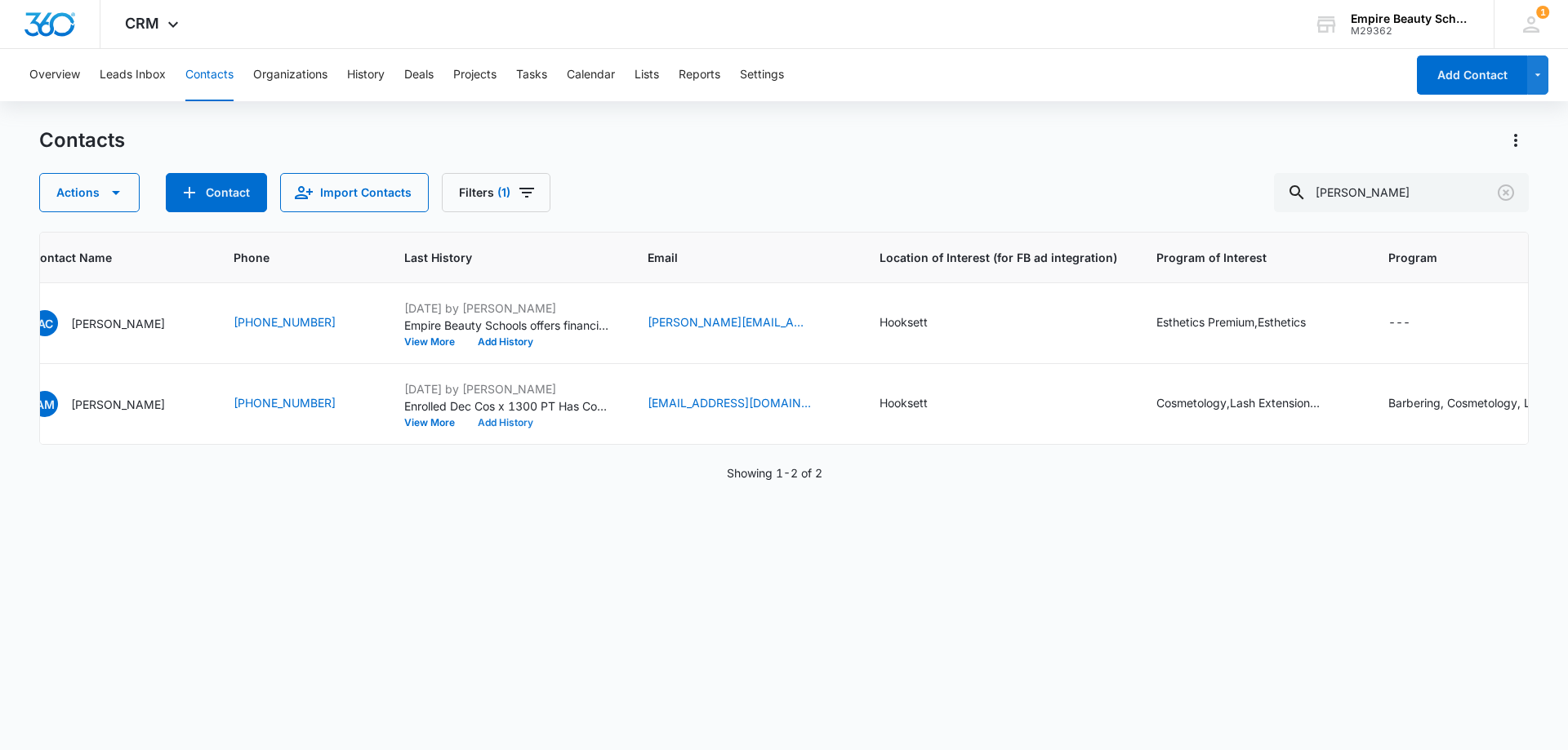
scroll to position [0, 614]
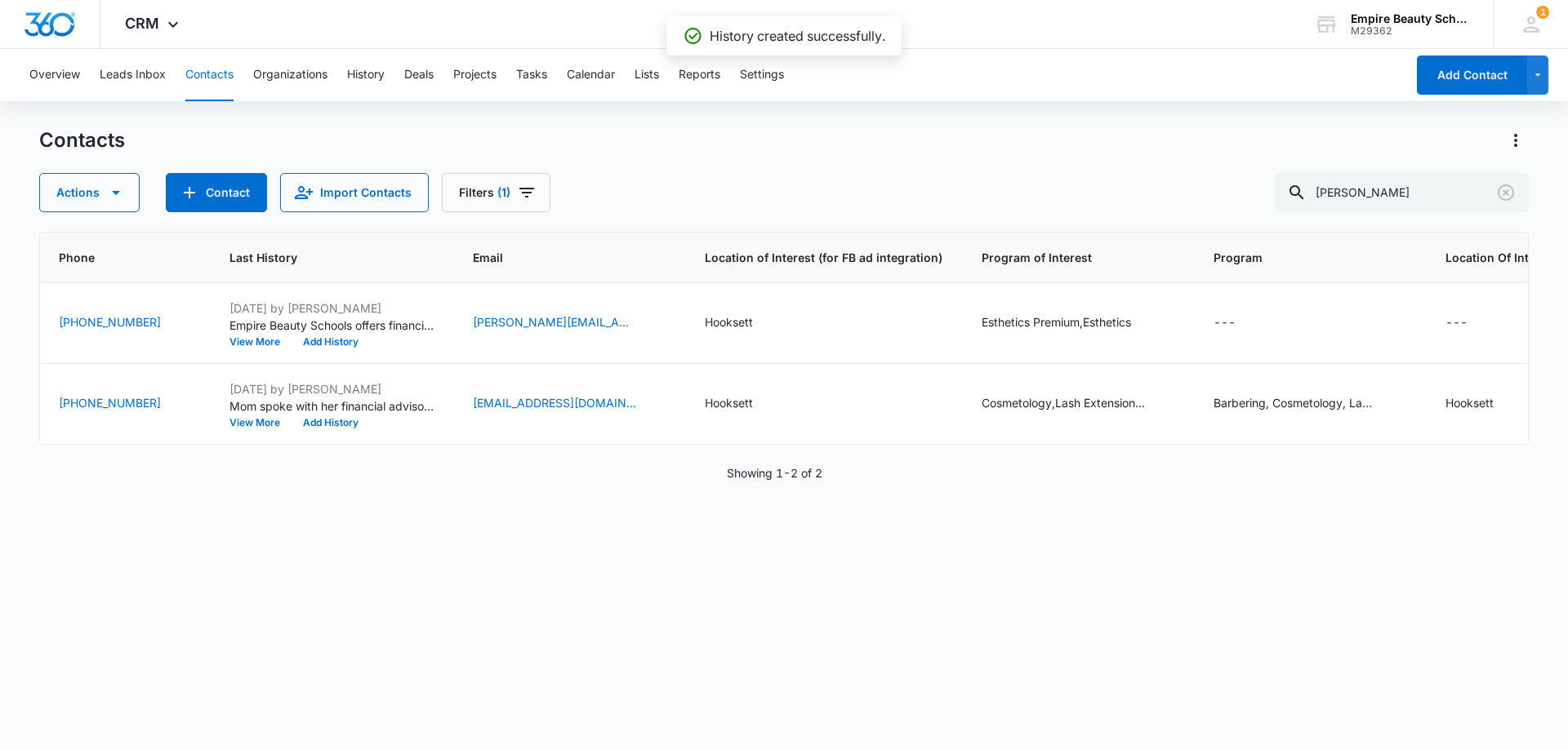
click at [597, 598] on div "ID Created Date Contact Type Contact Name Phone Last History Email Location of …" at bounding box center [783, 480] width 1489 height 497
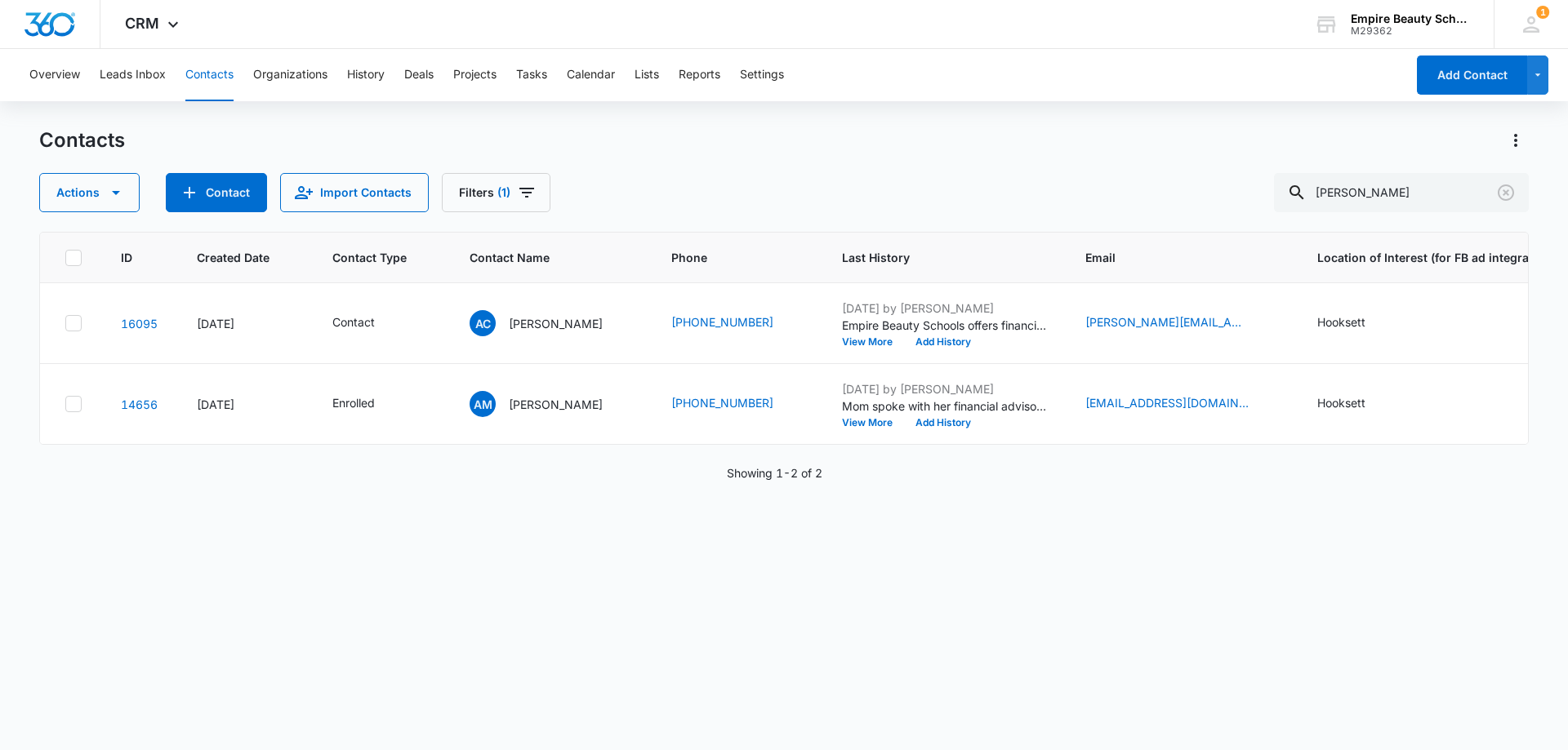
scroll to position [0, 0]
drag, startPoint x: 1513, startPoint y: 190, endPoint x: 792, endPoint y: 4, distance: 744.6
click at [1512, 190] on icon "Clear" at bounding box center [1505, 192] width 16 height 16
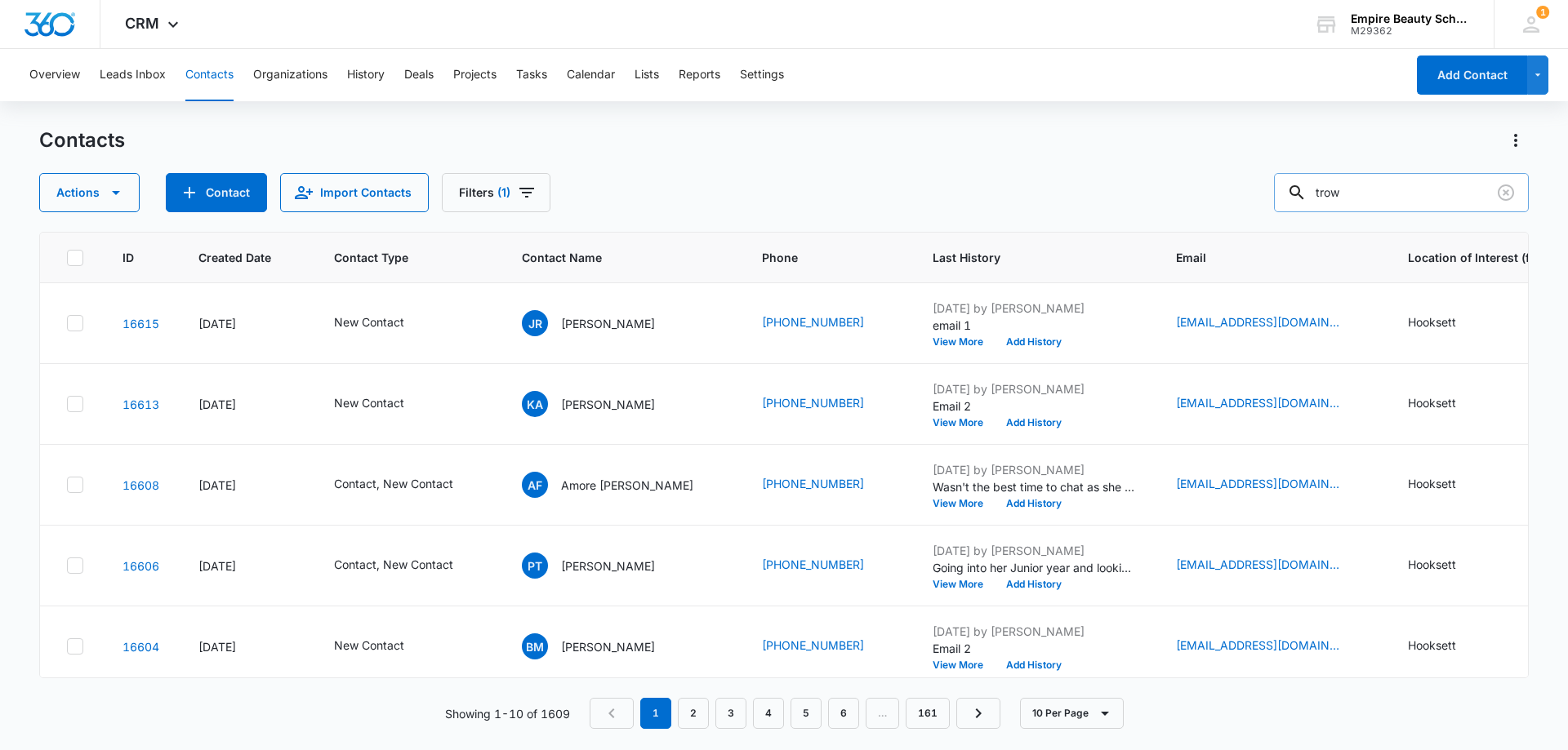
type input "trow"
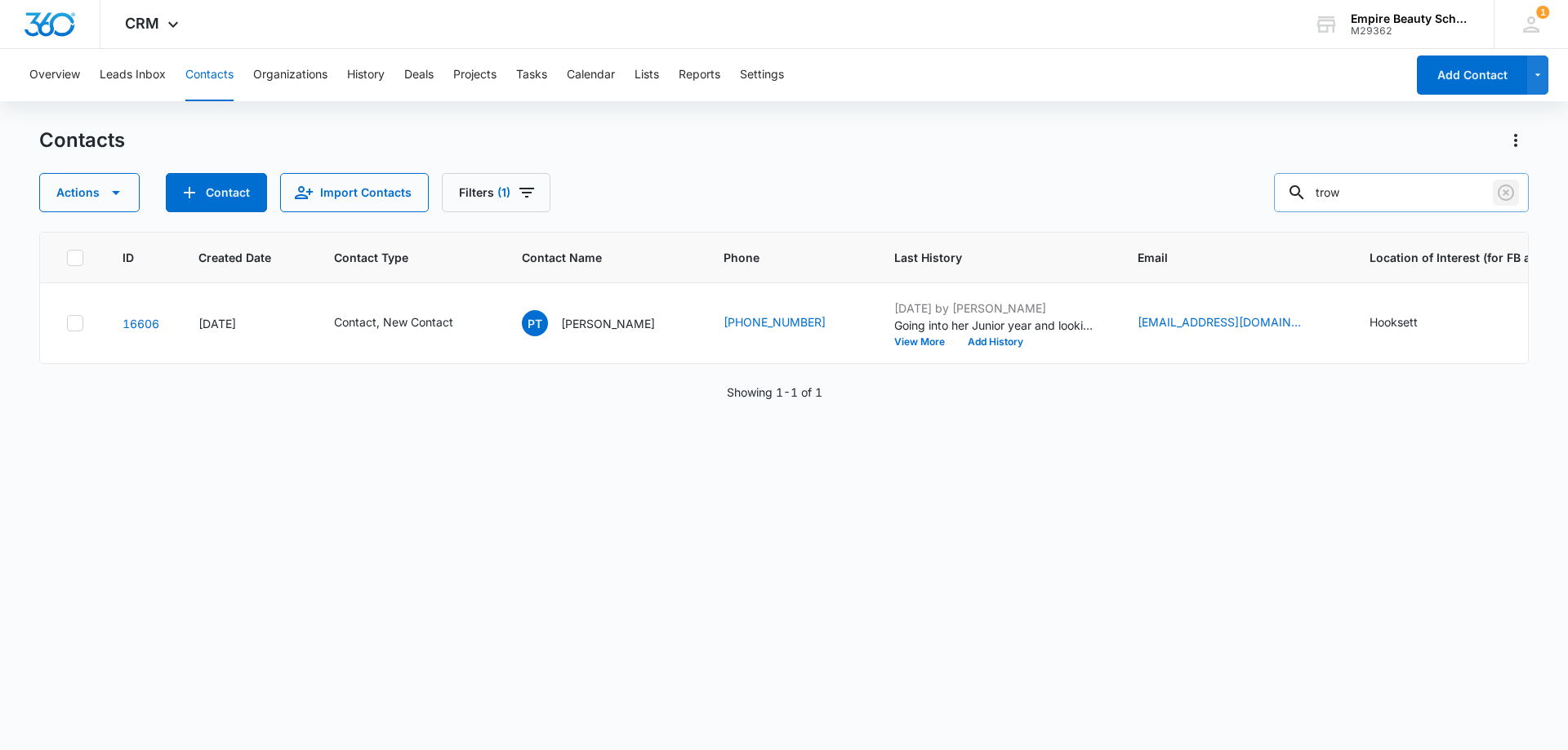
click at [1500, 193] on icon "Clear" at bounding box center [1505, 192] width 19 height 19
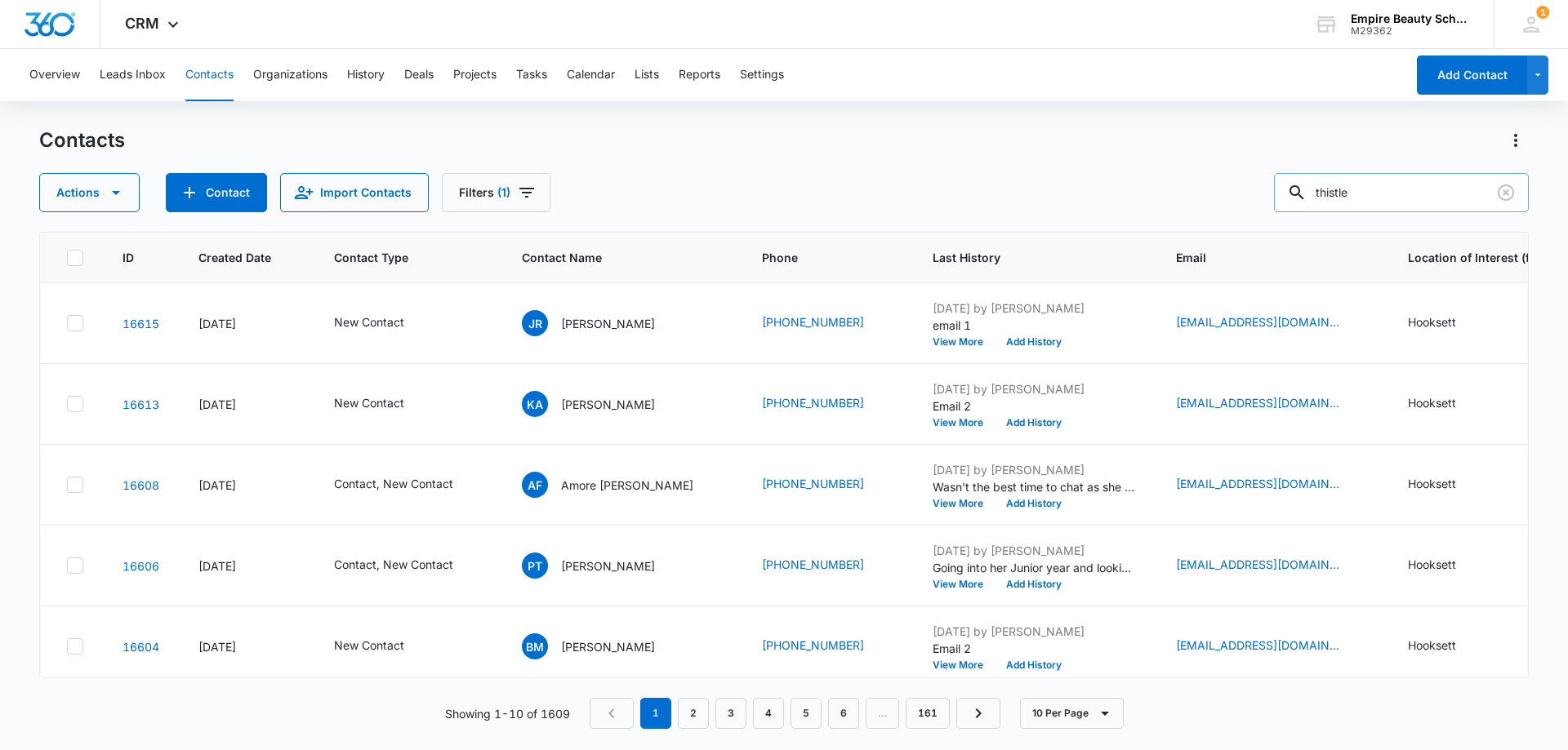
type input "thistle"
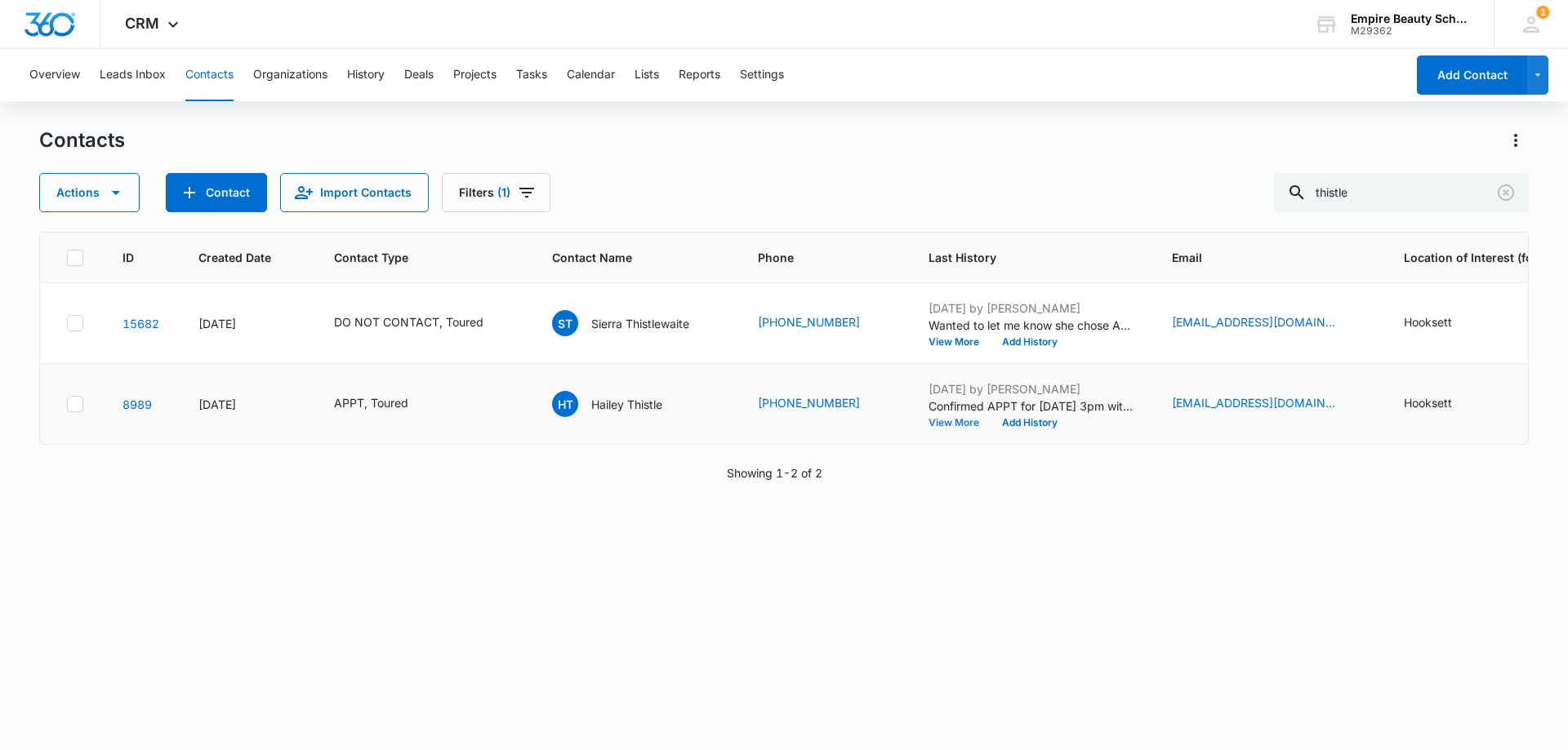
click at [946, 422] on button "View More" at bounding box center [959, 423] width 62 height 10
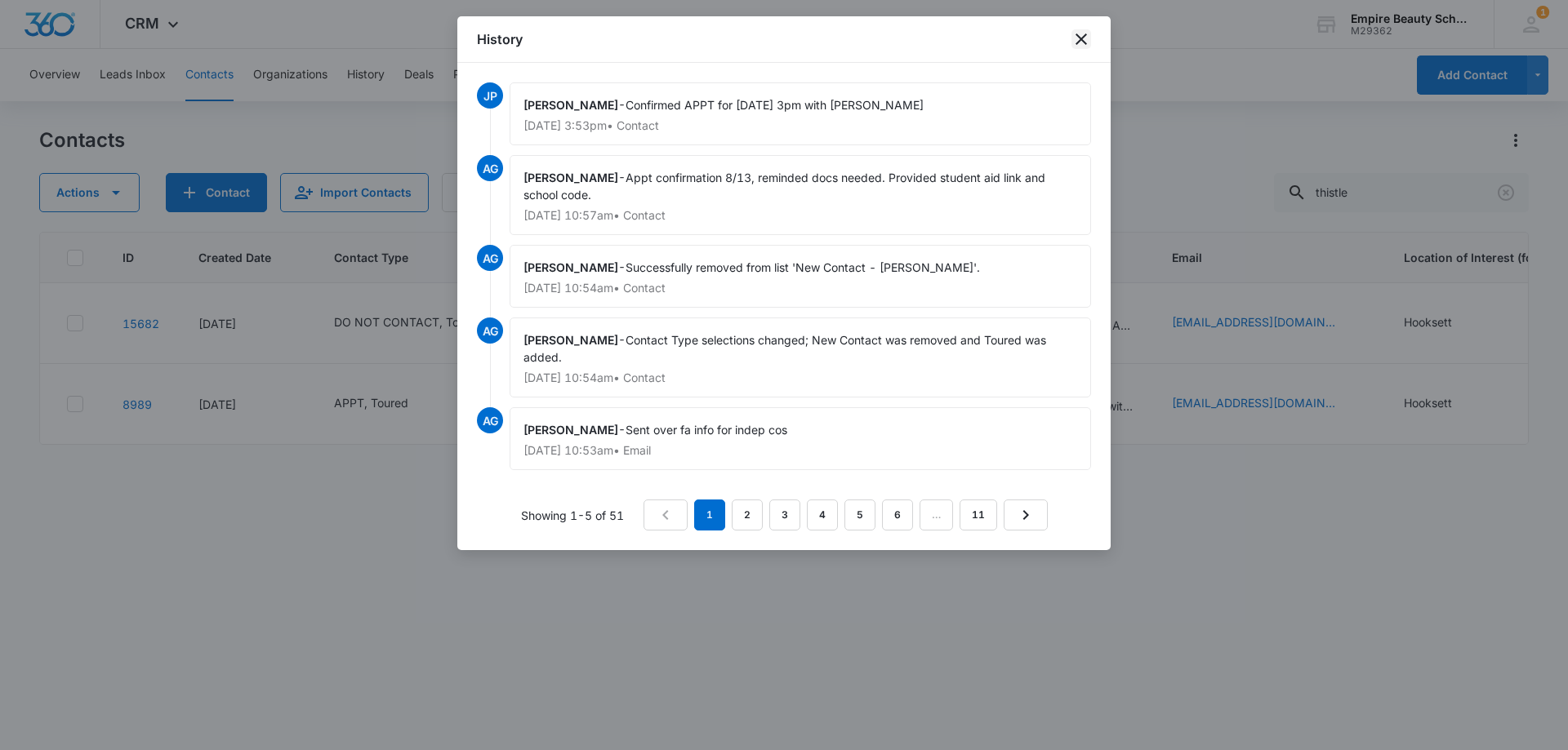
click at [1082, 44] on icon "close" at bounding box center [1080, 39] width 19 height 19
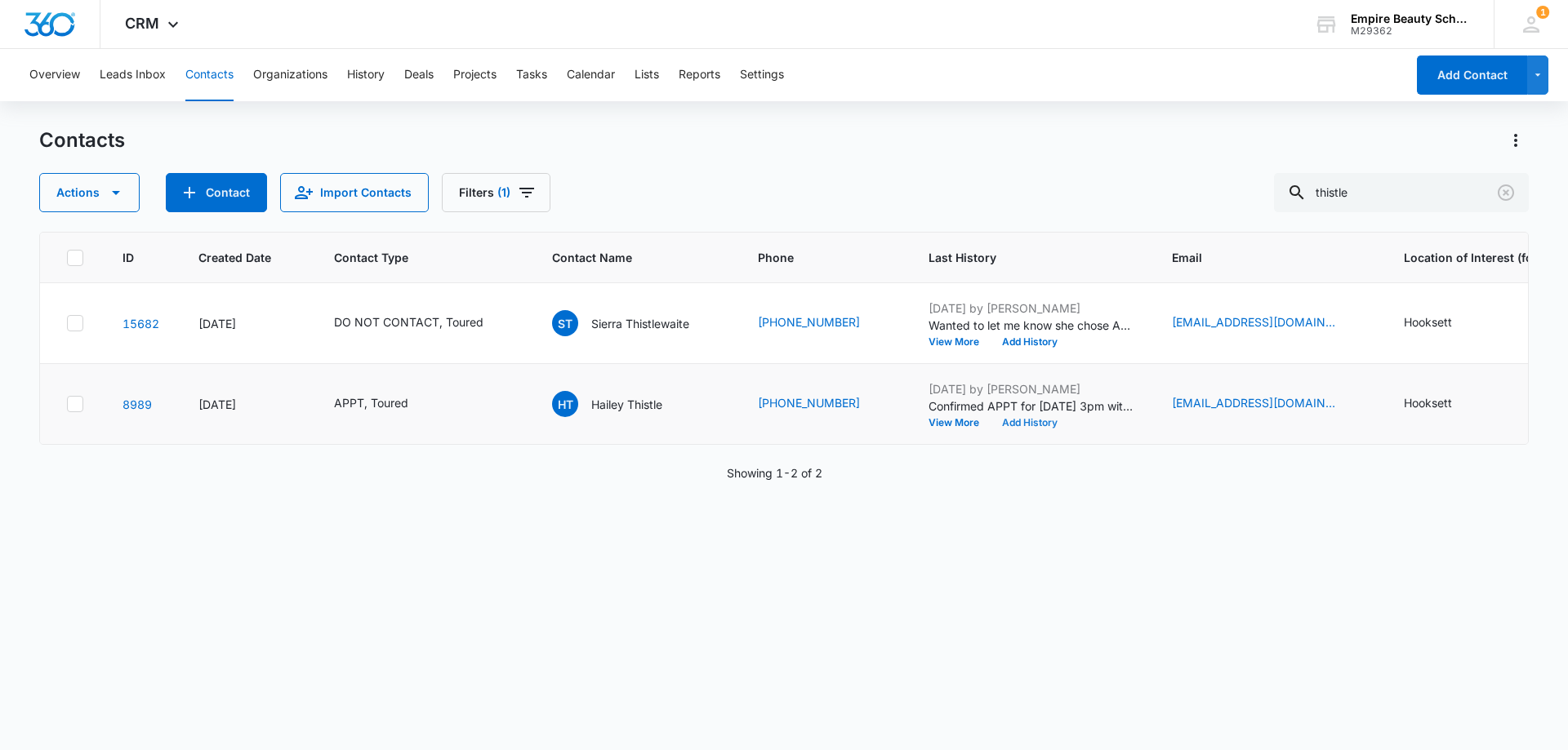
click at [1023, 423] on button "Add History" at bounding box center [1030, 423] width 79 height 10
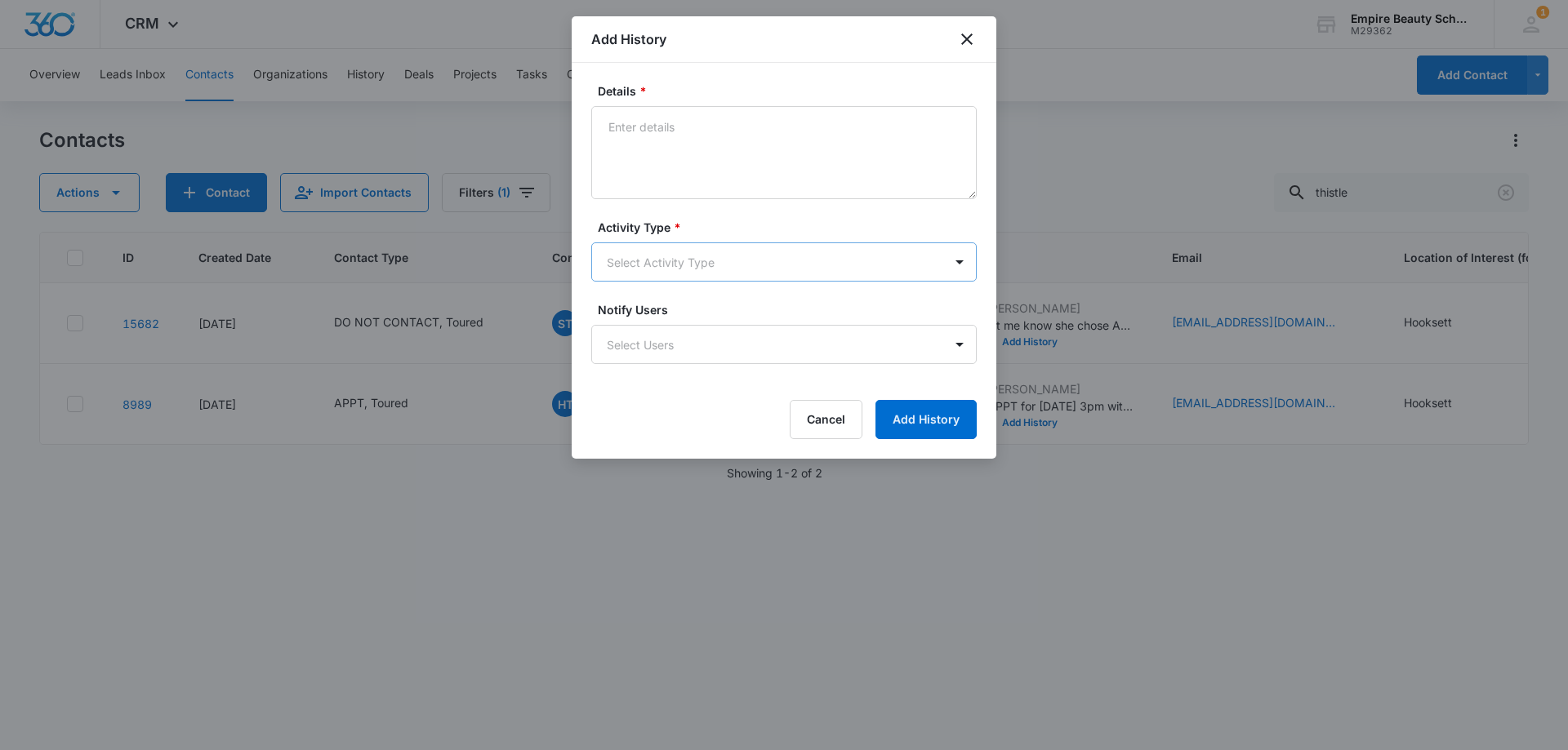
click at [677, 261] on body "CRM Apps Forms CRM Email Shop Payments POS Files Brand Settings Empire Beauty S…" at bounding box center [784, 375] width 1568 height 750
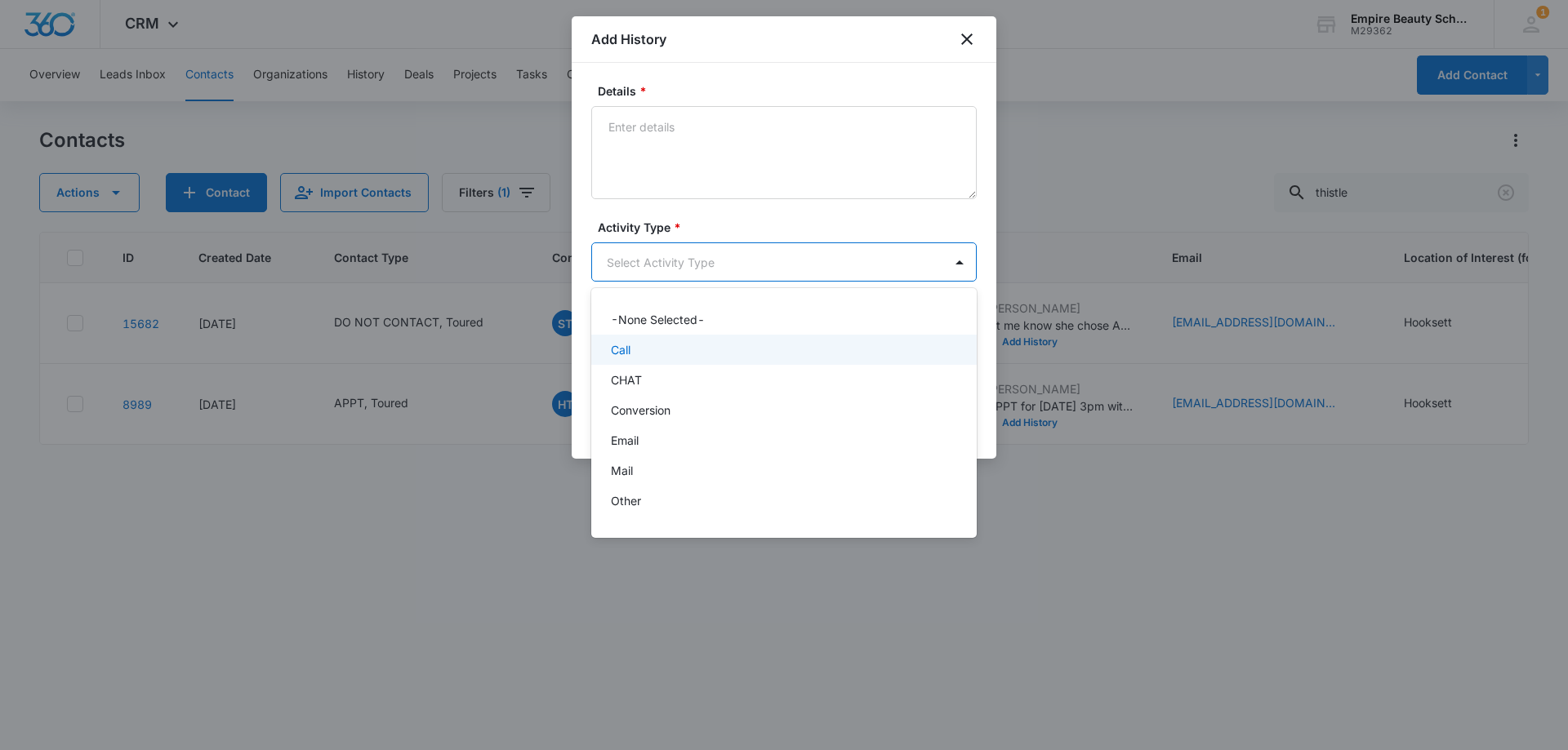
scroll to position [85, 0]
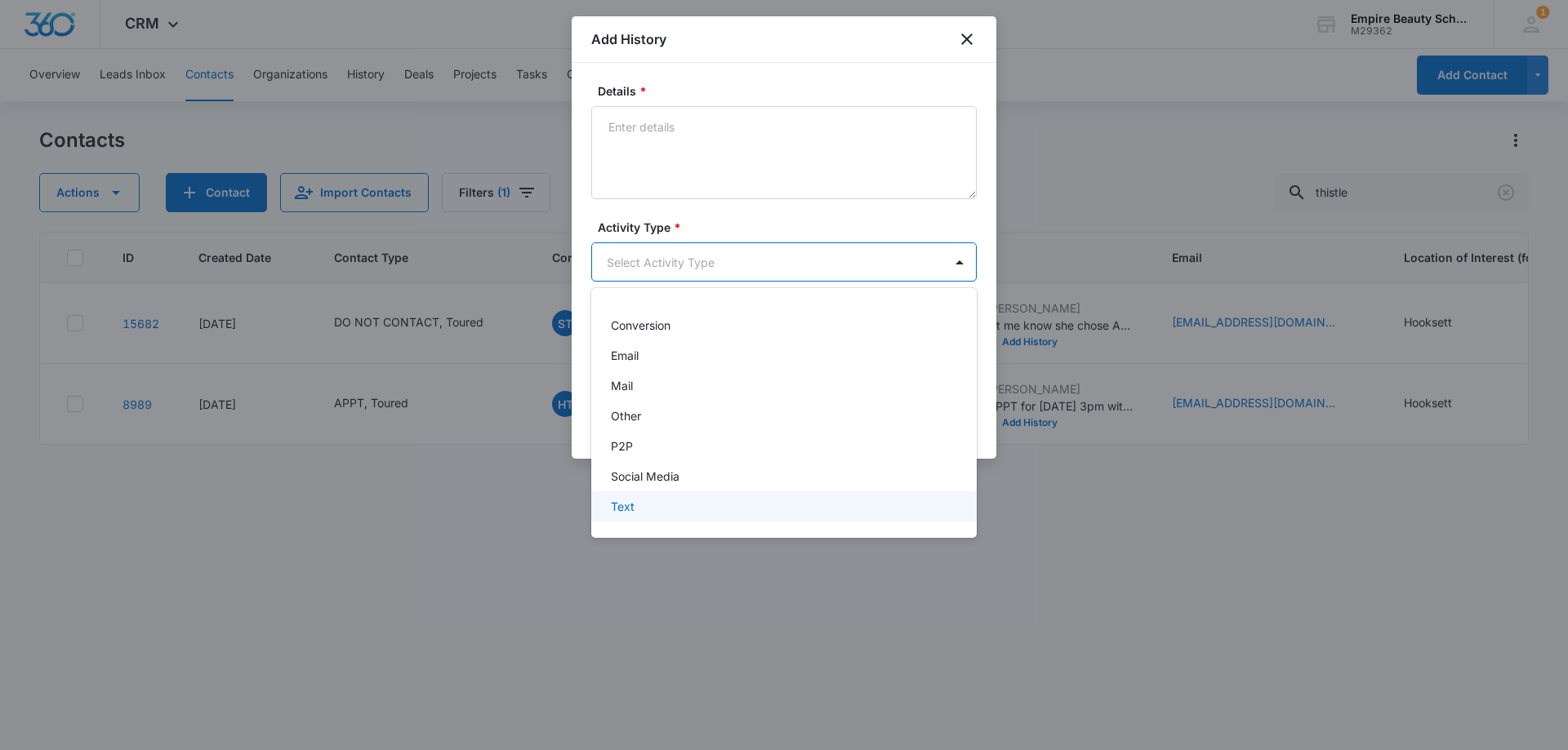
click at [641, 500] on div "Text" at bounding box center [781, 506] width 343 height 17
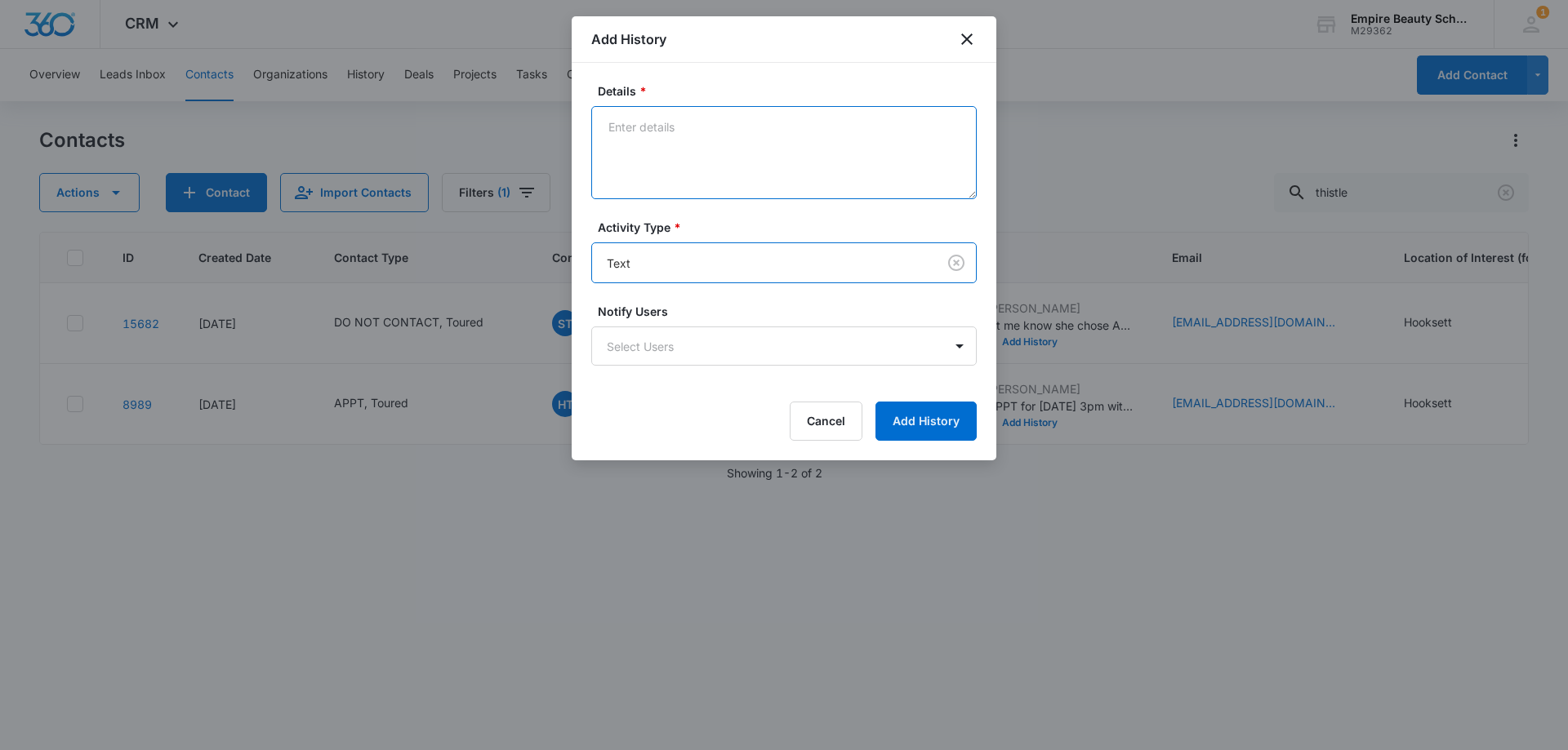
click at [673, 168] on textarea "Details *" at bounding box center [783, 152] width 385 height 93
type textarea "Looking forward to seeing you"
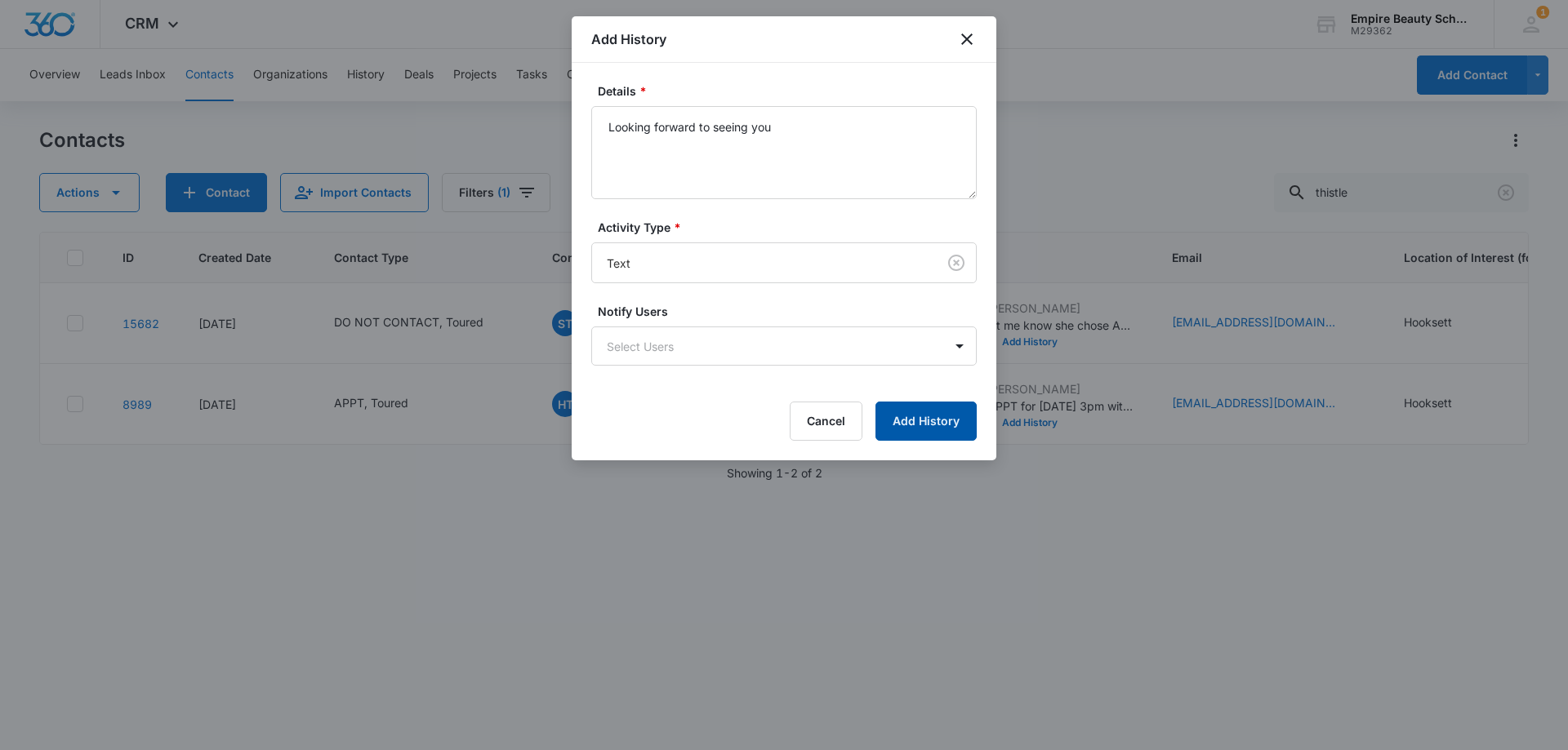
click at [910, 422] on button "Add History" at bounding box center [926, 421] width 102 height 39
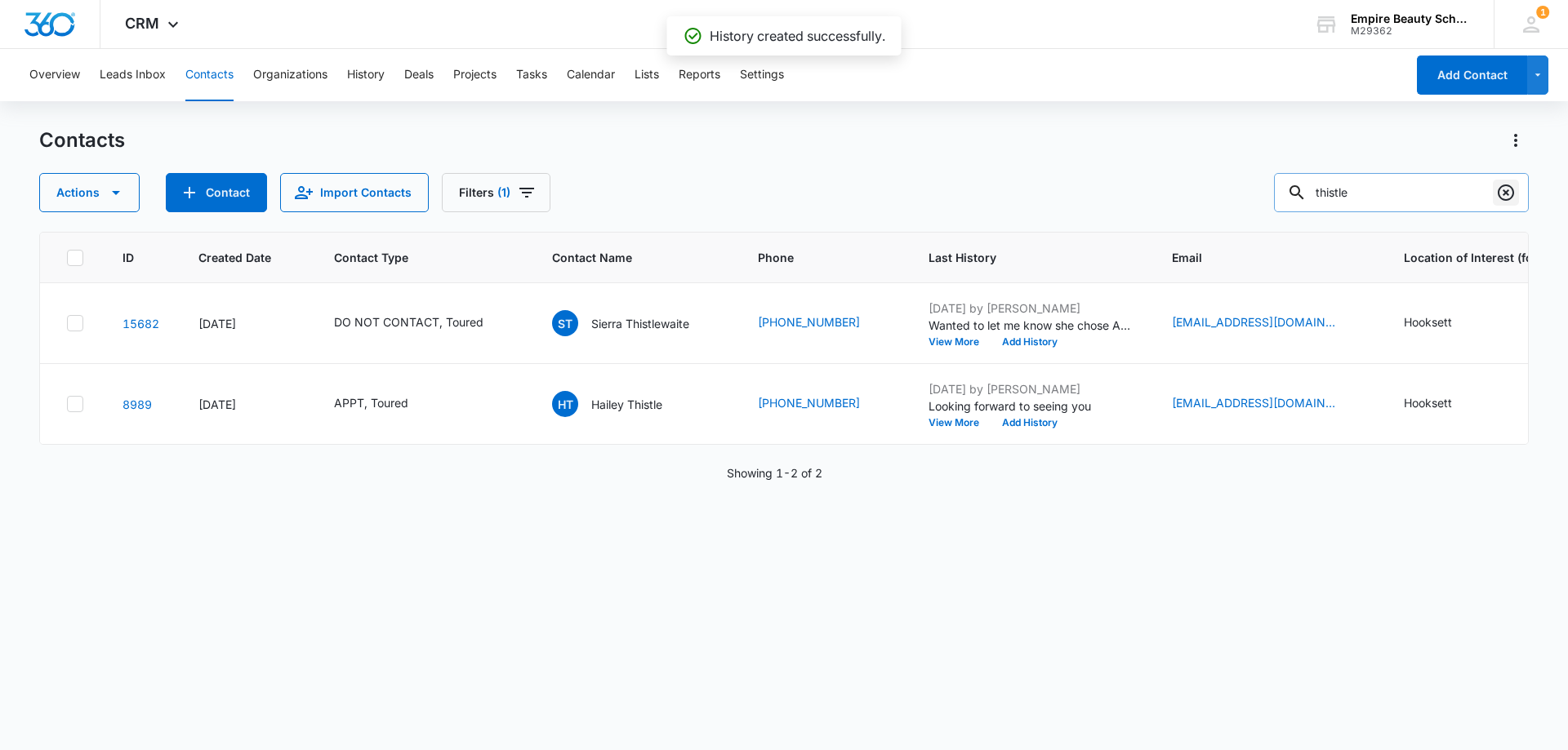
click at [1503, 197] on icon "Clear" at bounding box center [1505, 192] width 19 height 19
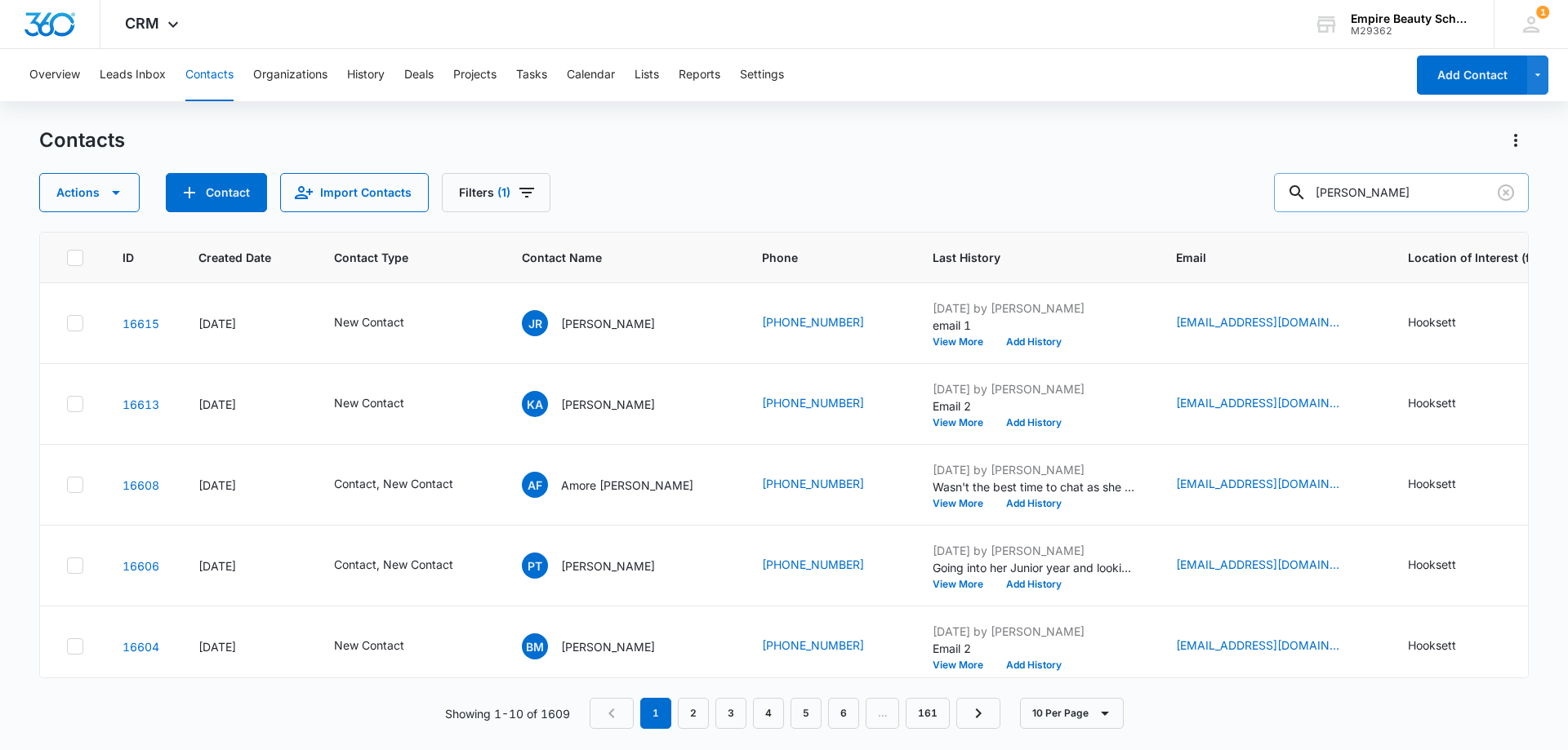
type input "omalley"
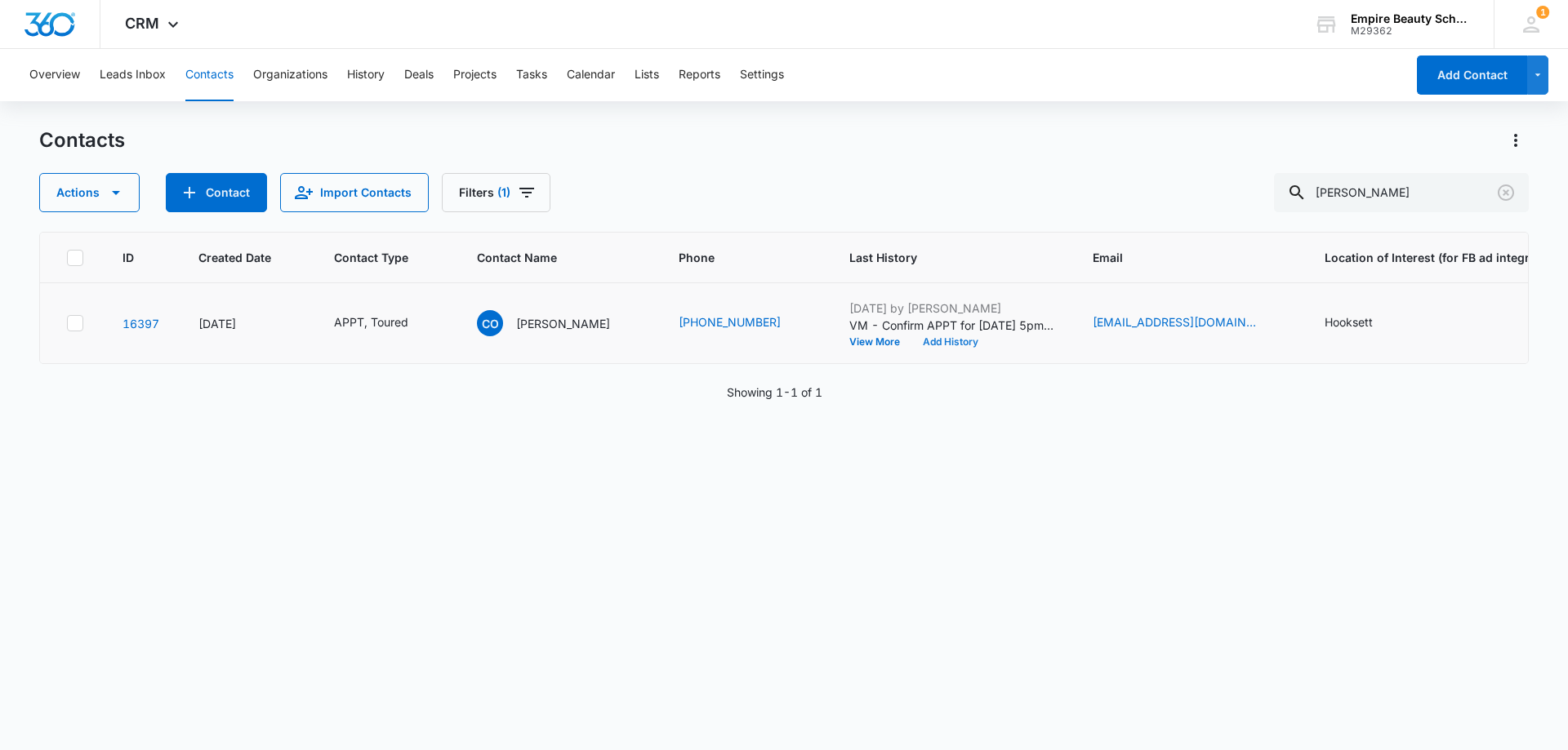
click at [937, 342] on button "Add History" at bounding box center [950, 342] width 79 height 10
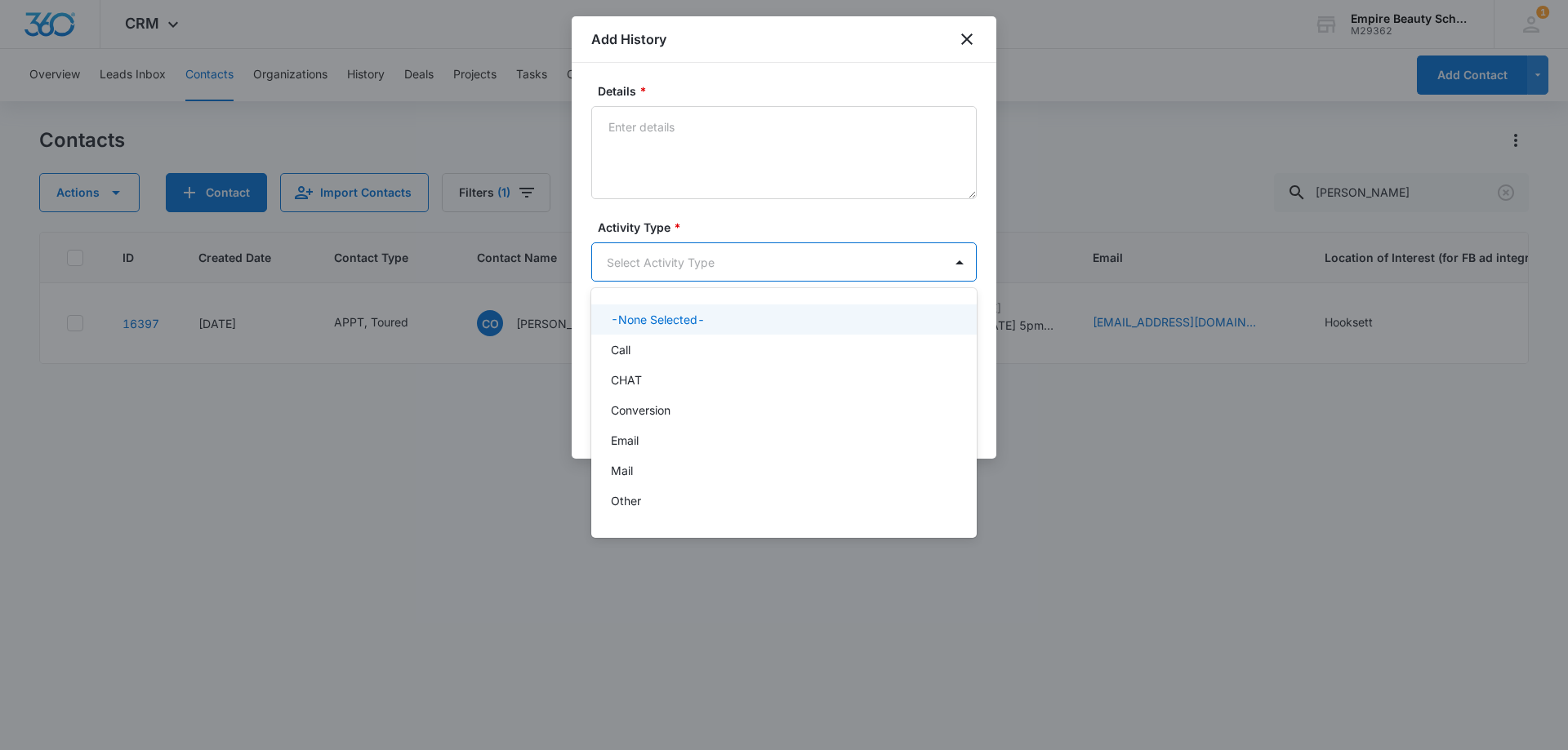
click at [635, 256] on body "CRM Apps Forms CRM Email Shop Payments POS Files Brand Settings Empire Beauty S…" at bounding box center [784, 375] width 1568 height 750
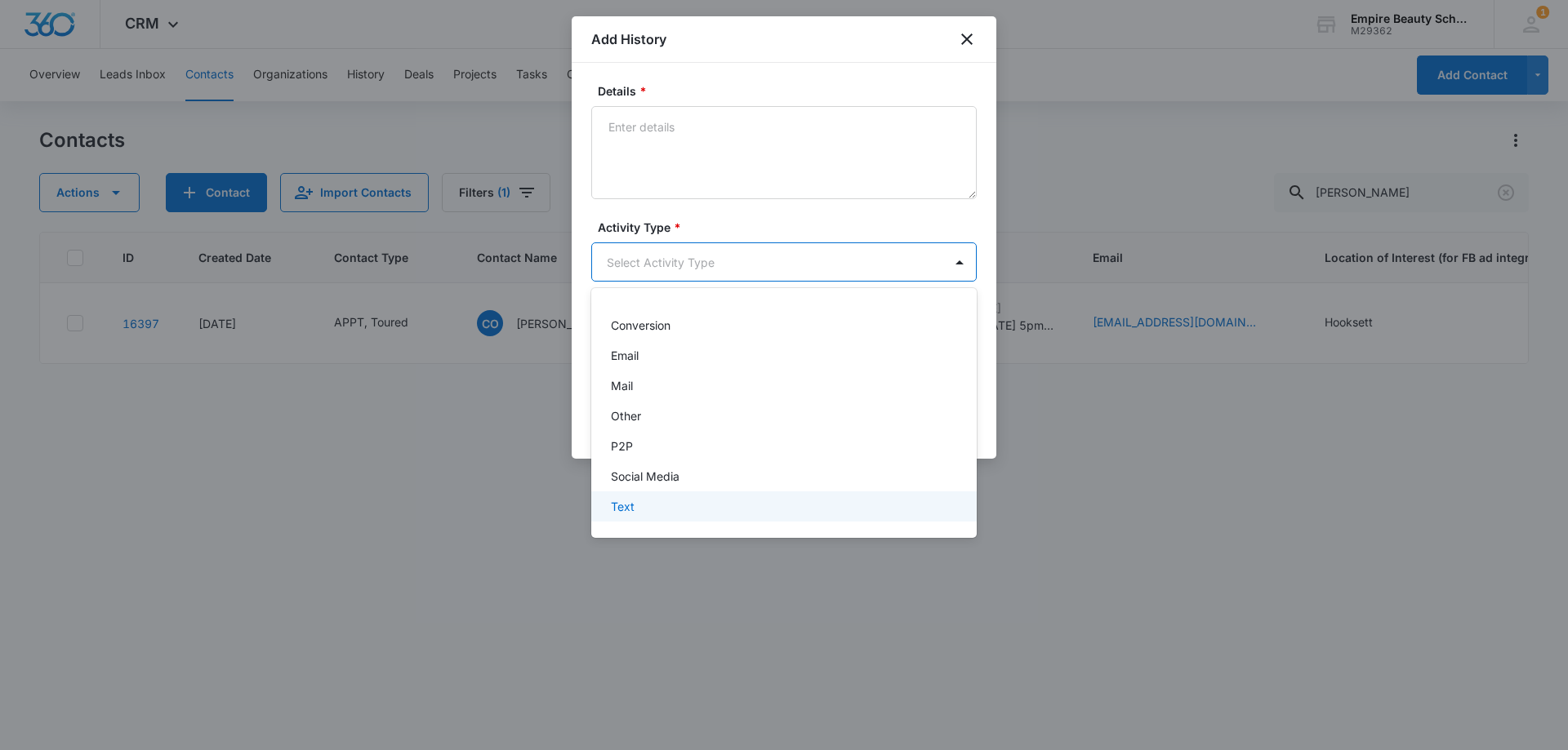
click at [631, 514] on p "Text" at bounding box center [622, 506] width 24 height 17
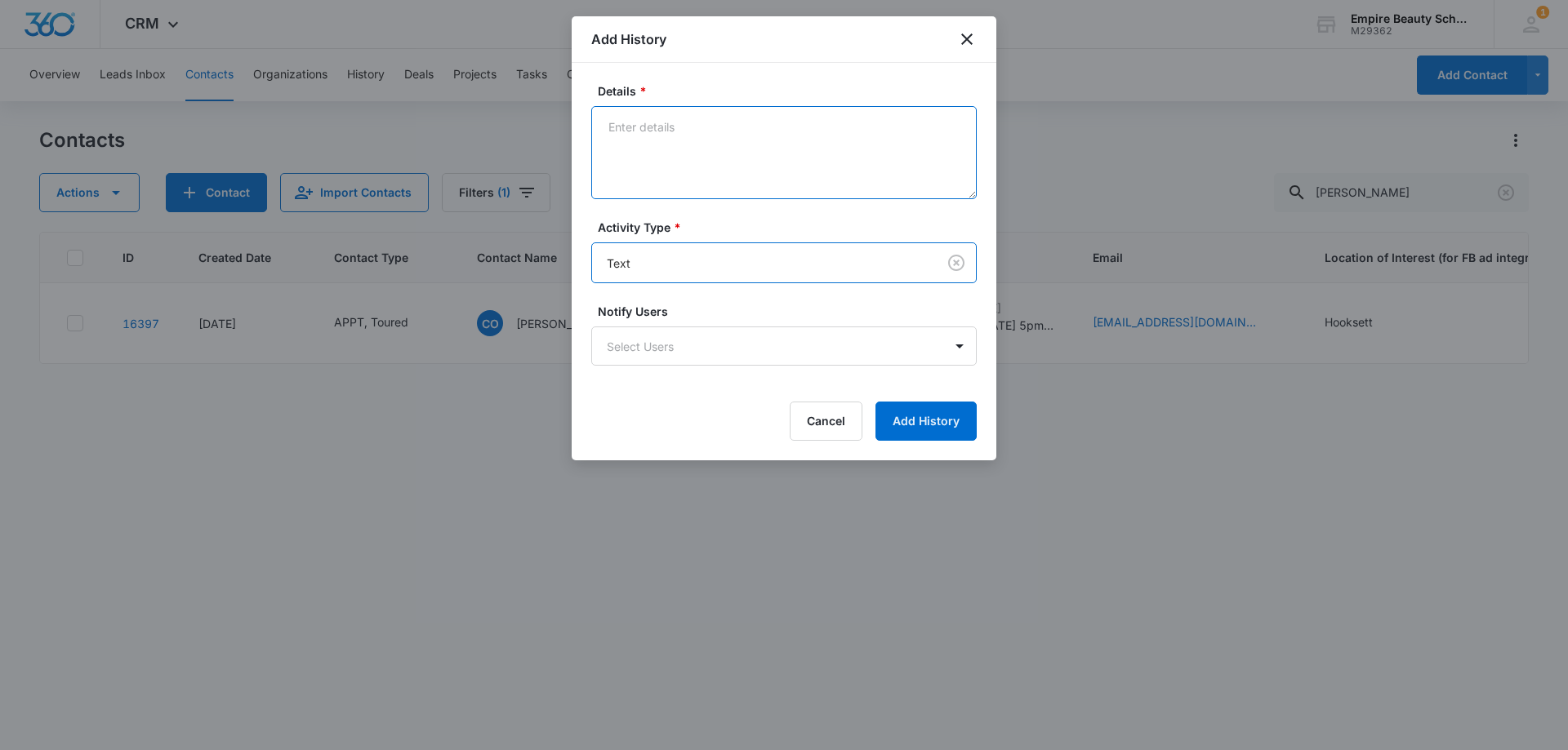
click at [669, 168] on textarea "Details *" at bounding box center [783, 152] width 385 height 93
type textarea "Looking forward to seeing you"
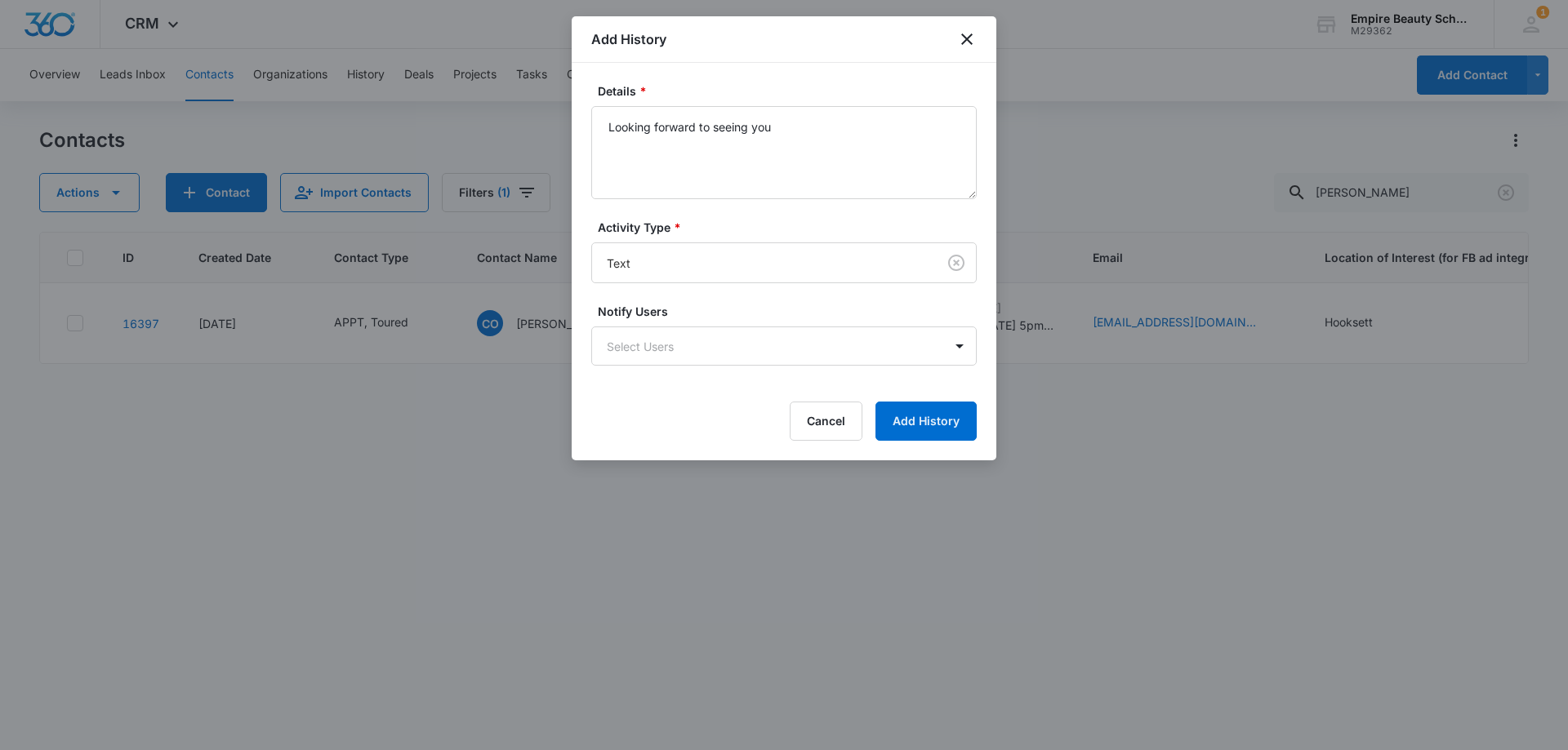
click at [954, 395] on form "Details * Looking forward to seeing you Activity Type * Text Notify Users Selec…" at bounding box center [783, 261] width 385 height 358
click at [953, 416] on button "Add History" at bounding box center [926, 421] width 102 height 39
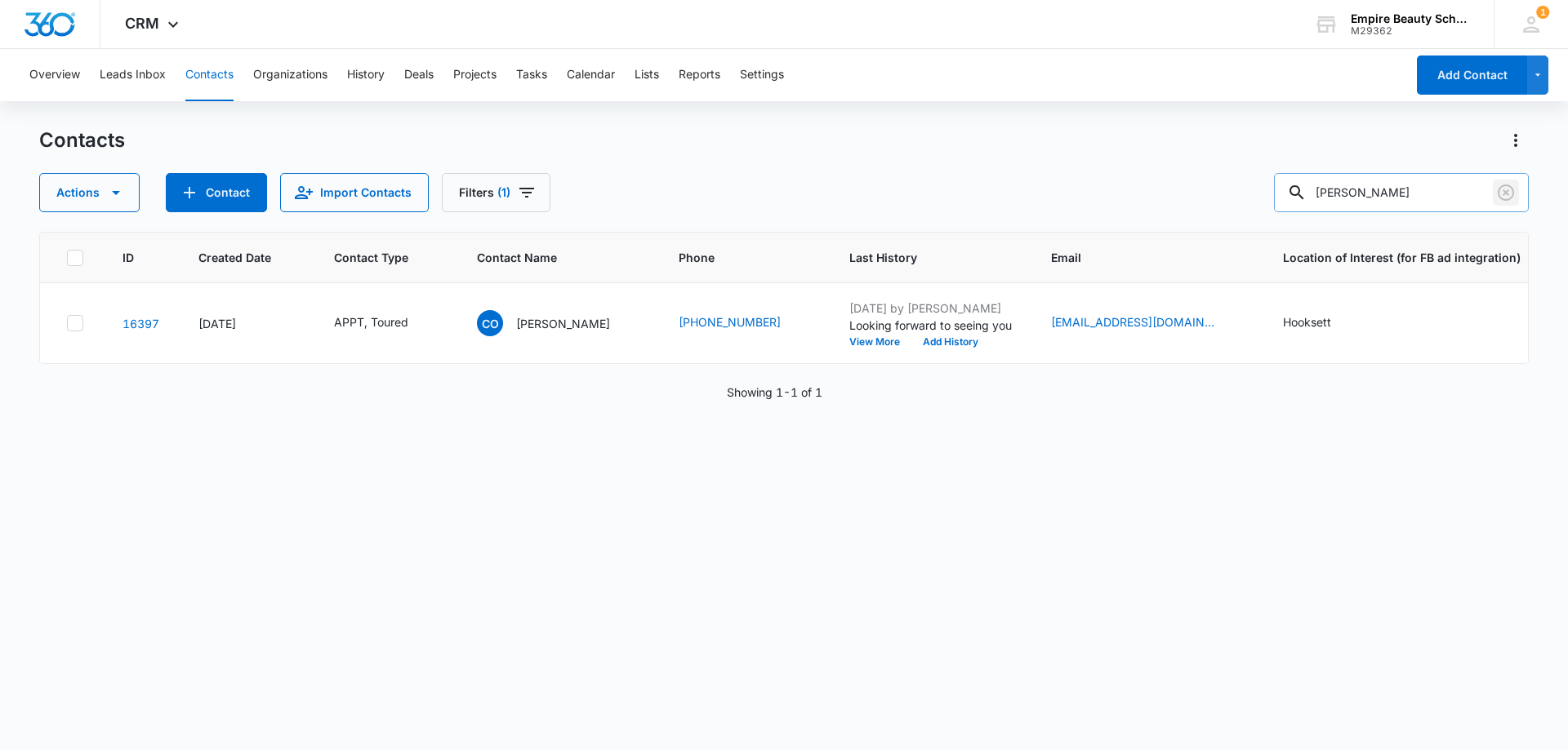
drag, startPoint x: 1510, startPoint y: 193, endPoint x: 1421, endPoint y: 192, distance: 89.0
click at [1508, 193] on icon "Clear" at bounding box center [1505, 192] width 19 height 19
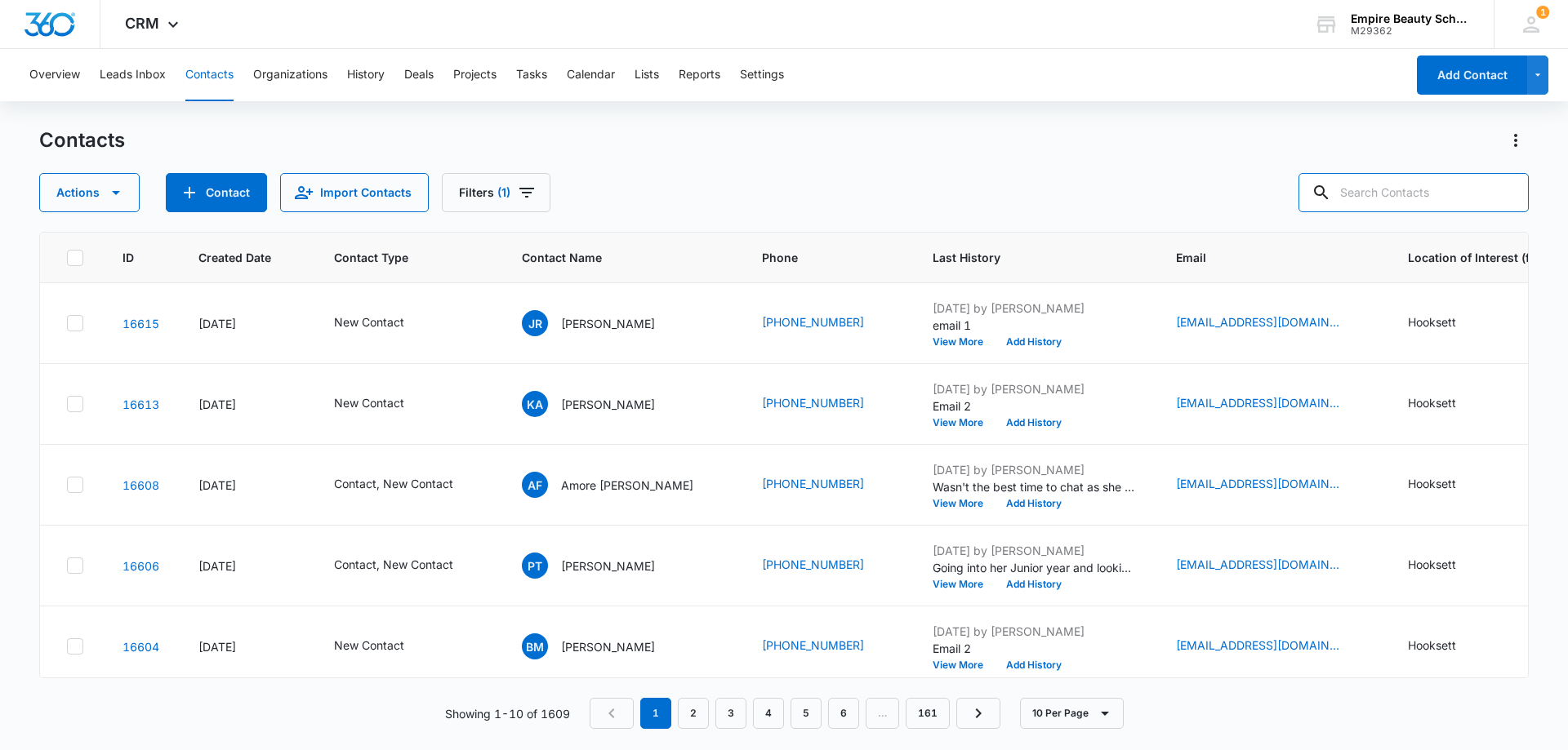
paste input "857) 302-9440"
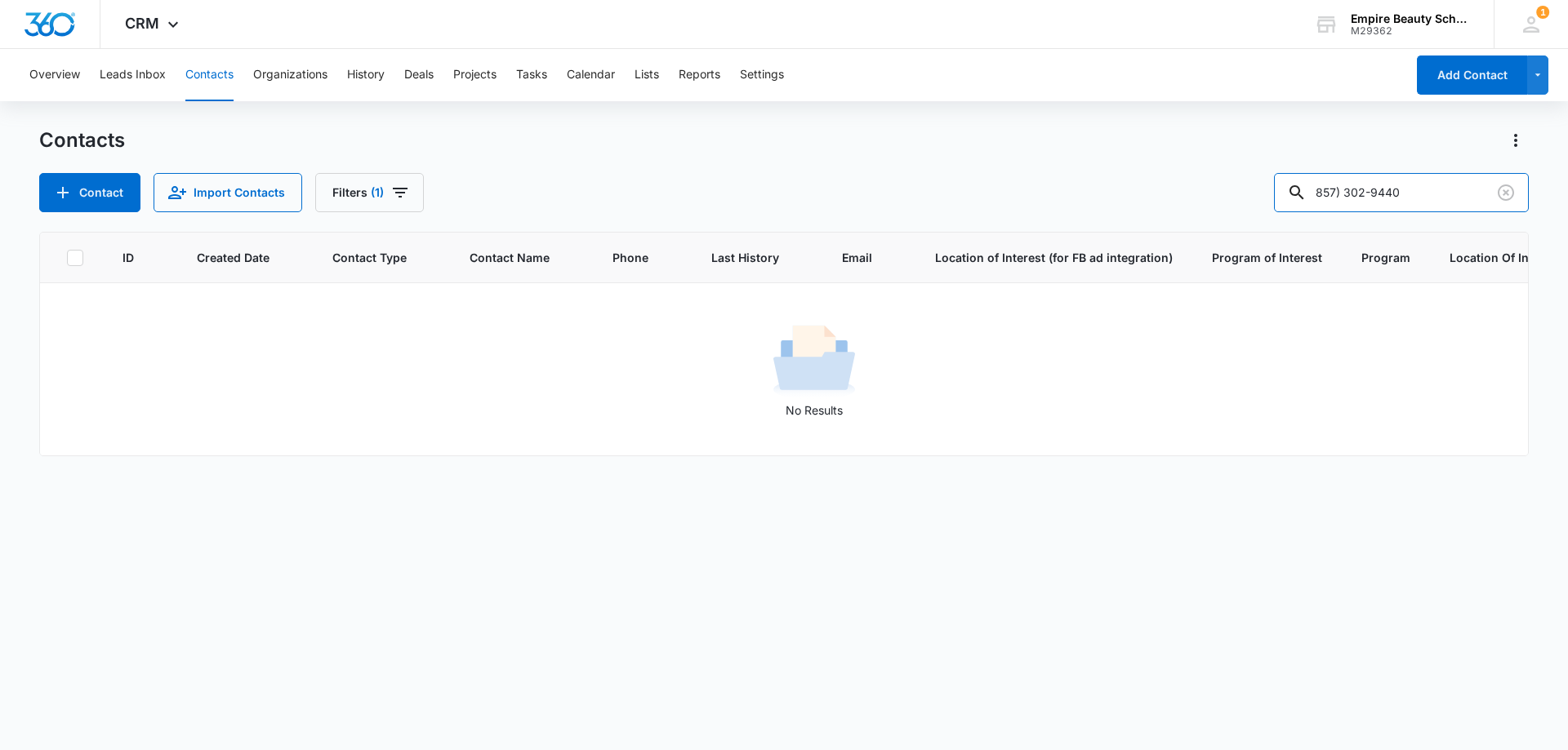
drag, startPoint x: 1387, startPoint y: 191, endPoint x: 1177, endPoint y: 197, distance: 210.1
click at [1177, 197] on div "Contact Import Contacts Filters (1) 857) 302-9440" at bounding box center [783, 192] width 1489 height 39
type input "9440"
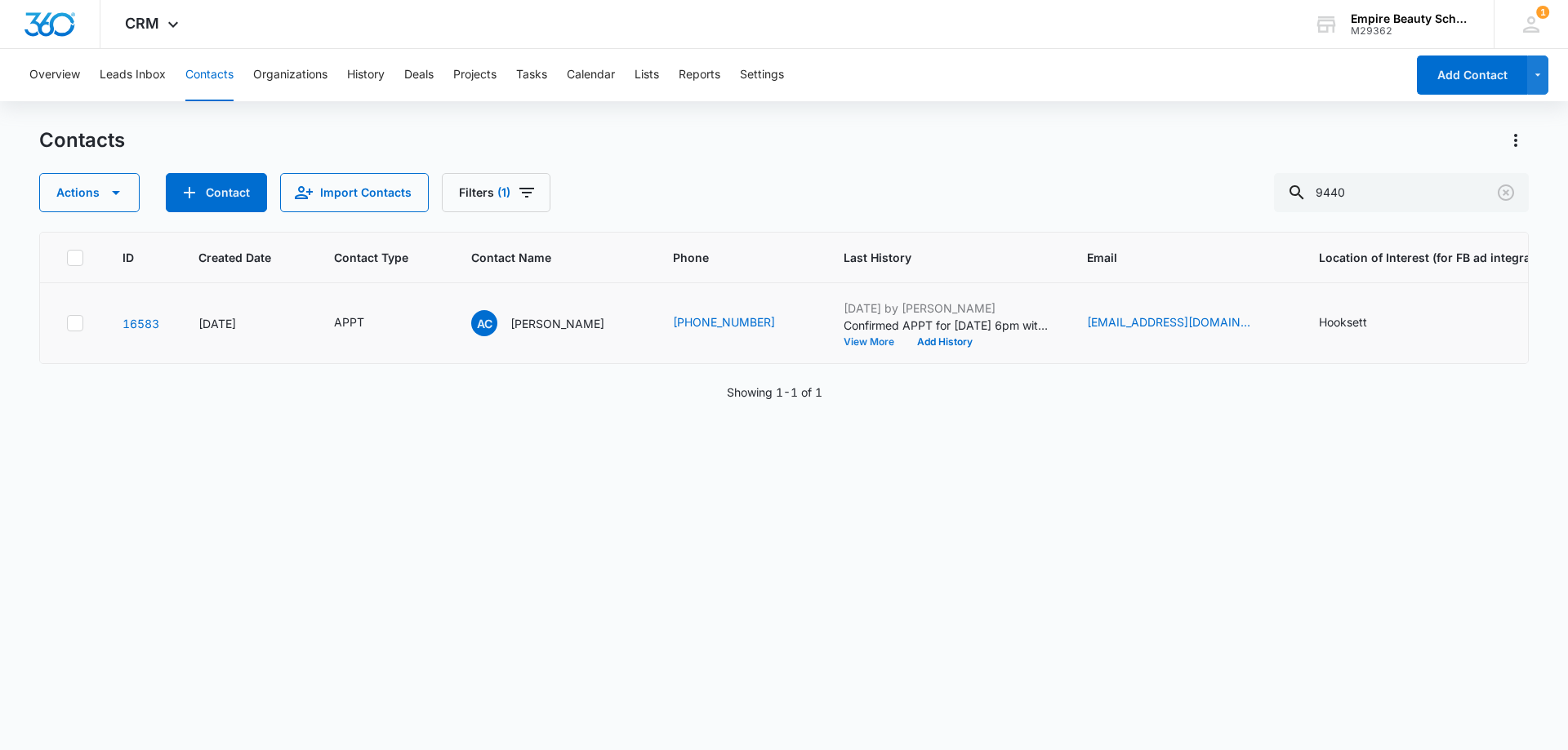
click at [855, 340] on button "View More" at bounding box center [874, 342] width 62 height 10
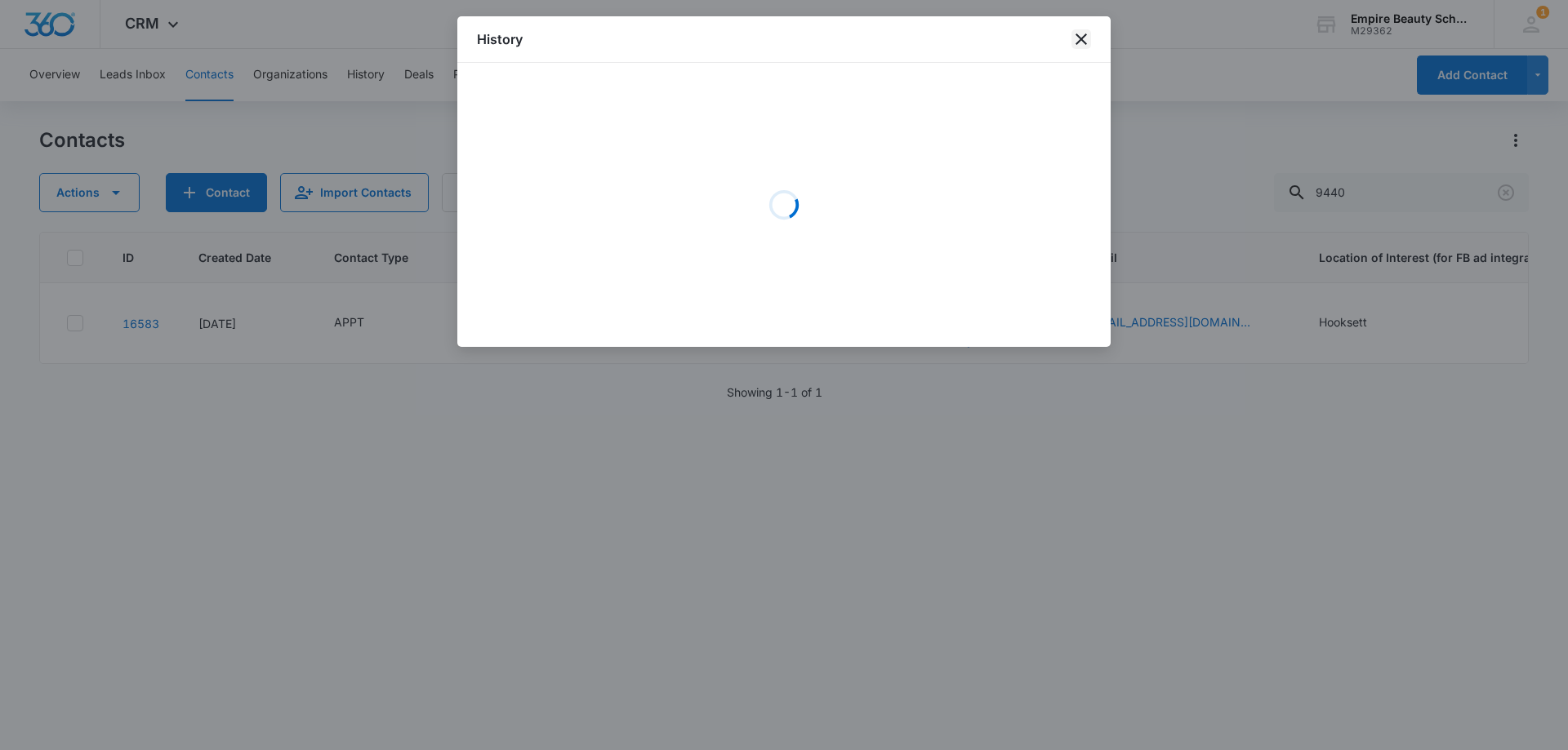
click at [1075, 44] on icon "close" at bounding box center [1080, 39] width 19 height 19
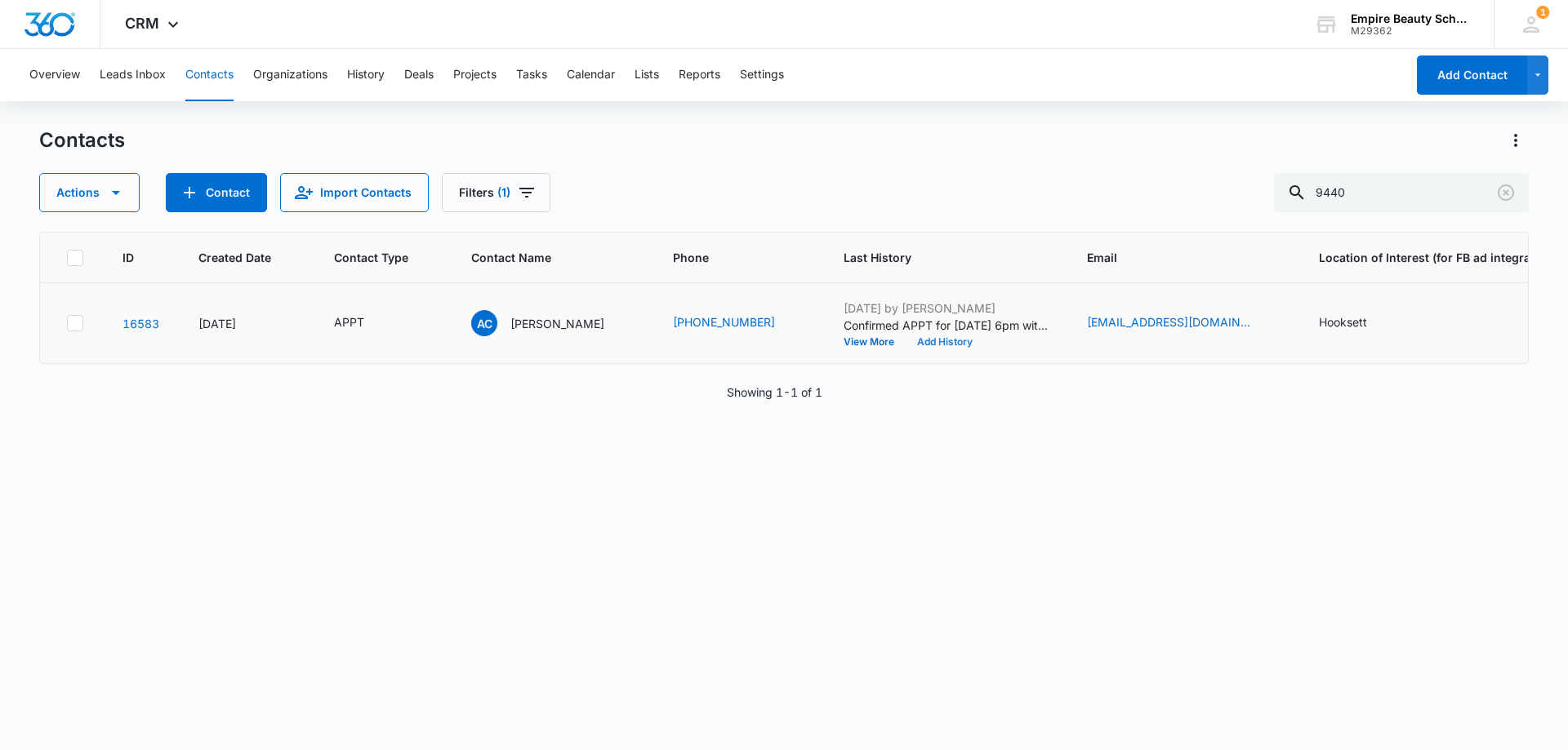
click at [924, 343] on button "Add History" at bounding box center [945, 342] width 79 height 10
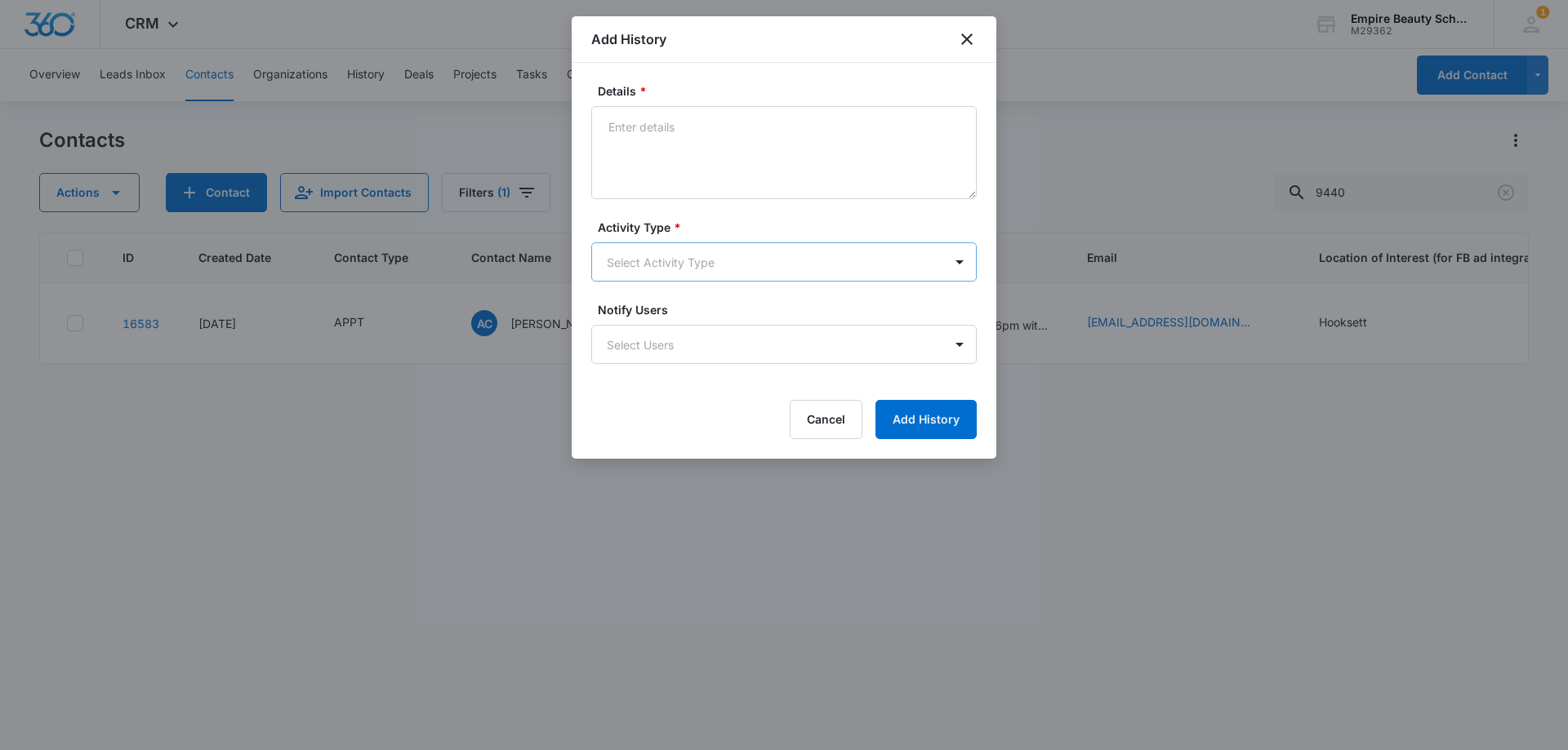
click at [637, 262] on body "CRM Apps Forms CRM Email Shop Payments POS Files Brand Settings Empire Beauty S…" at bounding box center [784, 375] width 1568 height 750
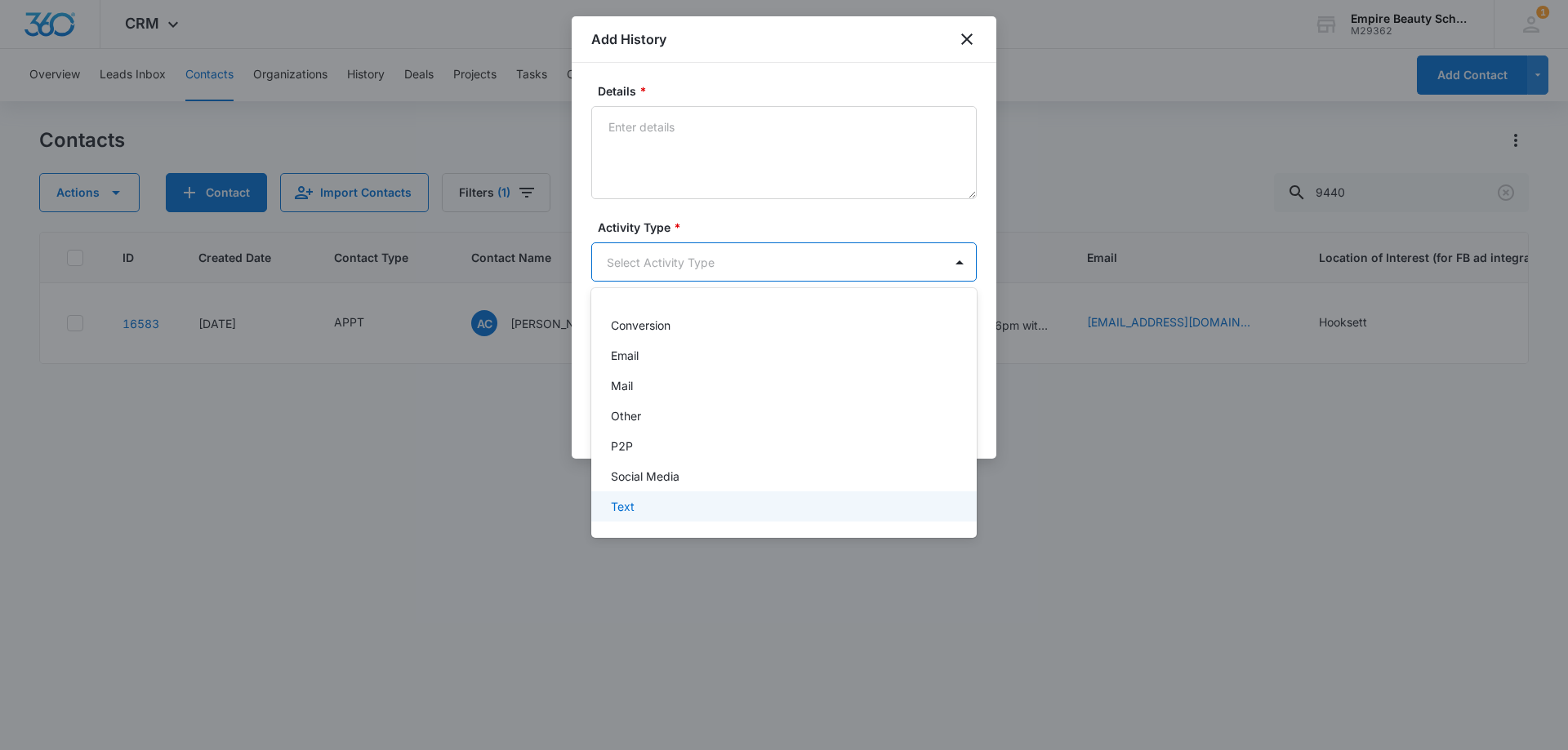
click at [631, 505] on p "Text" at bounding box center [622, 506] width 24 height 17
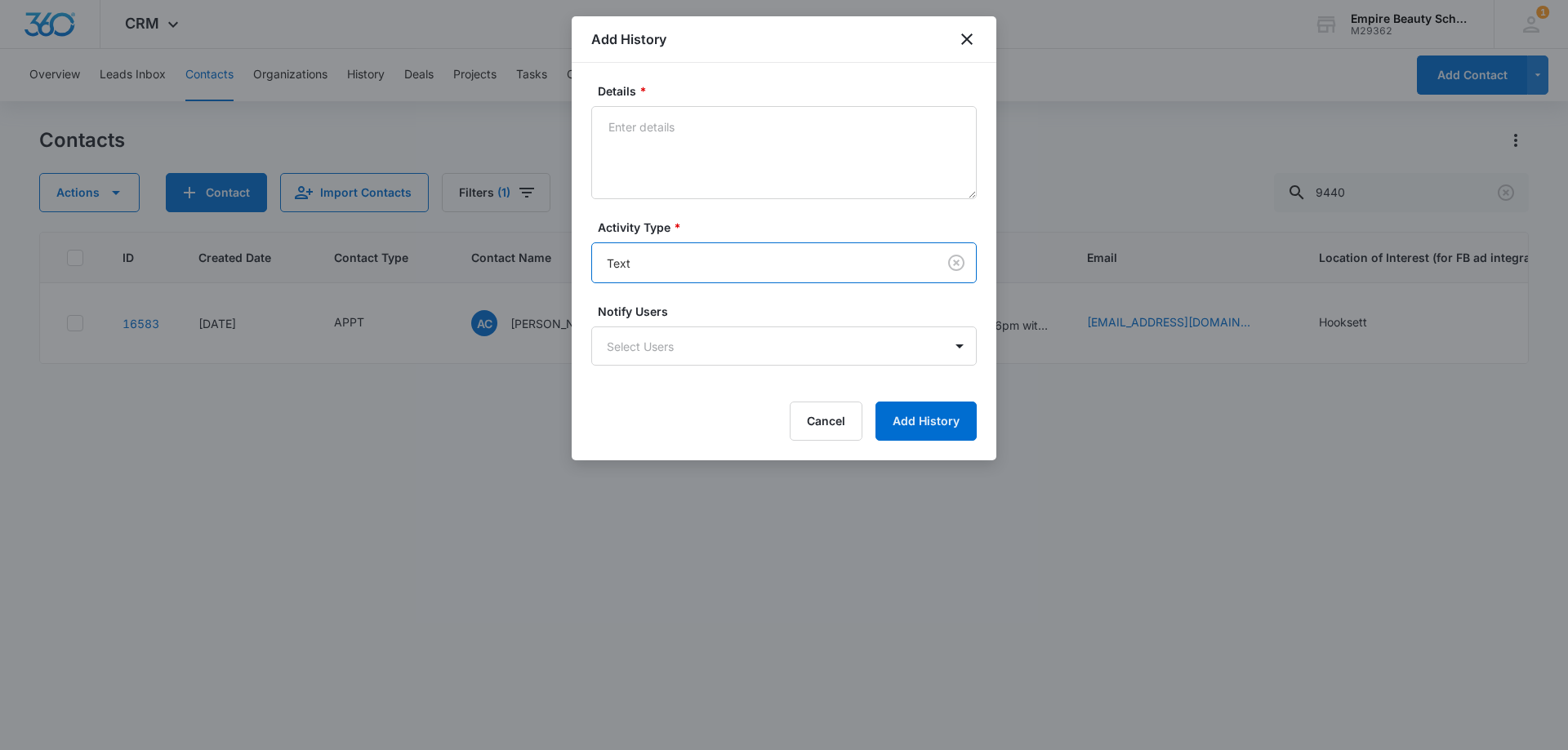
drag, startPoint x: 679, startPoint y: 85, endPoint x: 679, endPoint y: 105, distance: 20.0
click at [679, 99] on label "Details *" at bounding box center [790, 91] width 385 height 17
click at [679, 106] on textarea "Details *" at bounding box center [783, 152] width 385 height 93
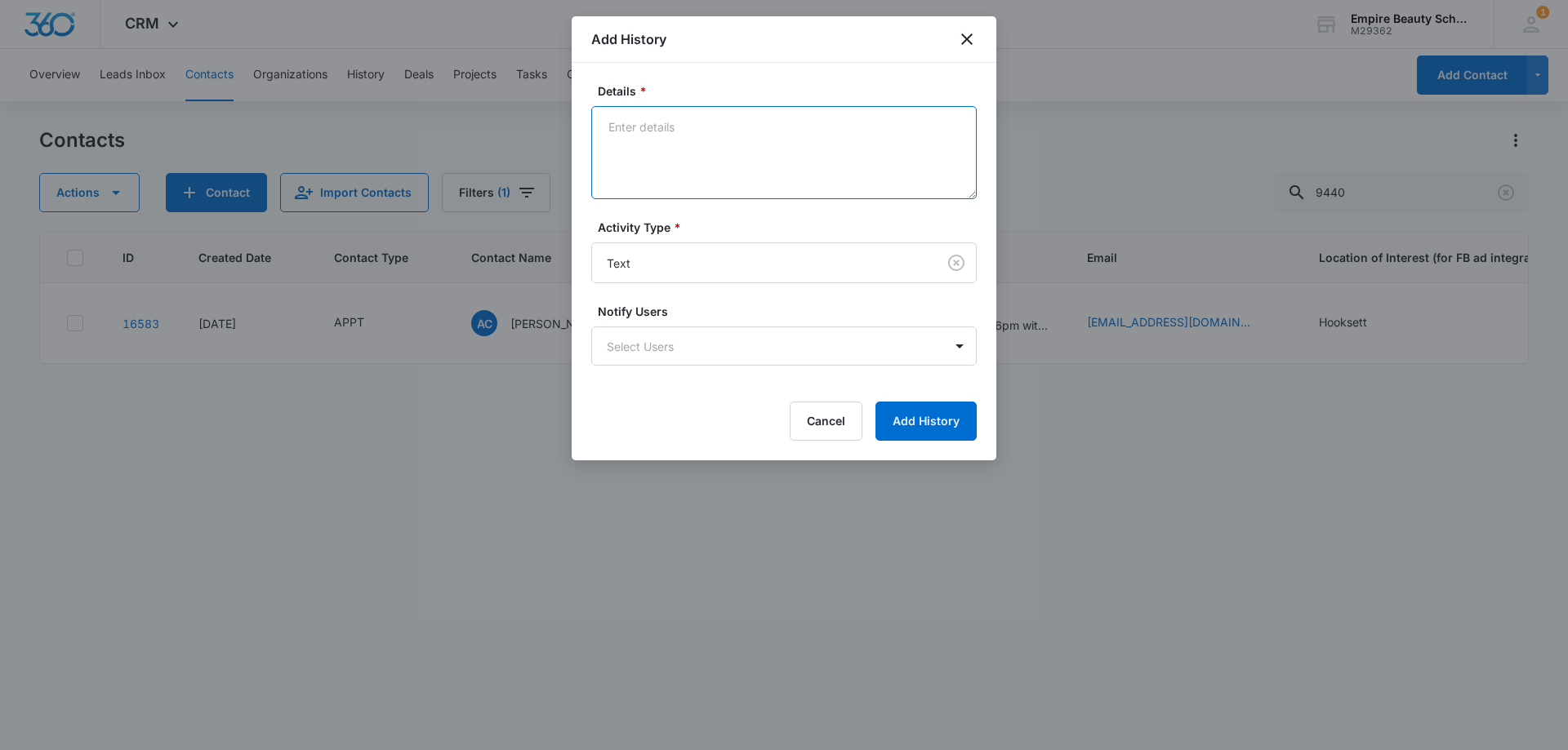
click at [678, 130] on textarea "Details *" at bounding box center [783, 152] width 385 height 93
type textarea "Looking forward to seeing you"
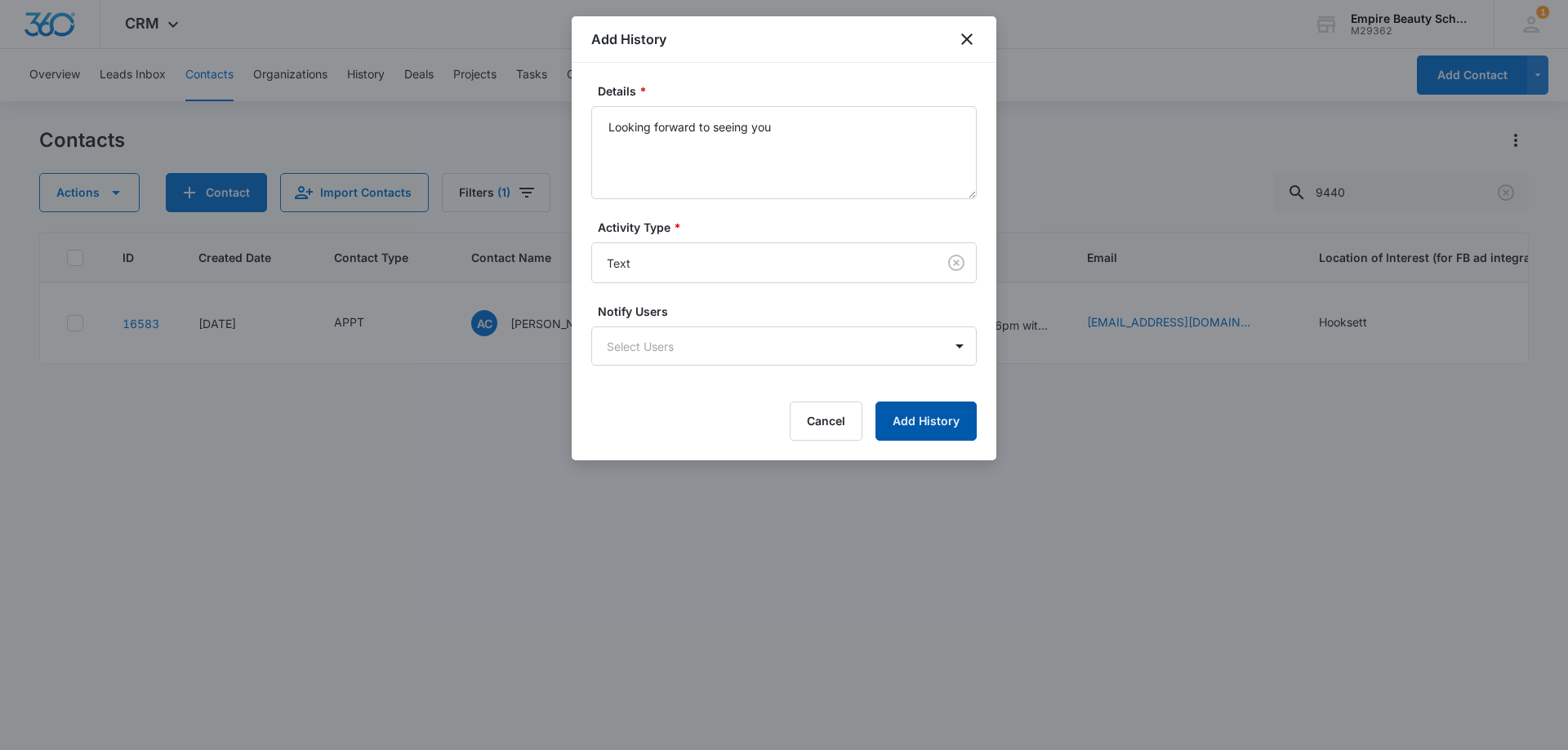
click at [911, 426] on button "Add History" at bounding box center [926, 421] width 102 height 39
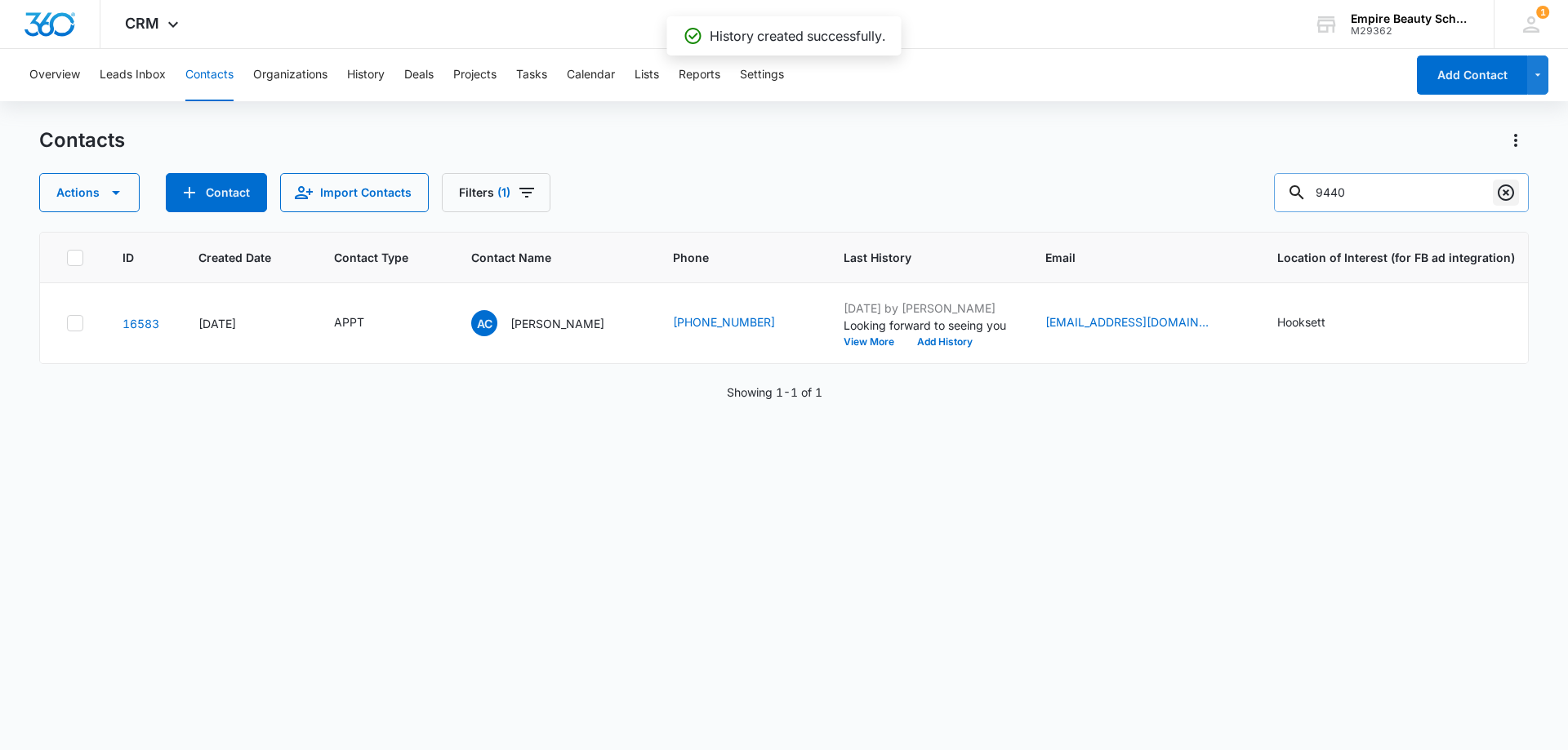
click at [1510, 195] on icon "Clear" at bounding box center [1505, 192] width 19 height 19
